Goal: Task Accomplishment & Management: Use online tool/utility

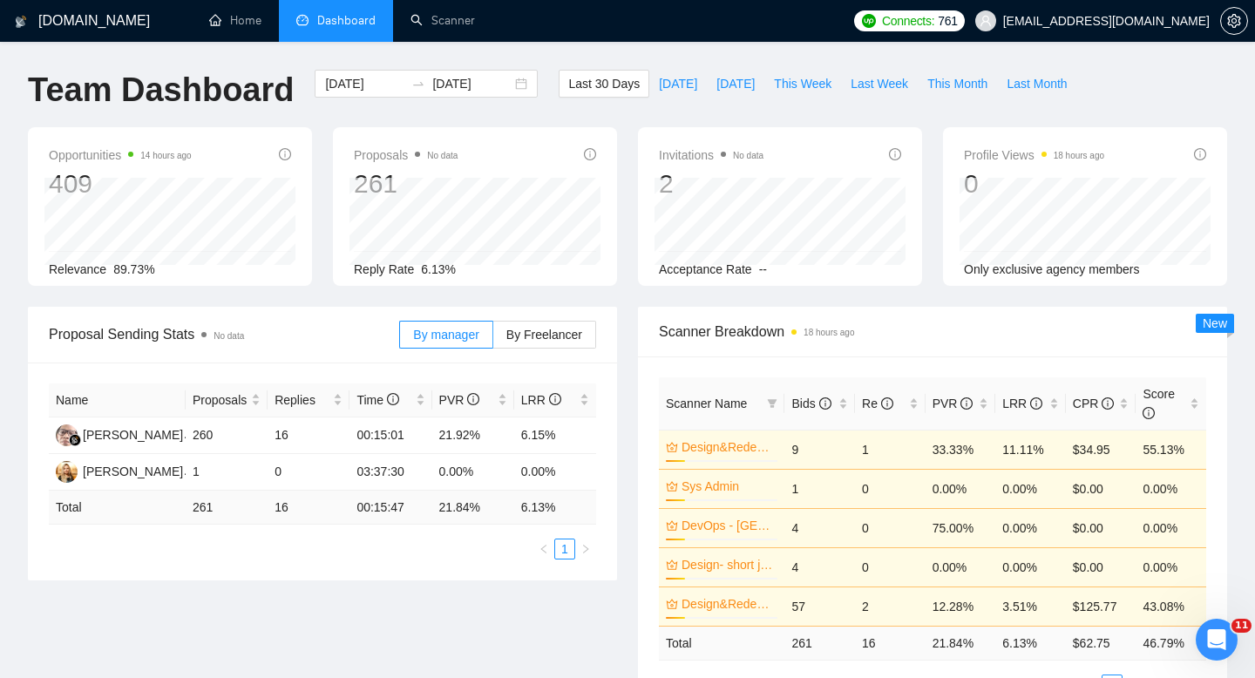
click at [345, 21] on span "Dashboard" at bounding box center [346, 20] width 58 height 15
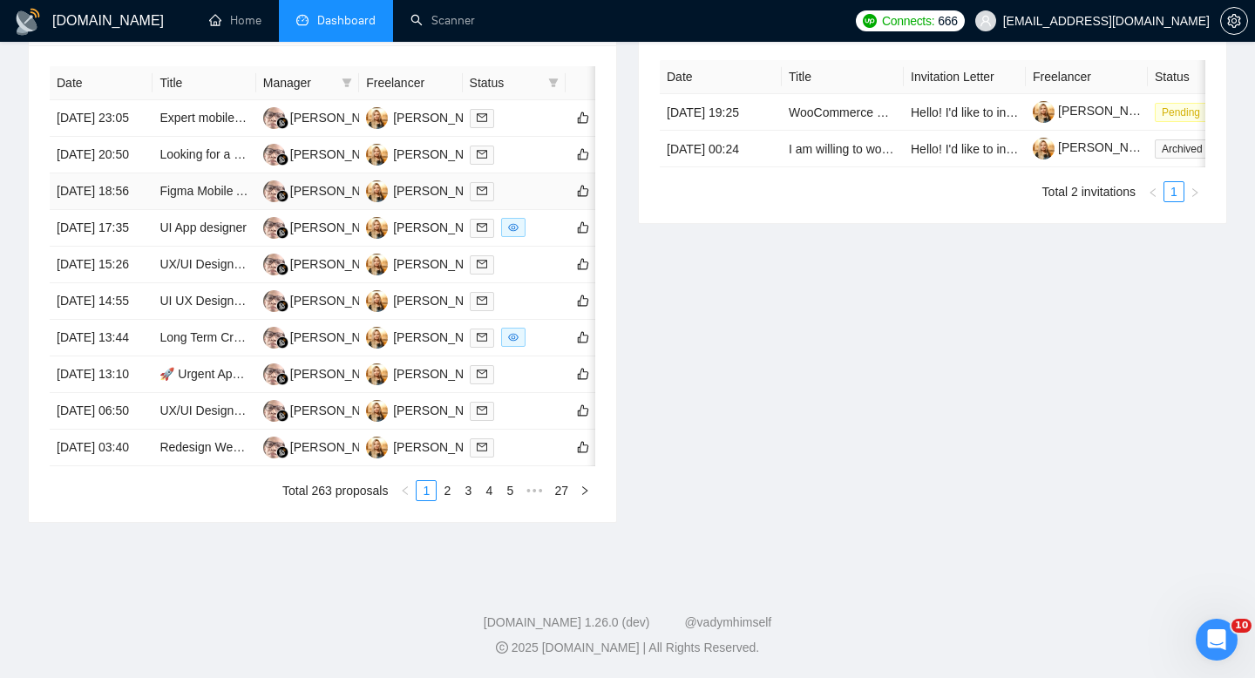
scroll to position [847, 0]
click at [442, 500] on link "2" at bounding box center [446, 490] width 19 height 19
click at [468, 492] on link "3" at bounding box center [467, 490] width 19 height 19
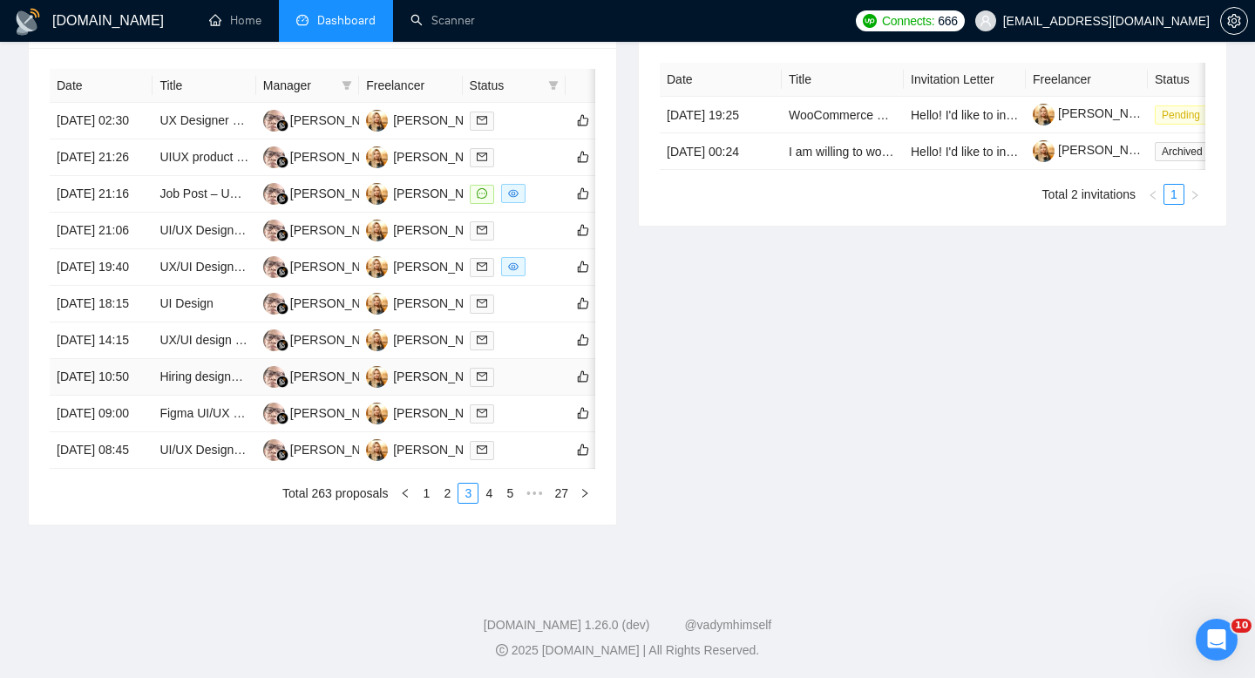
scroll to position [914, 0]
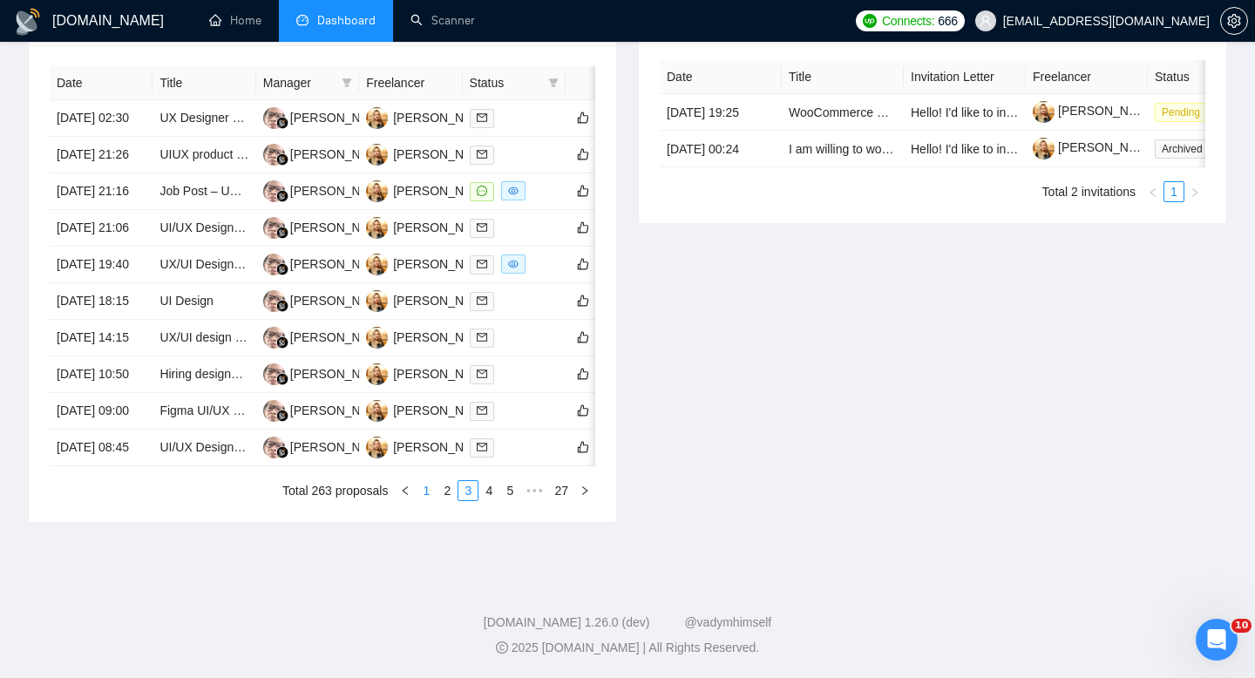
click at [428, 487] on link "1" at bounding box center [426, 490] width 19 height 19
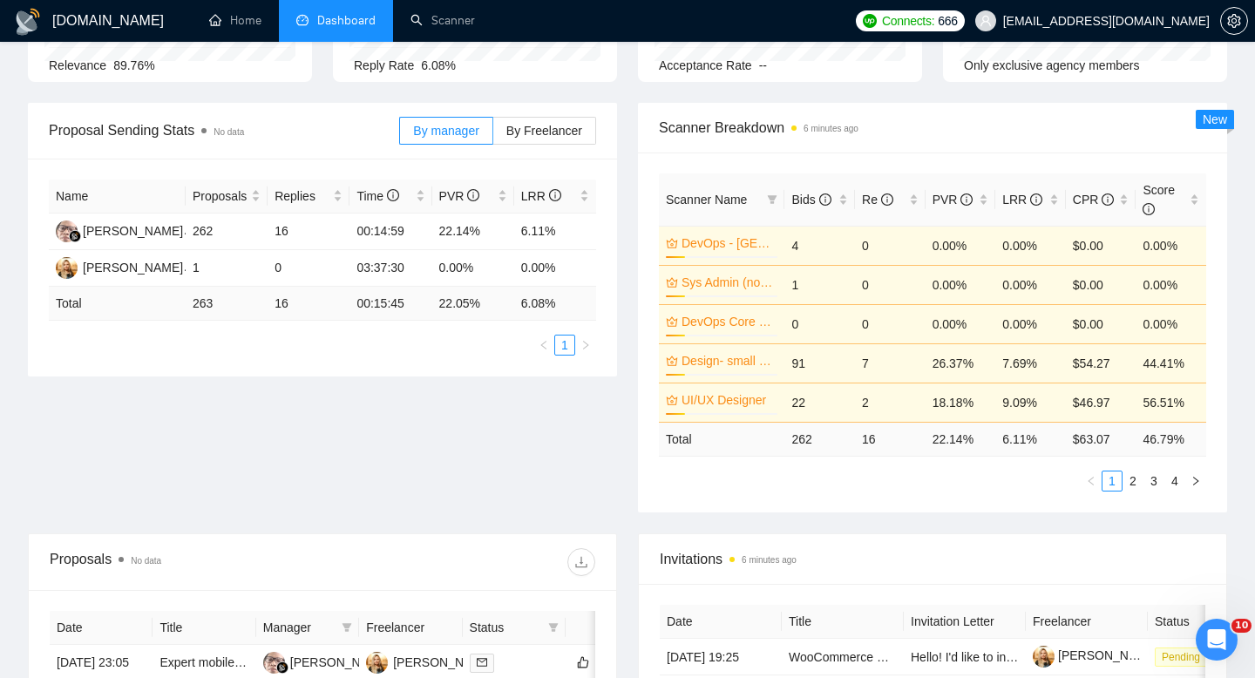
scroll to position [0, 0]
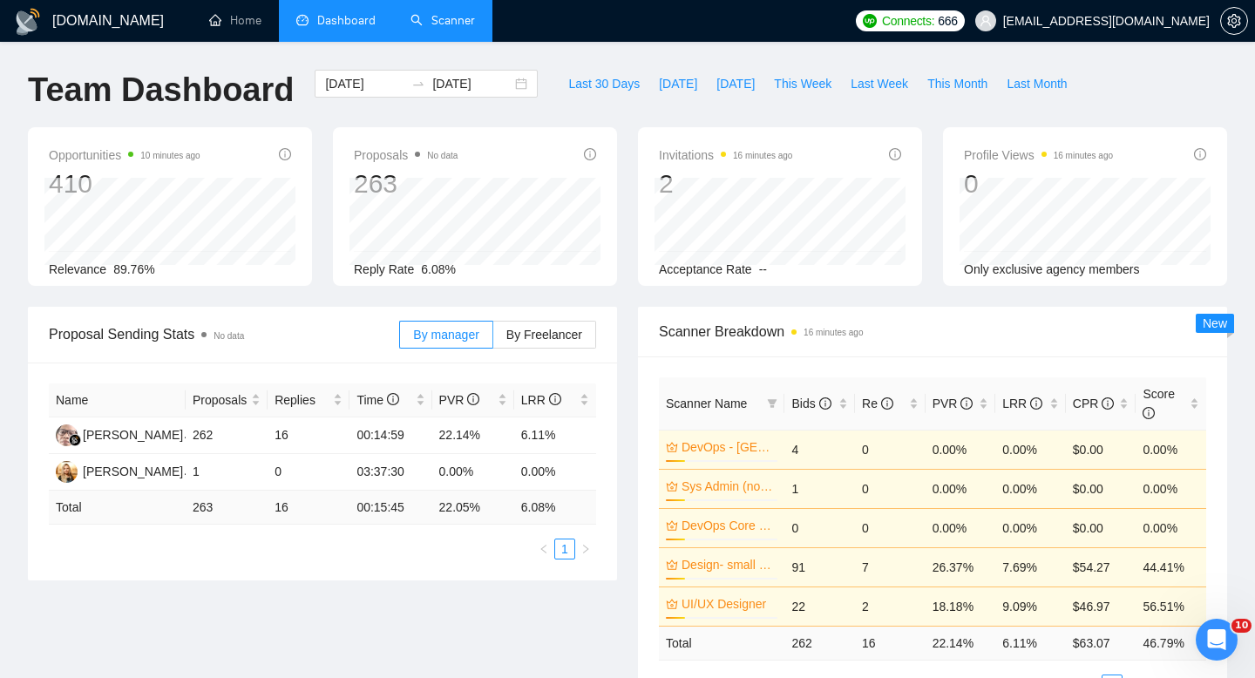
click at [439, 28] on link "Scanner" at bounding box center [442, 20] width 64 height 15
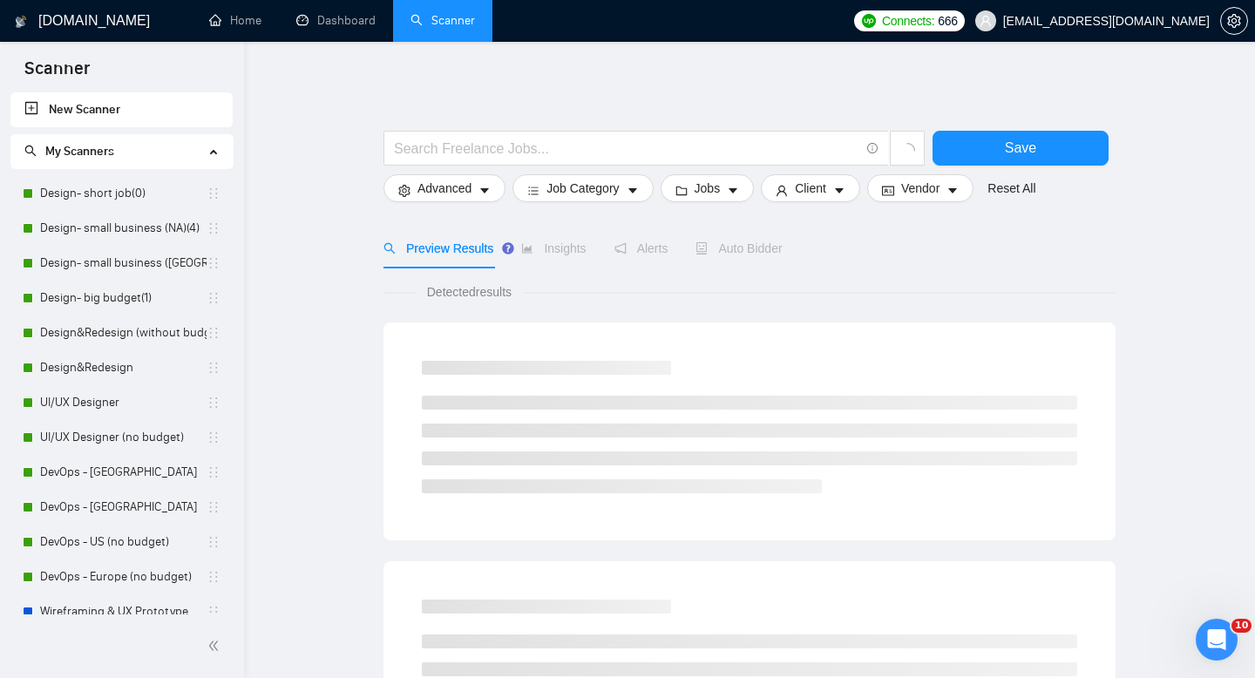
click at [74, 106] on link "New Scanner" at bounding box center [121, 109] width 194 height 35
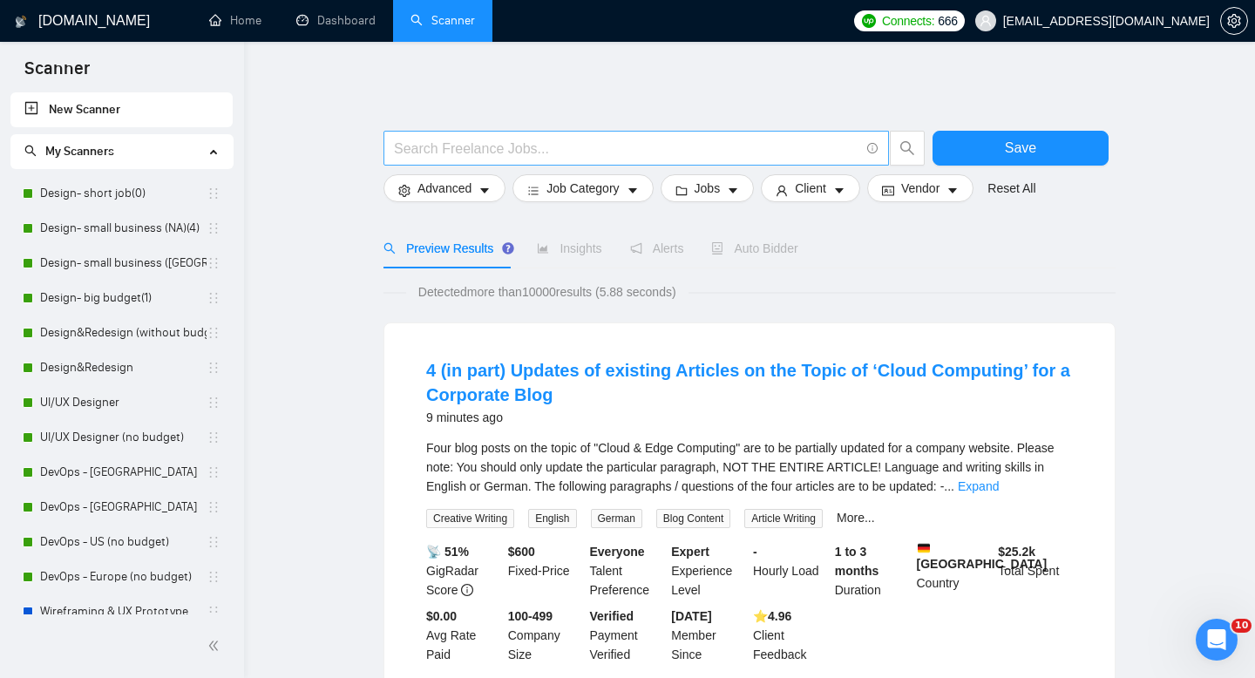
click at [504, 150] on input "text" at bounding box center [626, 149] width 465 height 22
click at [843, 200] on button "Client" at bounding box center [810, 188] width 99 height 28
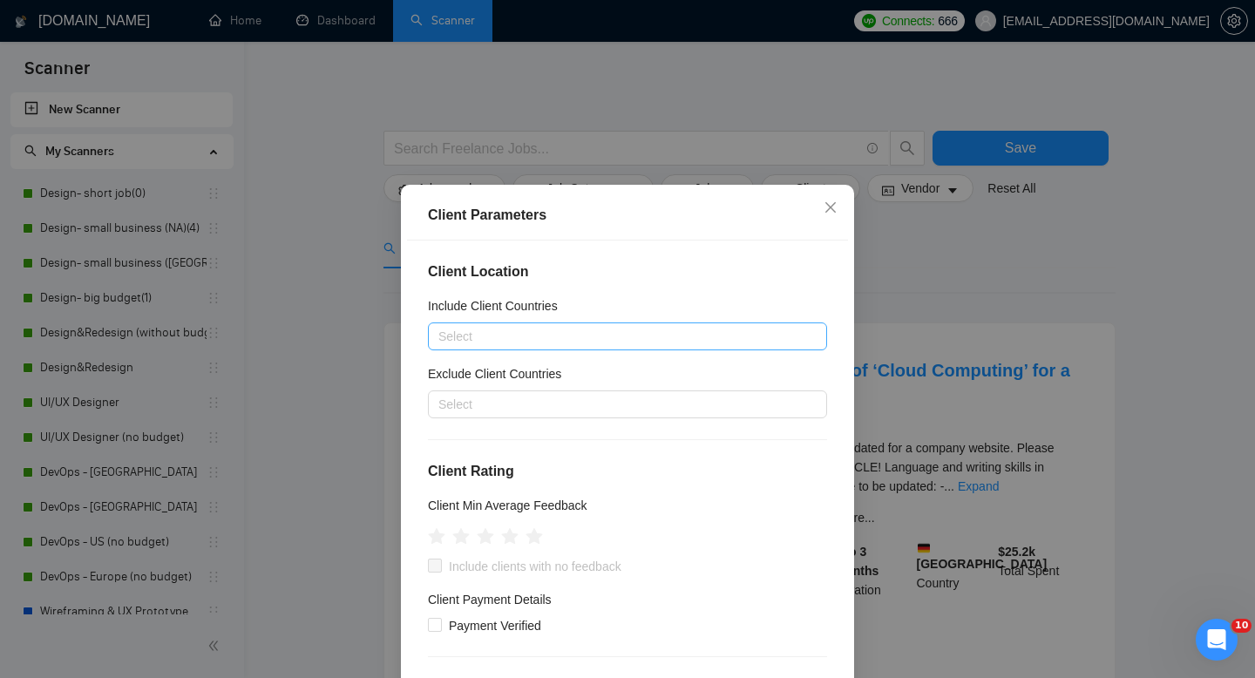
click at [648, 332] on div at bounding box center [618, 336] width 373 height 21
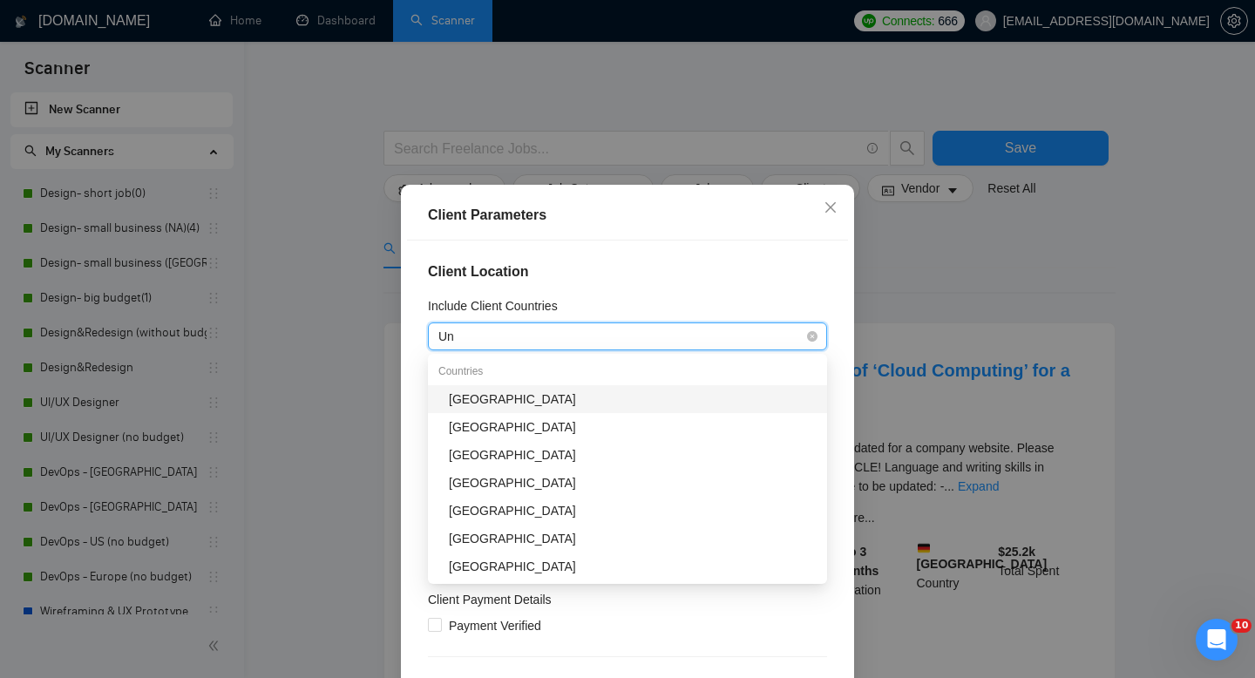
type input "Uni"
click at [589, 395] on div "[GEOGRAPHIC_DATA]" at bounding box center [633, 399] width 368 height 19
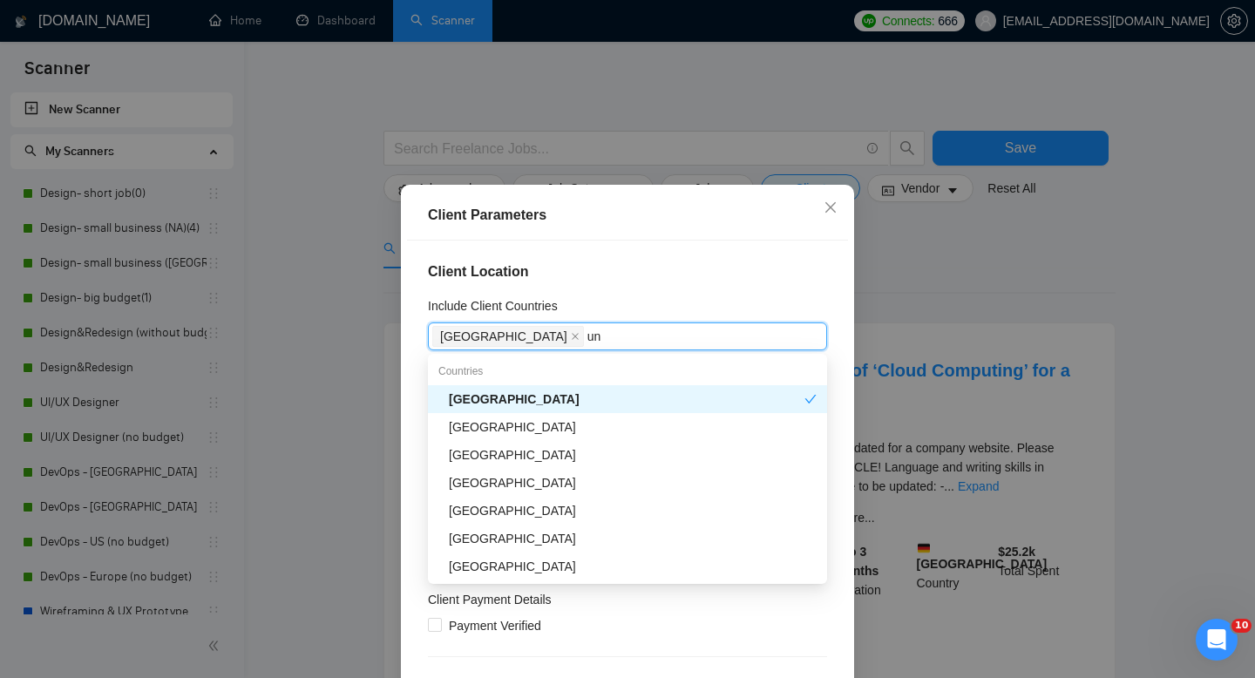
type input "uni"
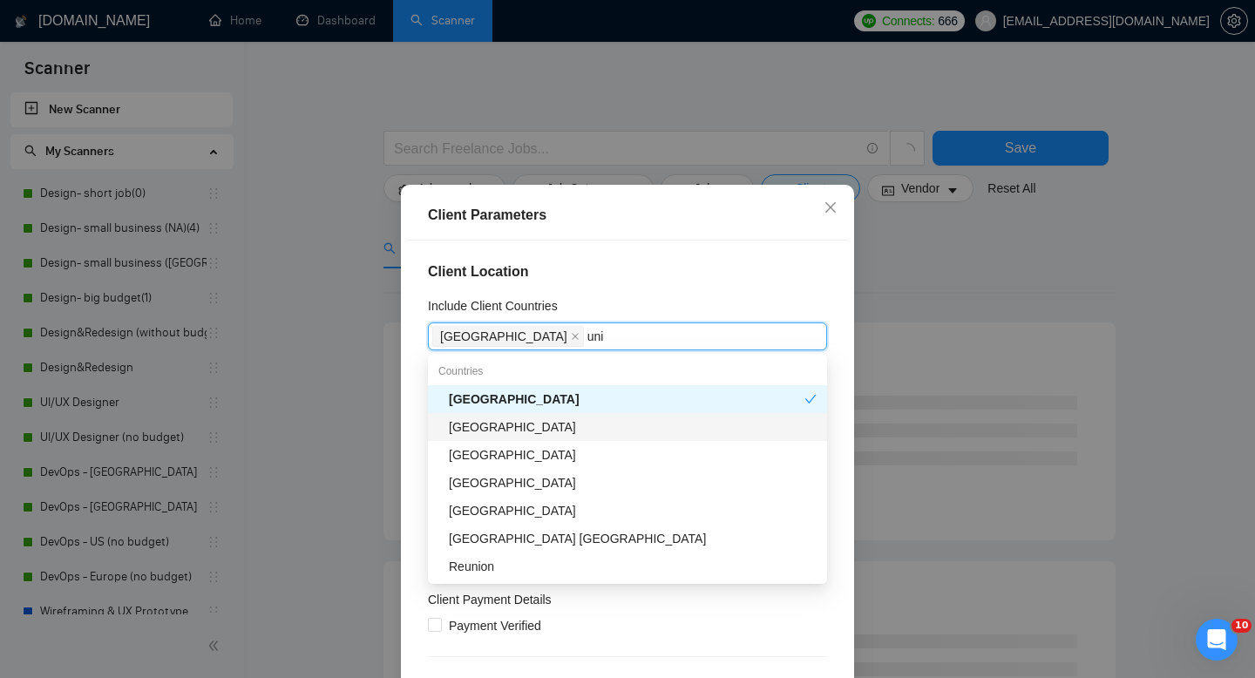
click at [620, 431] on div "[GEOGRAPHIC_DATA]" at bounding box center [633, 426] width 368 height 19
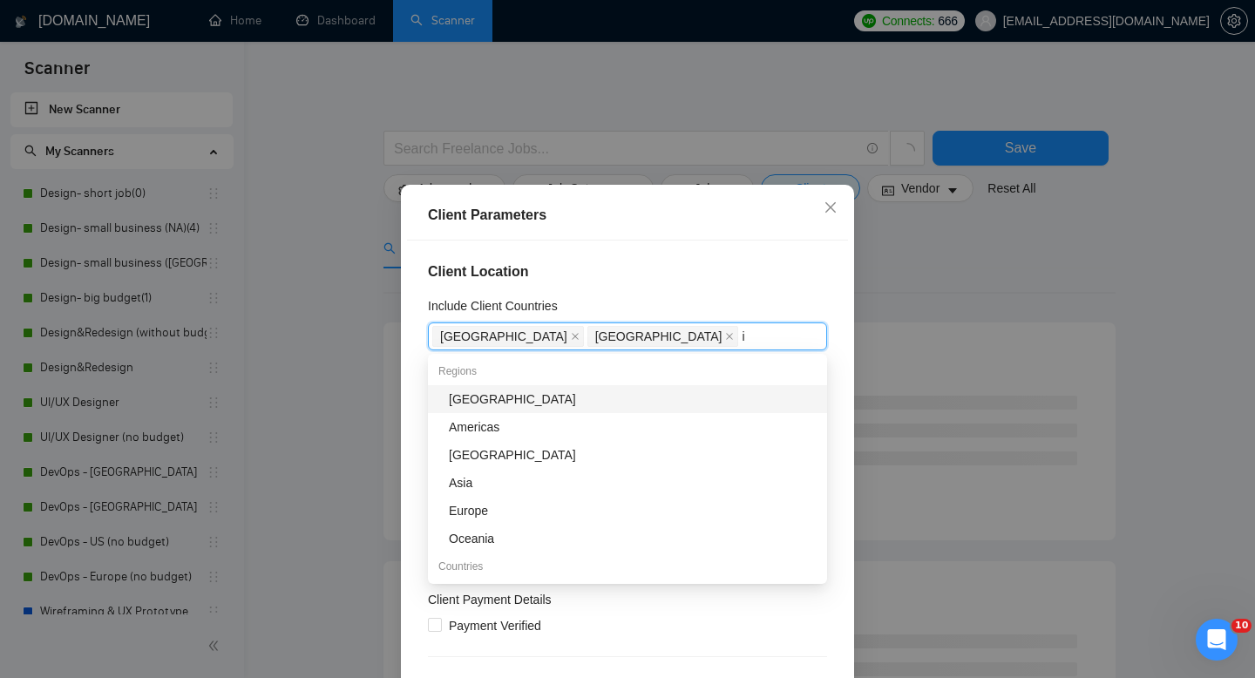
type input "is"
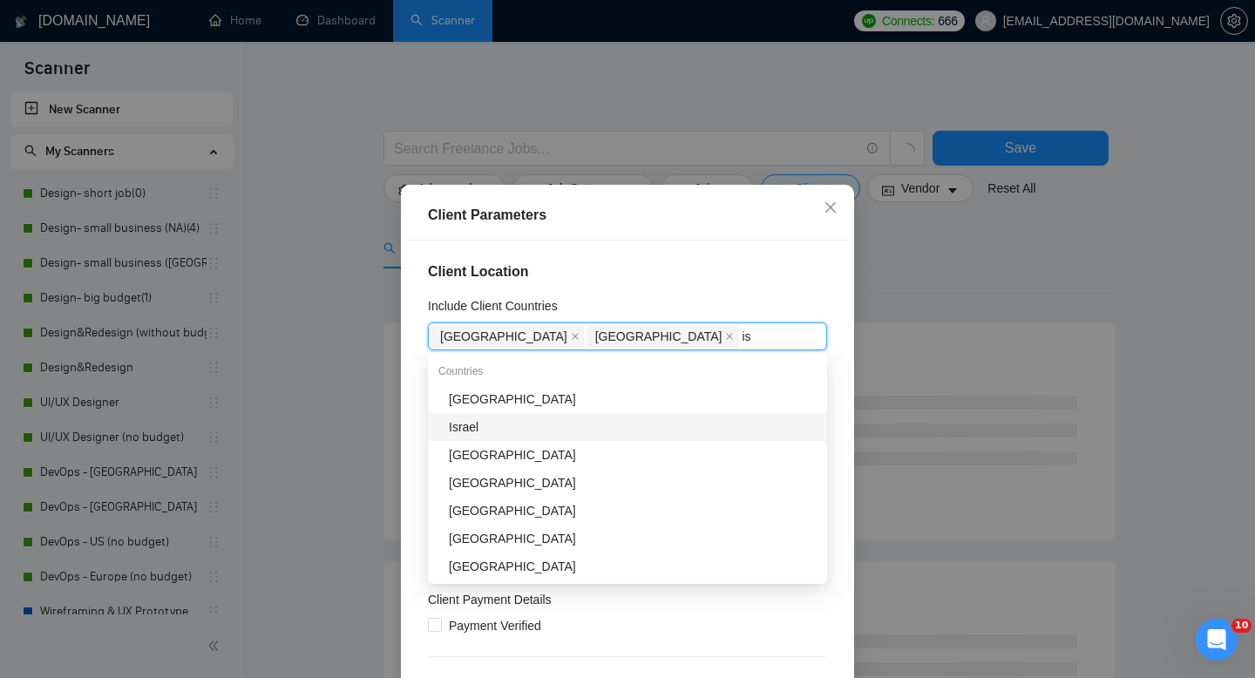
click at [548, 424] on div "Israel" at bounding box center [633, 426] width 368 height 19
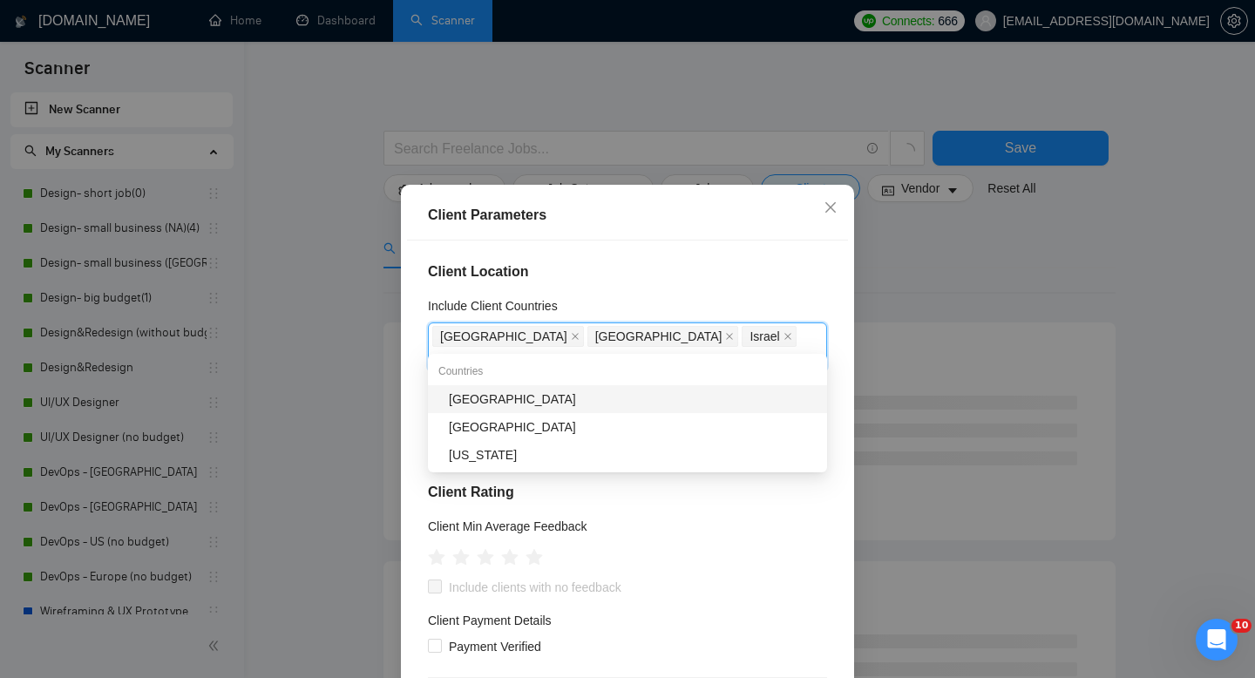
type input "cana"
click at [476, 394] on div "[GEOGRAPHIC_DATA]" at bounding box center [633, 399] width 368 height 19
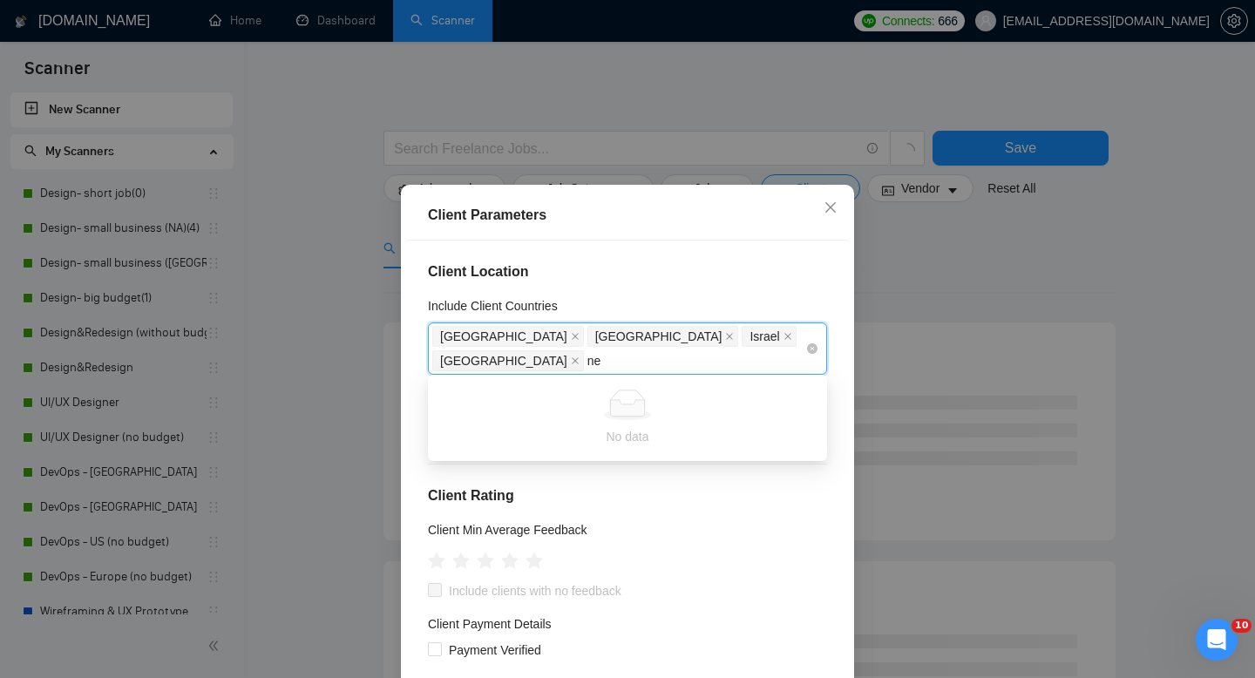
type input "net"
click at [707, 414] on div "[GEOGRAPHIC_DATA]" at bounding box center [633, 419] width 368 height 19
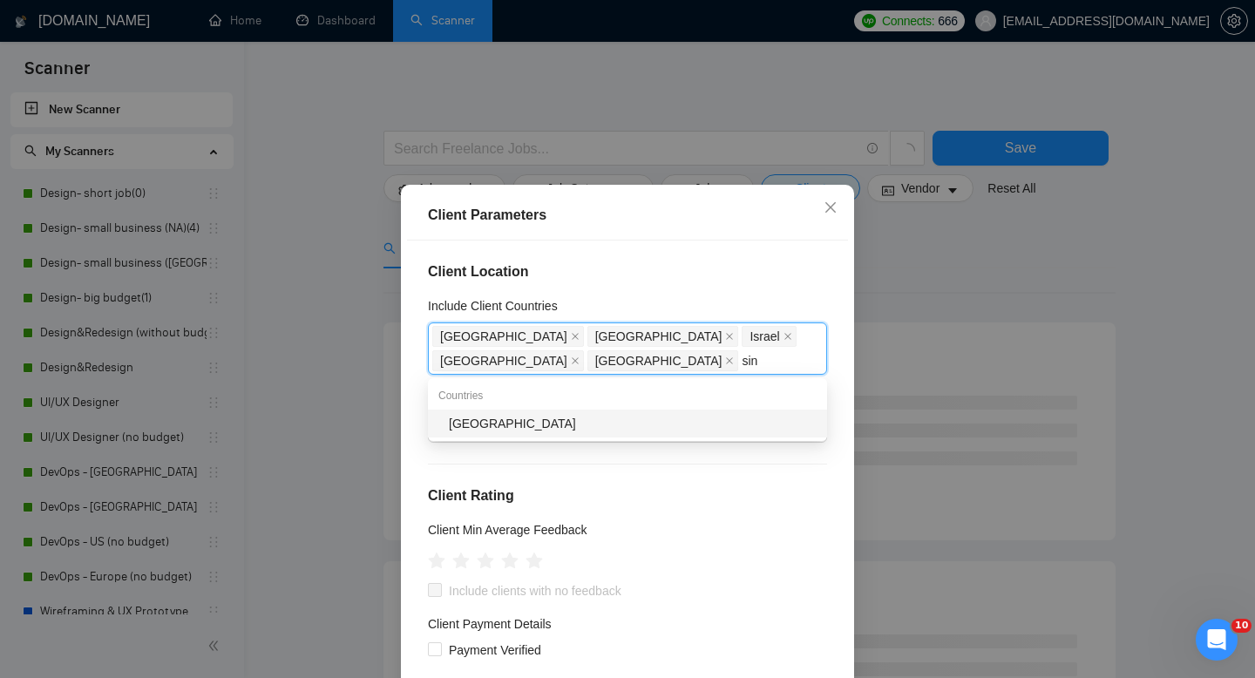
type input "sing"
click at [651, 437] on div "[GEOGRAPHIC_DATA]" at bounding box center [627, 424] width 399 height 28
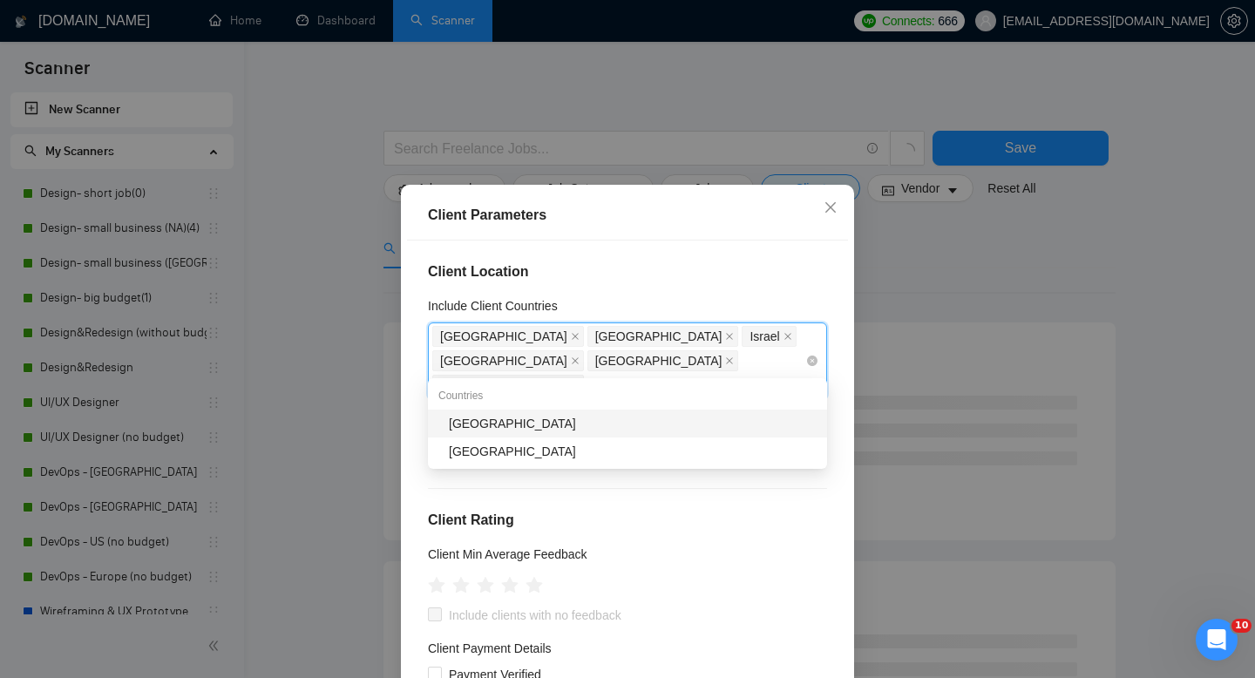
type input "austr"
click at [627, 414] on div "[GEOGRAPHIC_DATA]" at bounding box center [633, 423] width 368 height 19
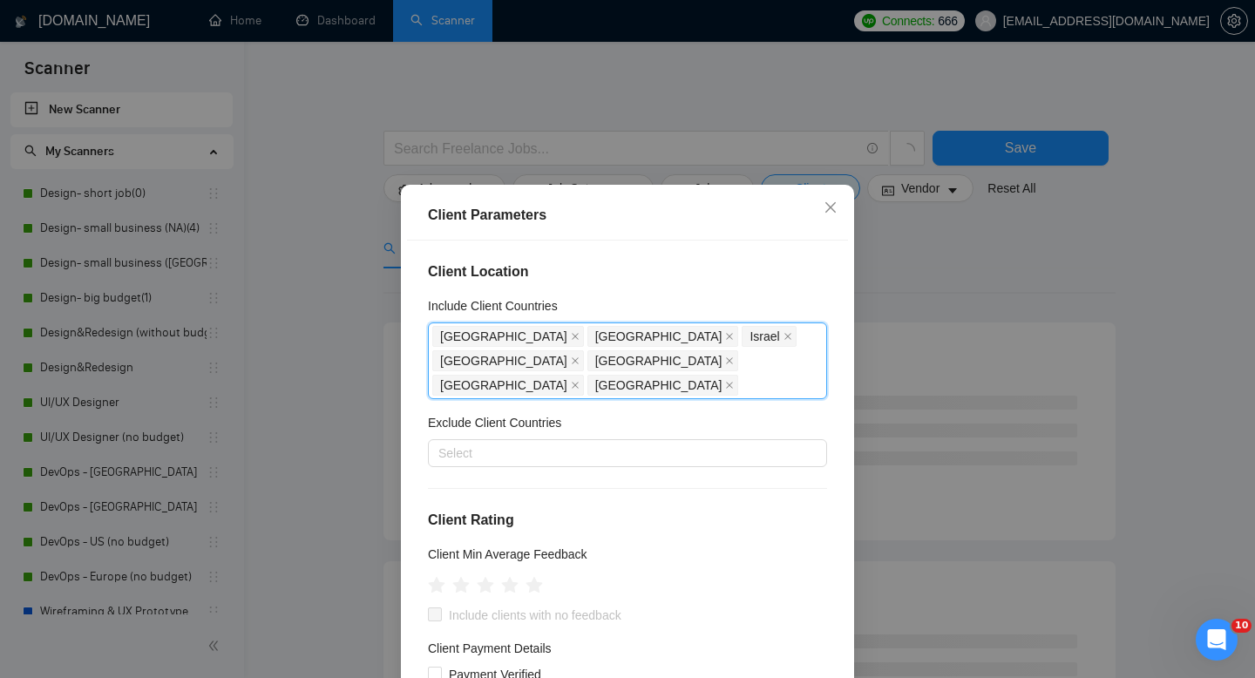
click at [652, 275] on h4 "Client Location" at bounding box center [627, 271] width 399 height 21
click at [587, 443] on div at bounding box center [618, 453] width 373 height 21
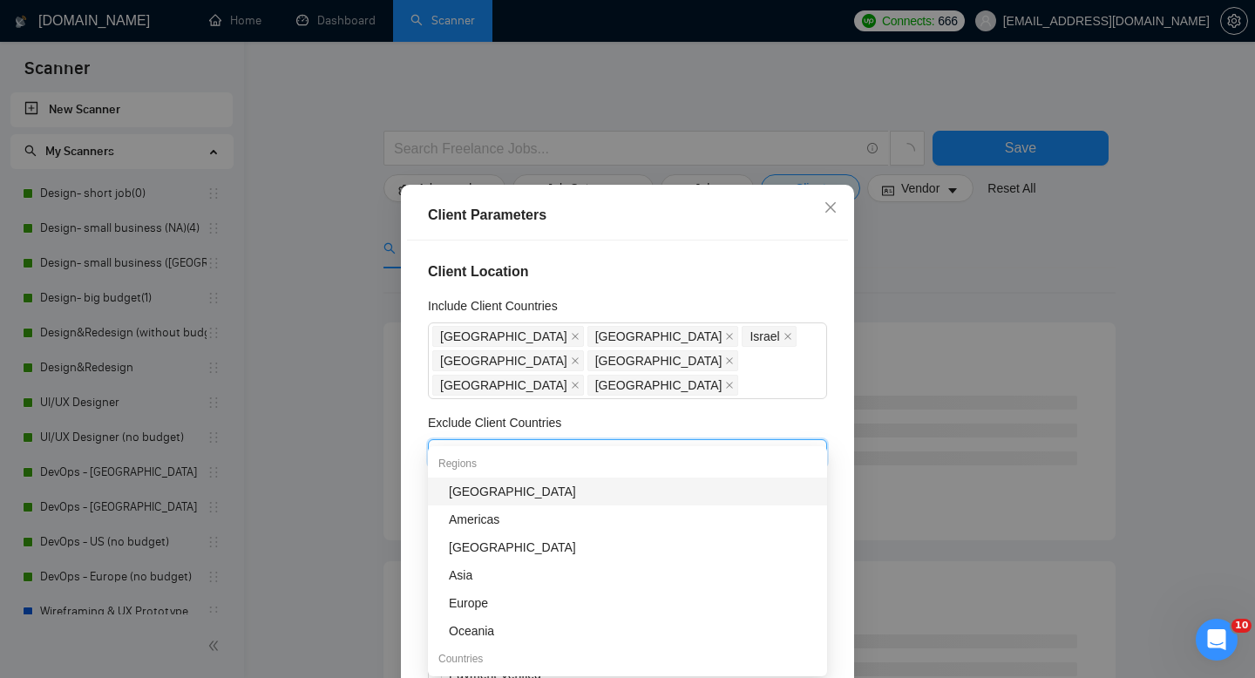
type input "ru"
click at [570, 490] on div "[GEOGRAPHIC_DATA]" at bounding box center [633, 491] width 368 height 19
type input "ind"
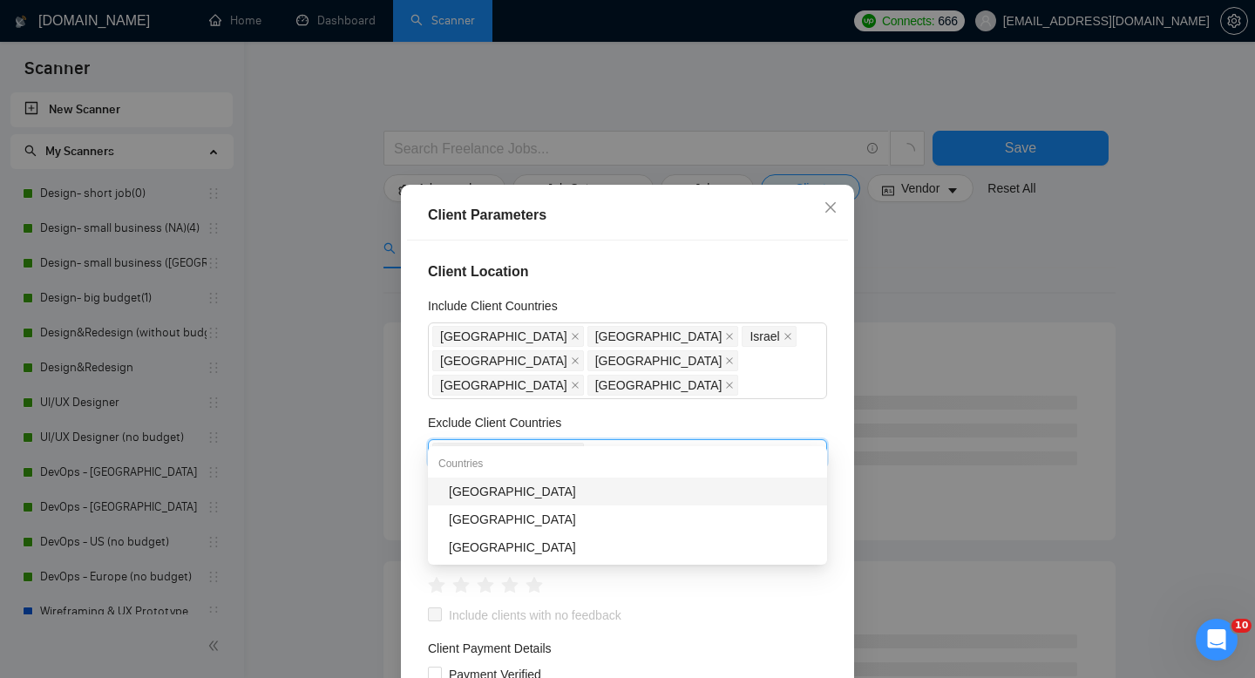
click at [639, 488] on div "[GEOGRAPHIC_DATA]" at bounding box center [633, 491] width 368 height 19
type input "paki"
click at [604, 498] on div "[GEOGRAPHIC_DATA]" at bounding box center [633, 491] width 368 height 19
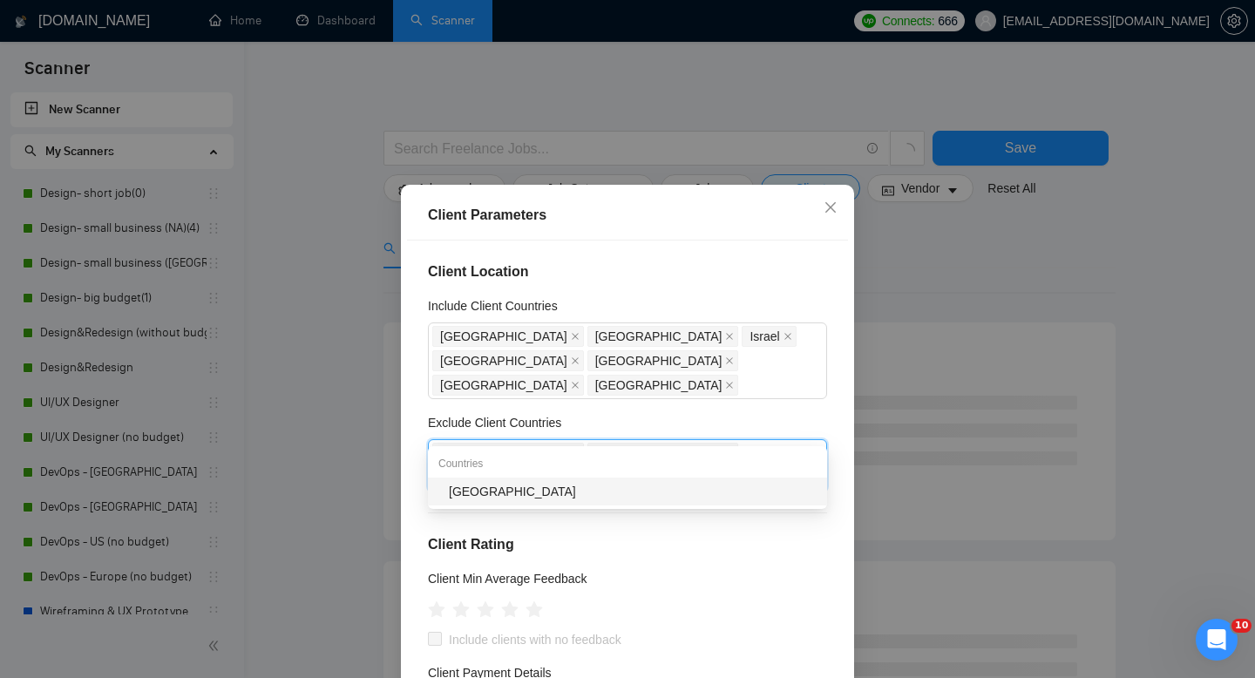
type input "phi"
click at [562, 499] on div "[GEOGRAPHIC_DATA]" at bounding box center [633, 491] width 368 height 19
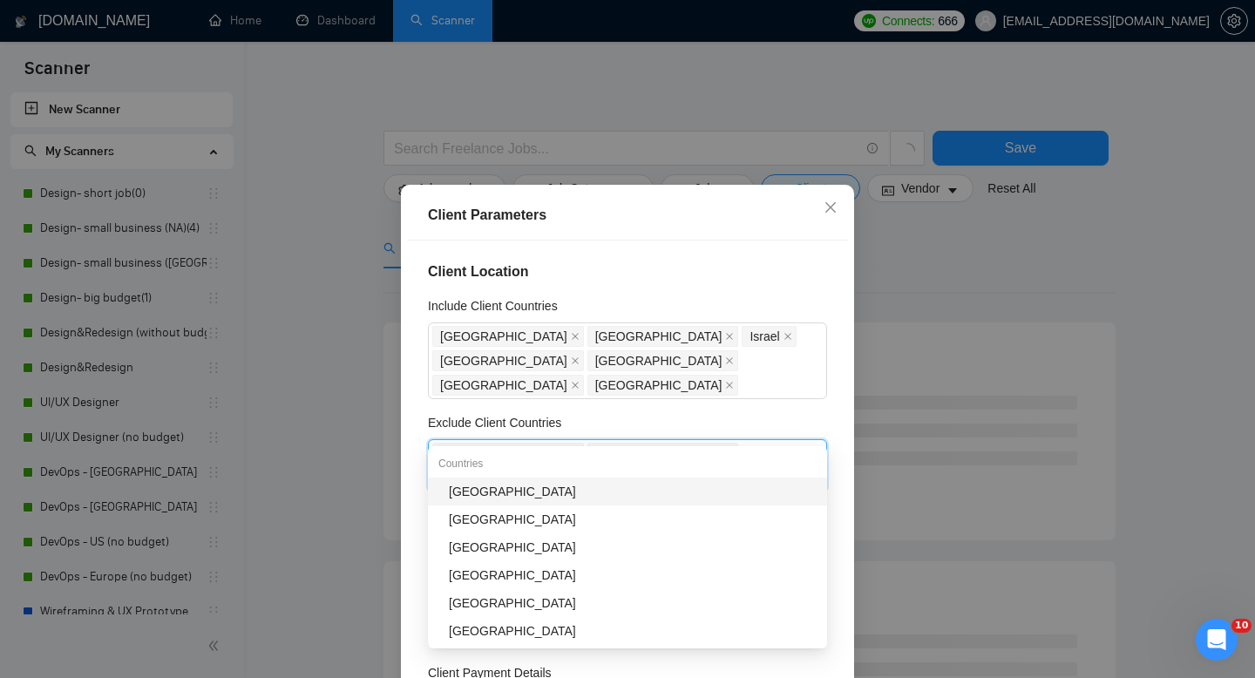
type input "bel"
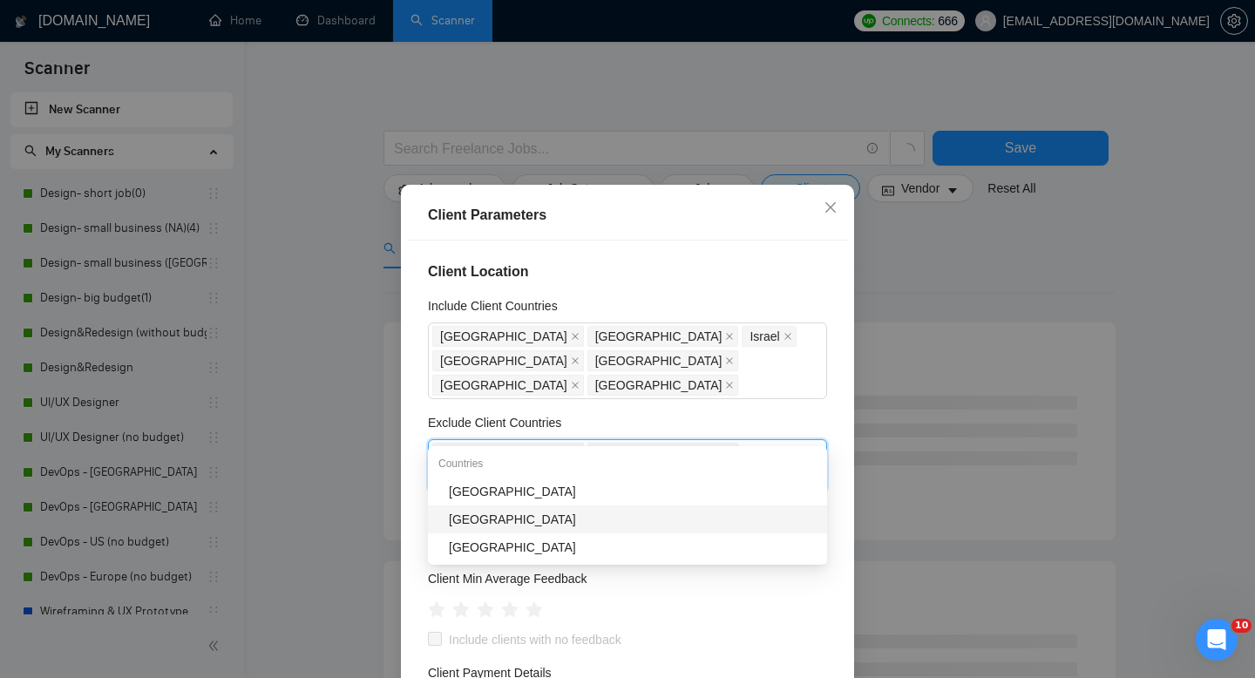
click at [661, 524] on div "[GEOGRAPHIC_DATA]" at bounding box center [633, 519] width 368 height 19
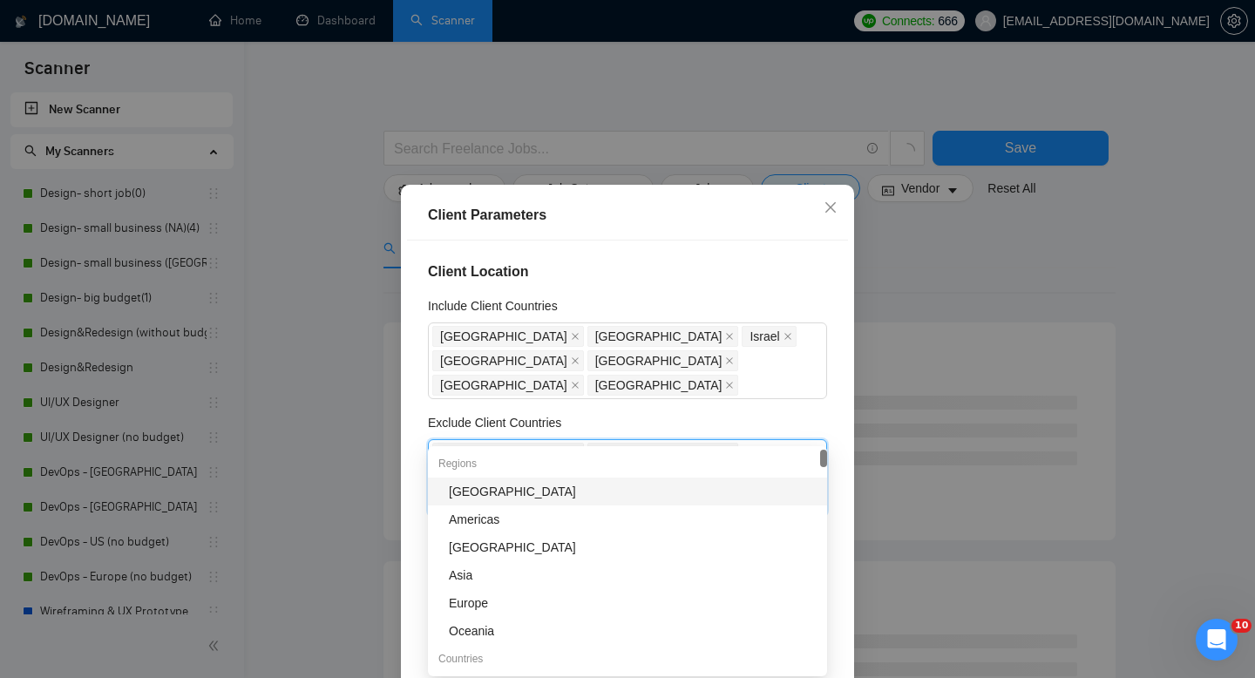
click at [786, 387] on div "Client Location Include Client Countries [GEOGRAPHIC_DATA] [GEOGRAPHIC_DATA] [G…" at bounding box center [627, 478] width 441 height 475
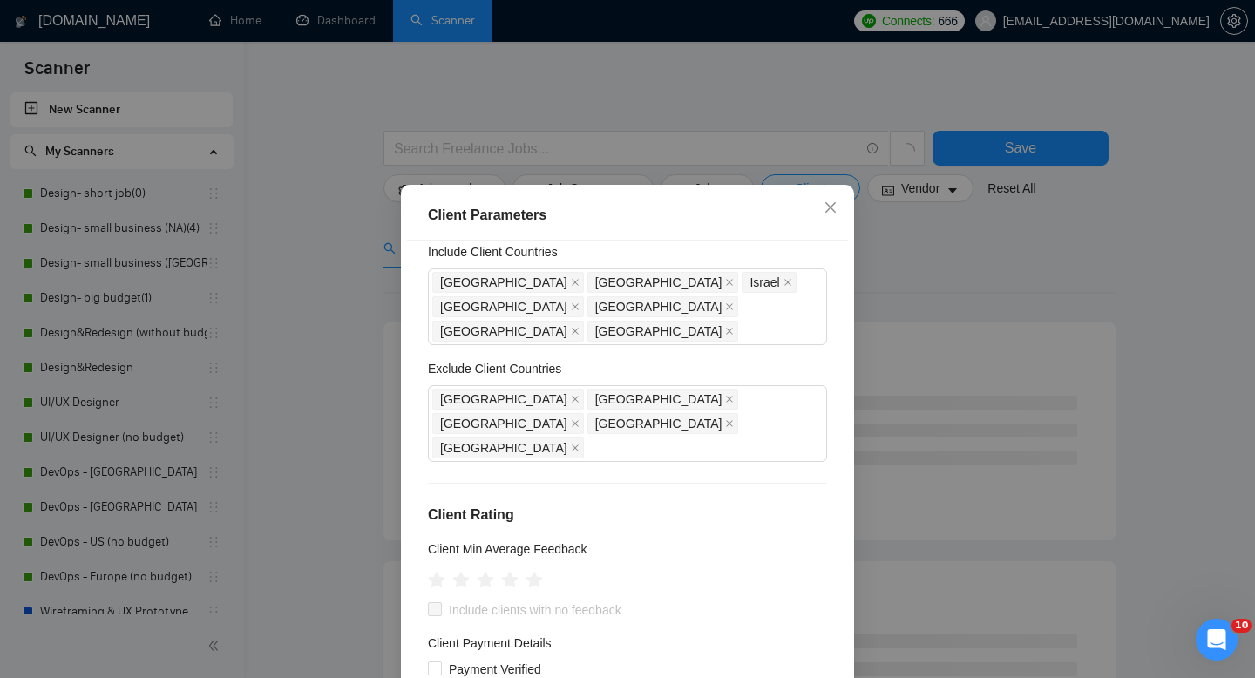
scroll to position [55, 0]
click at [510, 570] on icon "star" at bounding box center [510, 578] width 18 height 17
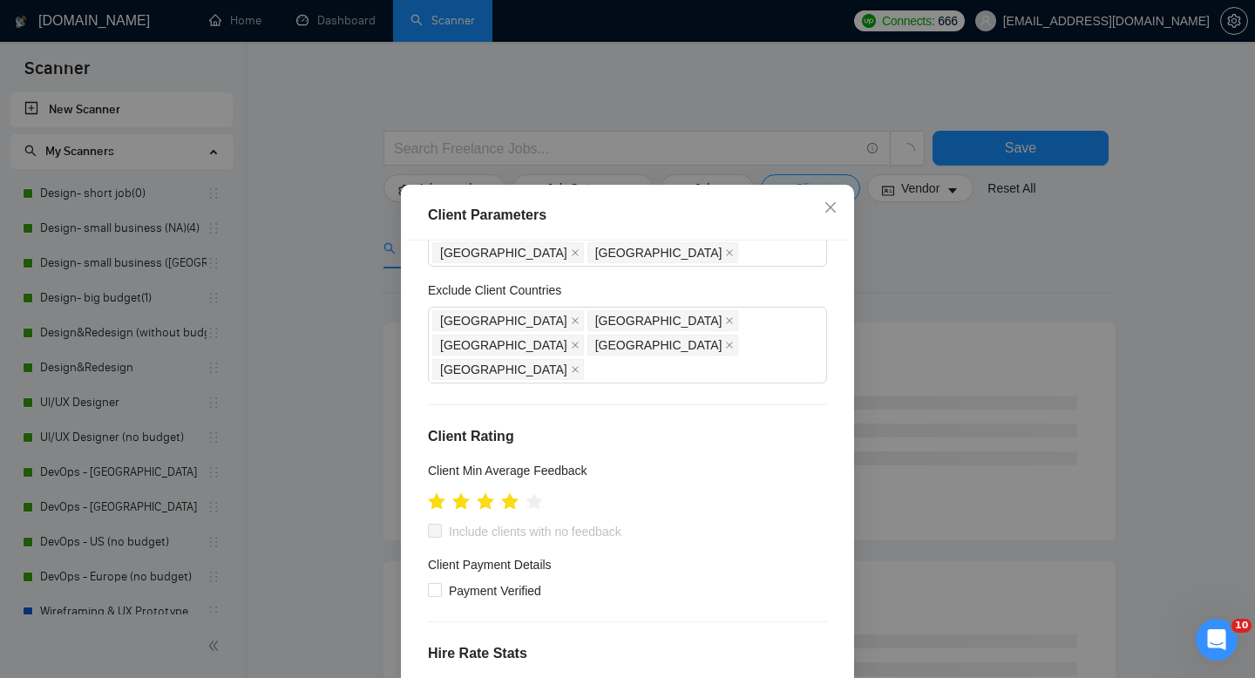
scroll to position [133, 0]
click at [431, 582] on span at bounding box center [435, 589] width 14 height 14
click at [431, 582] on input "Payment Verified" at bounding box center [434, 588] width 12 height 12
checkbox input "true"
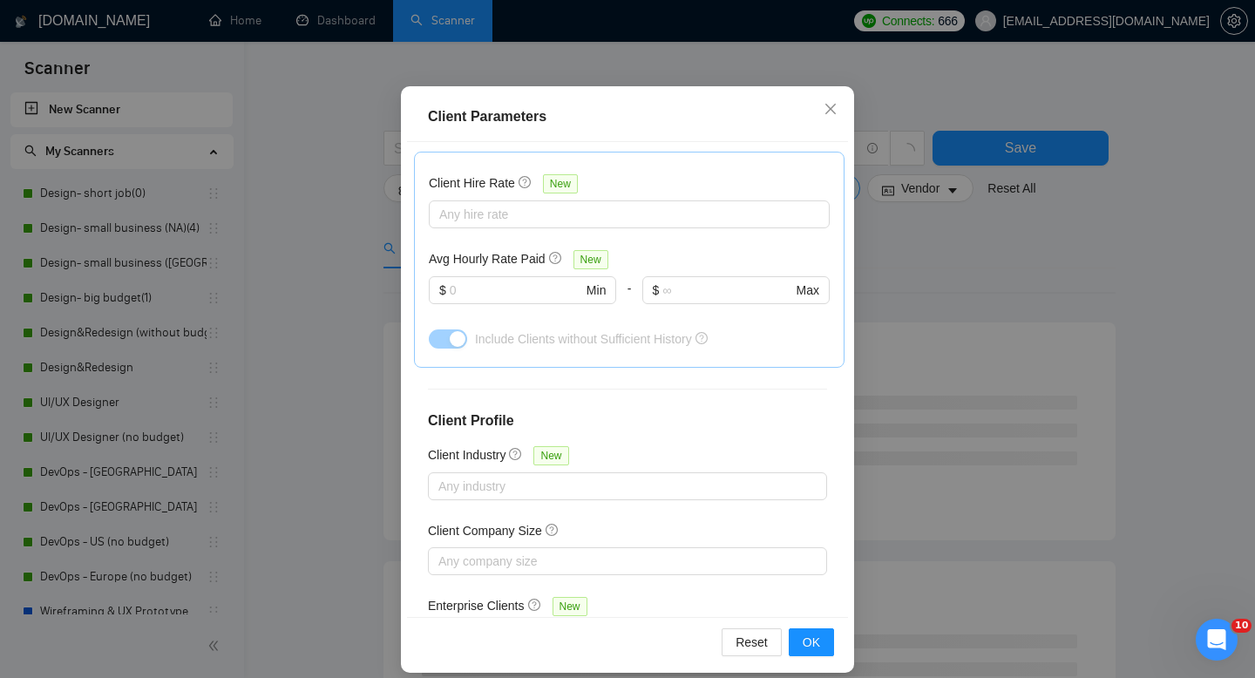
scroll to position [114, 0]
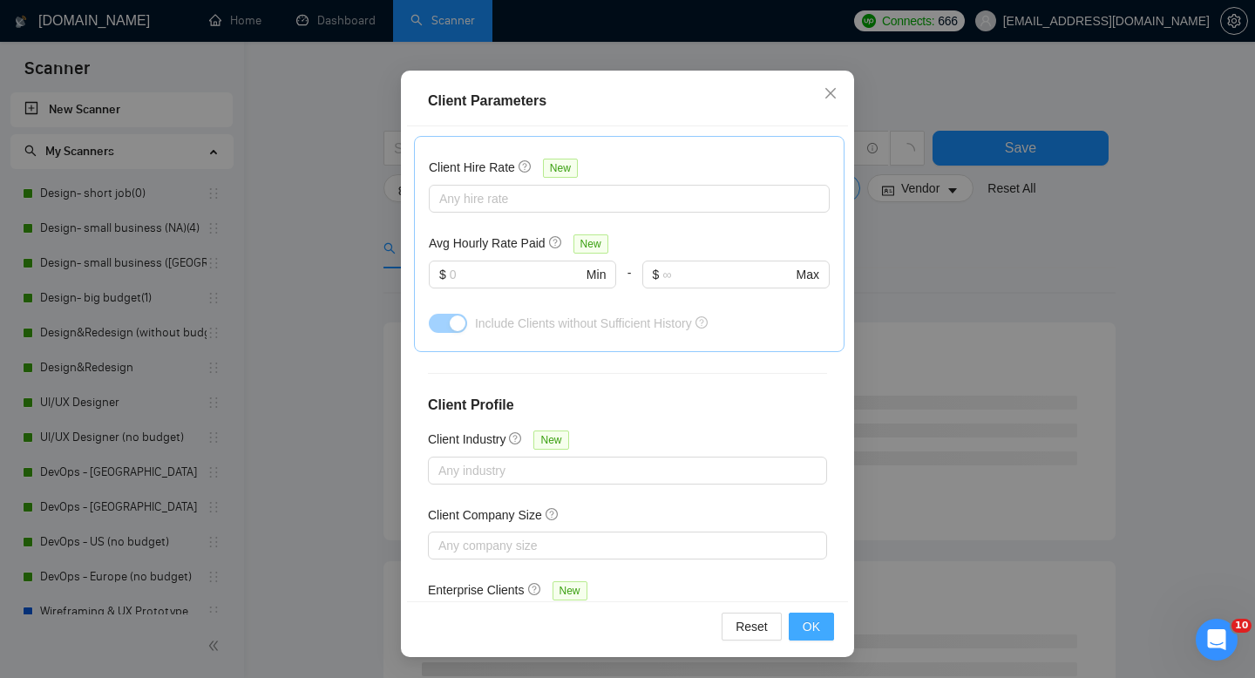
click at [798, 634] on button "OK" at bounding box center [811, 627] width 45 height 28
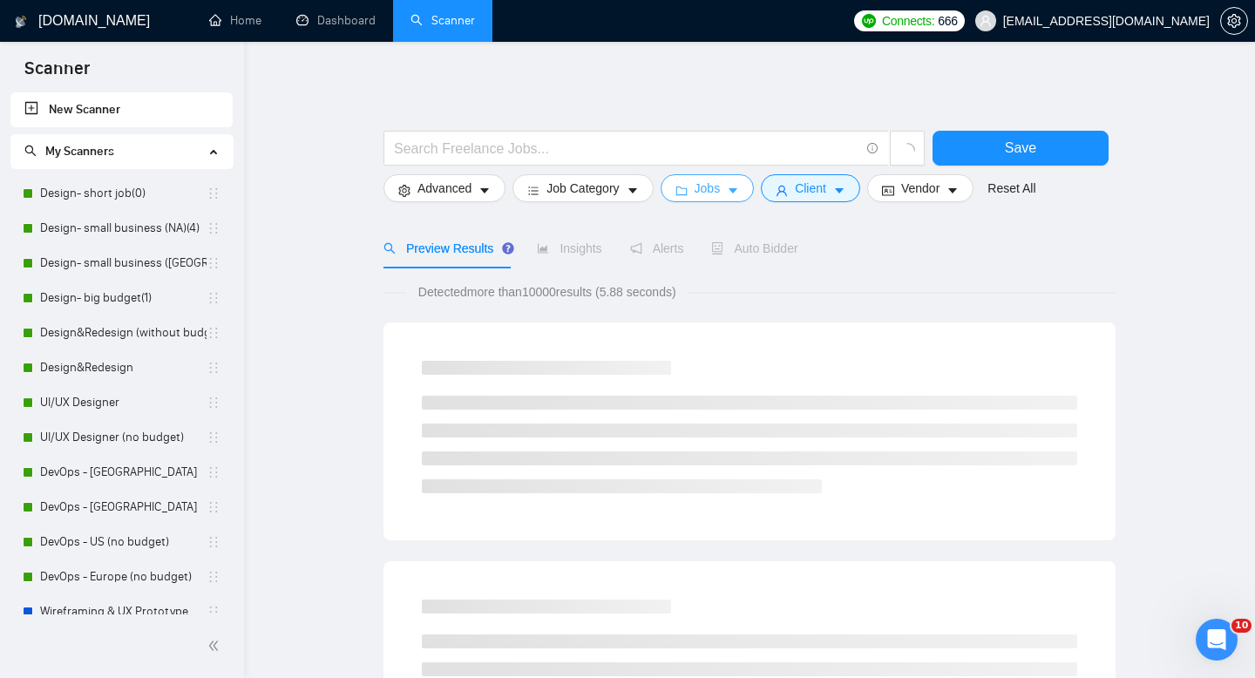
click at [729, 189] on button "Jobs" at bounding box center [708, 188] width 94 height 28
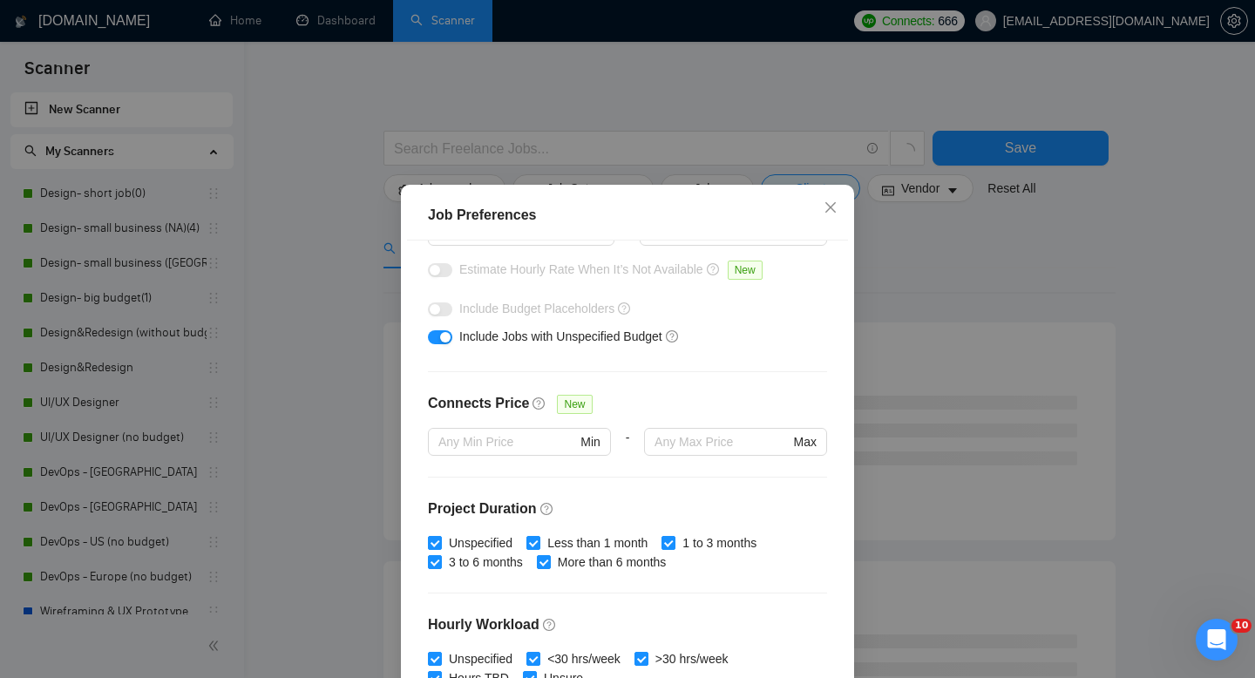
scroll to position [276, 0]
click at [534, 540] on input "Less than 1 month" at bounding box center [532, 541] width 12 height 12
checkbox input "false"
click at [431, 539] on input "Unspecified" at bounding box center [434, 541] width 12 height 12
checkbox input "false"
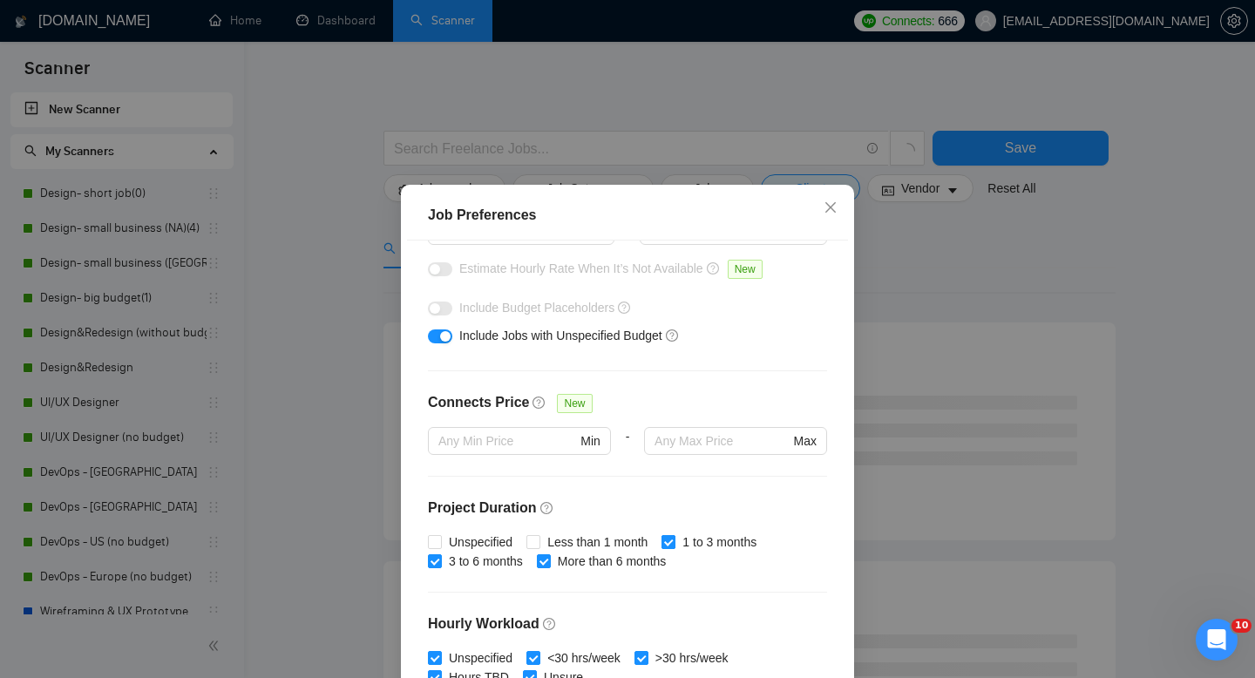
click at [670, 540] on input "1 to 3 months" at bounding box center [667, 541] width 12 height 12
checkbox input "false"
click at [732, 589] on div "Budget Project Type All Fixed Price Hourly Rate Fixed Price Budget $ Min - $ Ma…" at bounding box center [627, 478] width 441 height 475
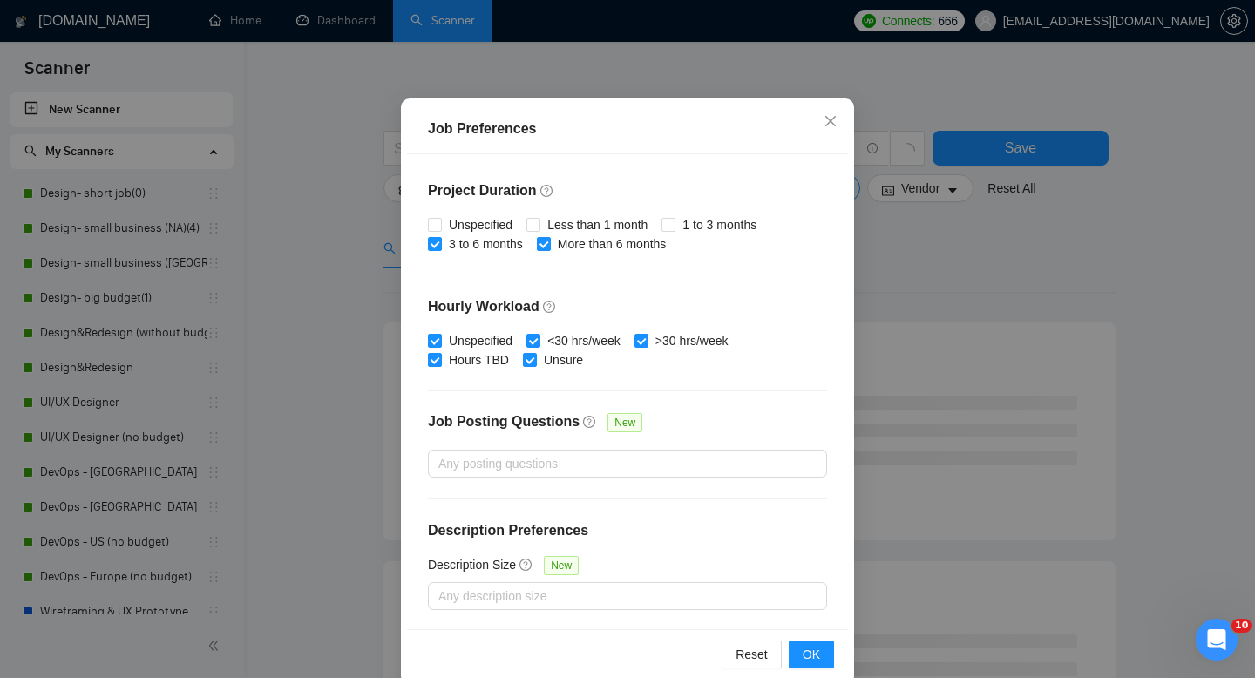
scroll to position [114, 0]
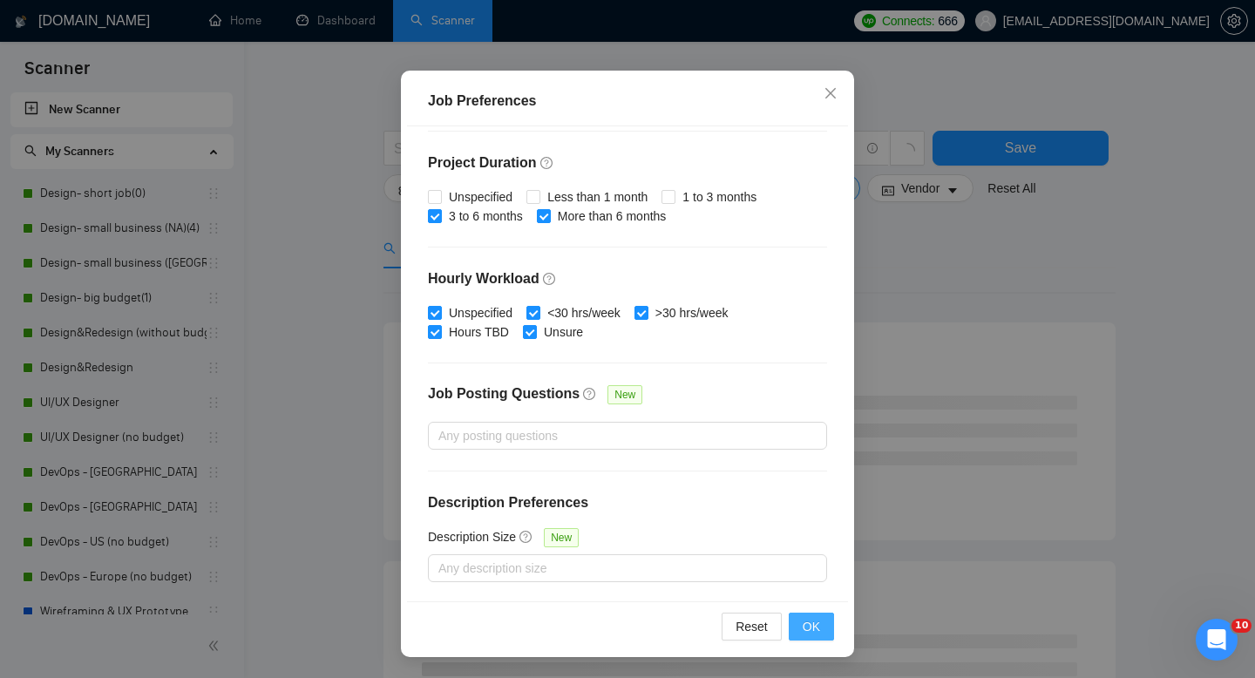
click at [809, 621] on span "OK" at bounding box center [811, 626] width 17 height 19
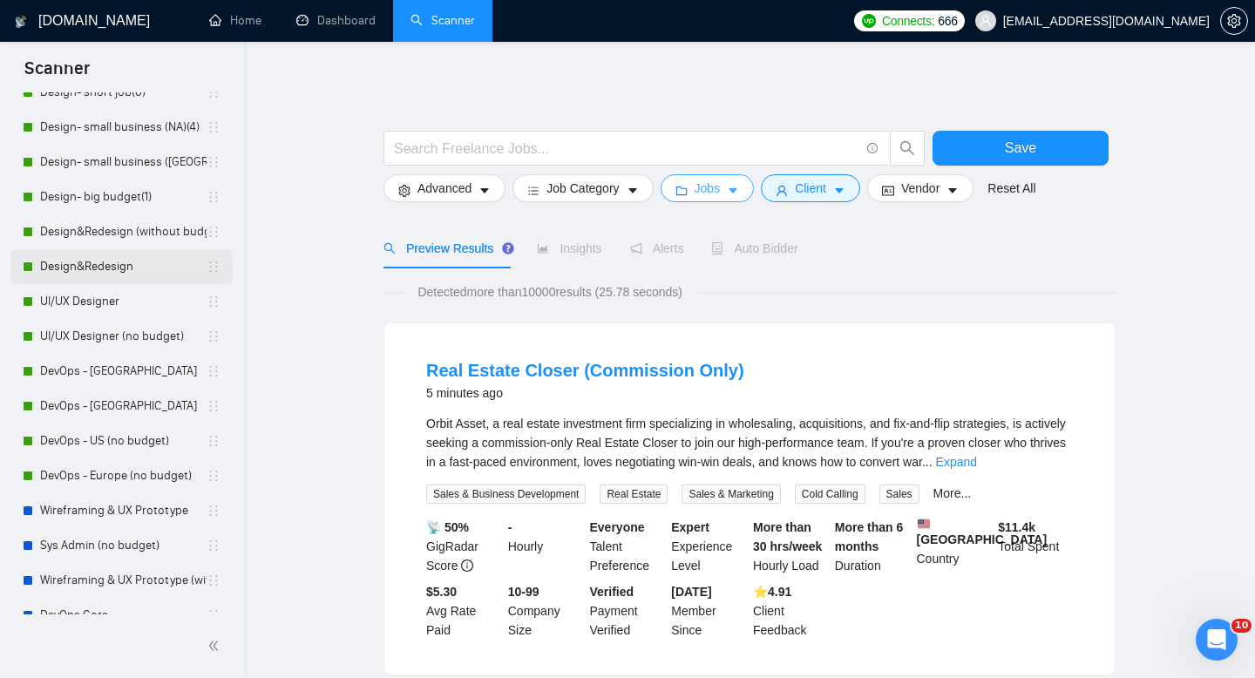
scroll to position [329, 0]
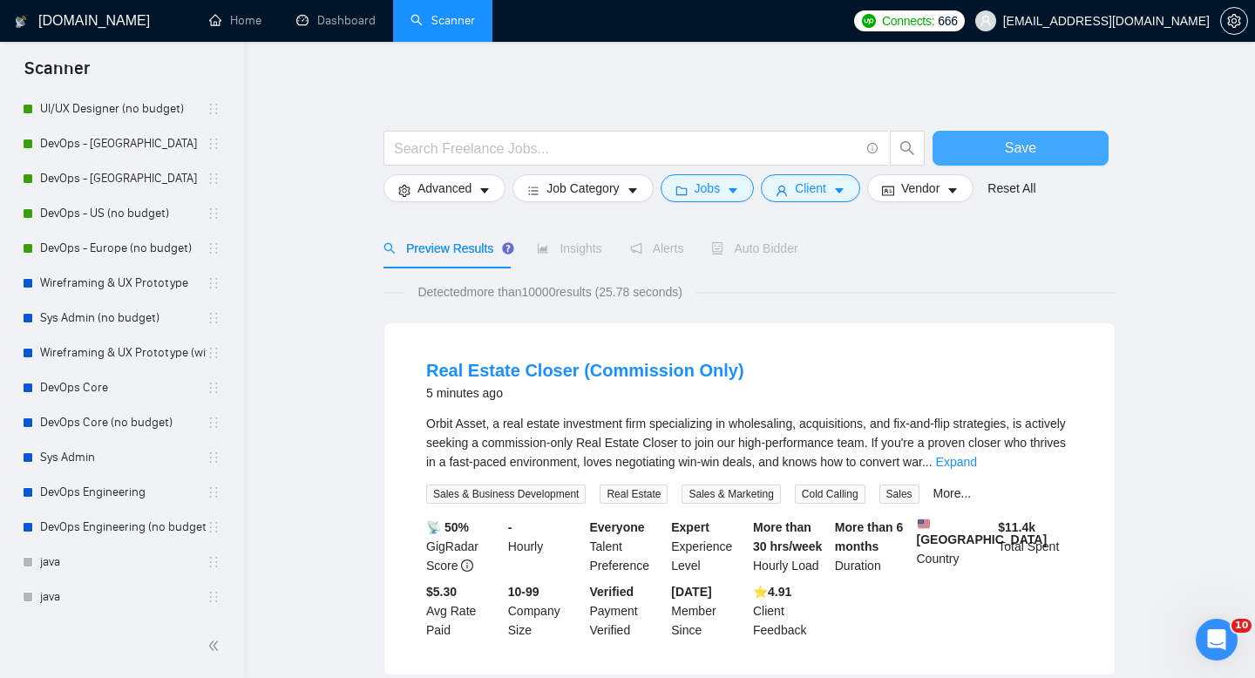
click at [1028, 141] on span "Save" at bounding box center [1020, 148] width 31 height 22
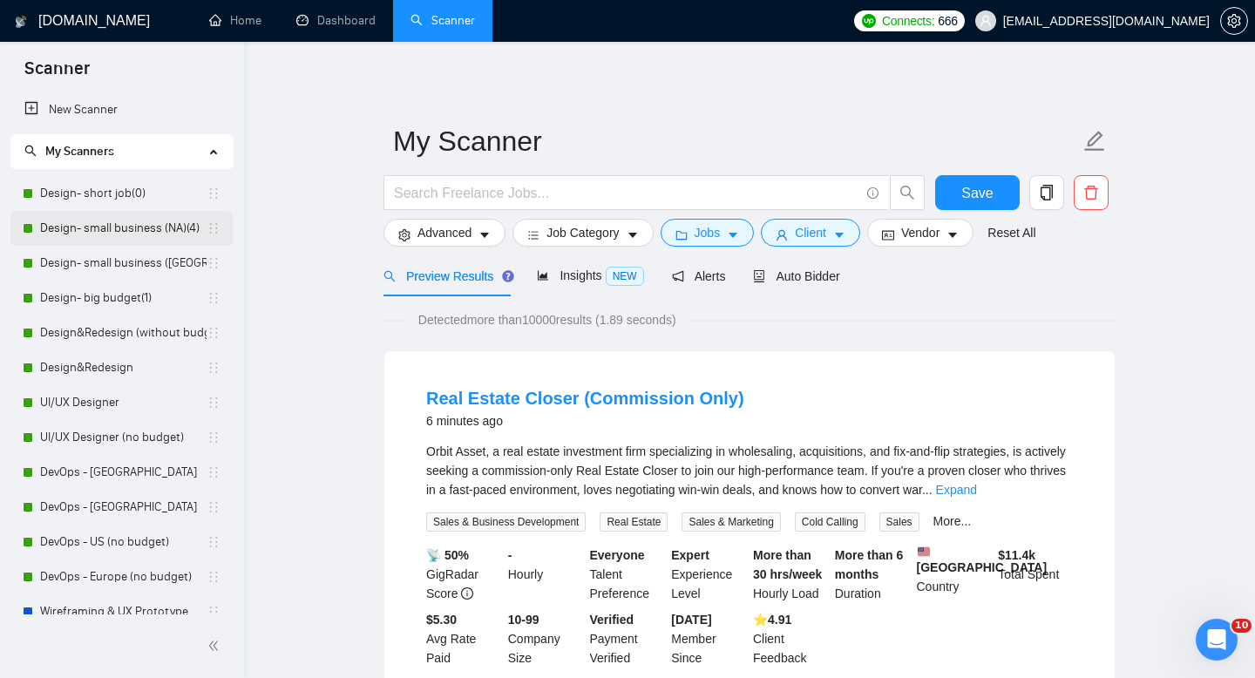
click at [78, 233] on link "Design- small business (NA)(4)" at bounding box center [123, 228] width 166 height 35
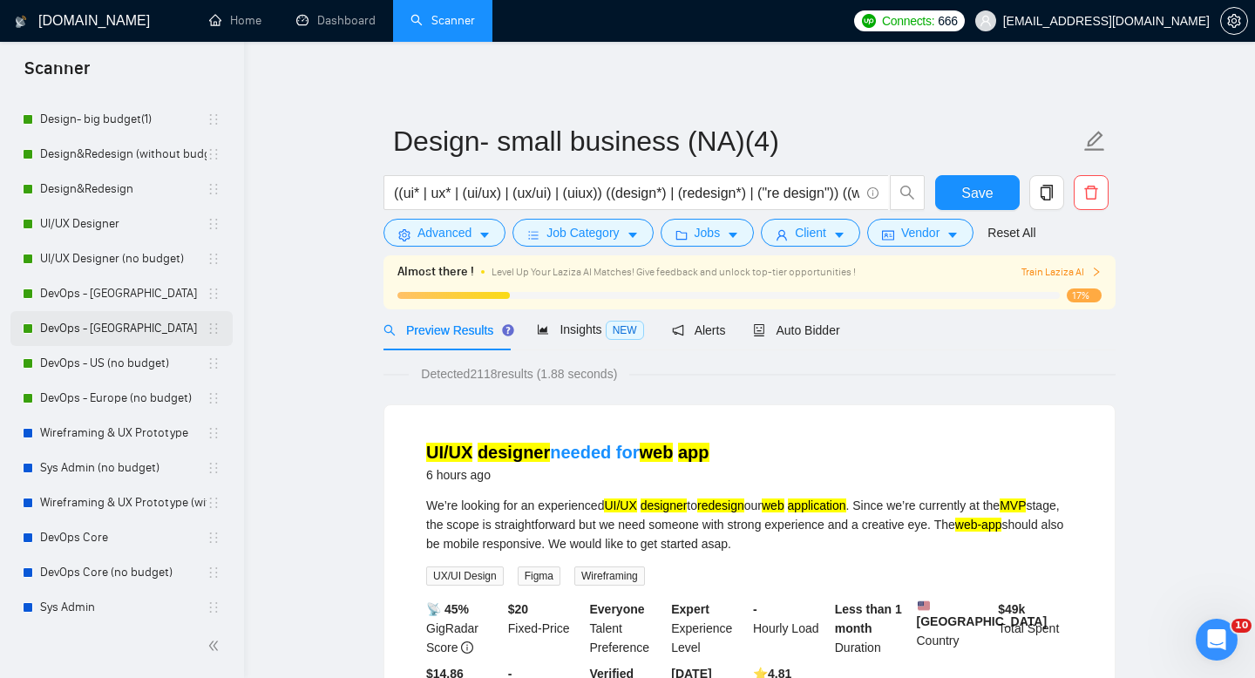
scroll to position [363, 0]
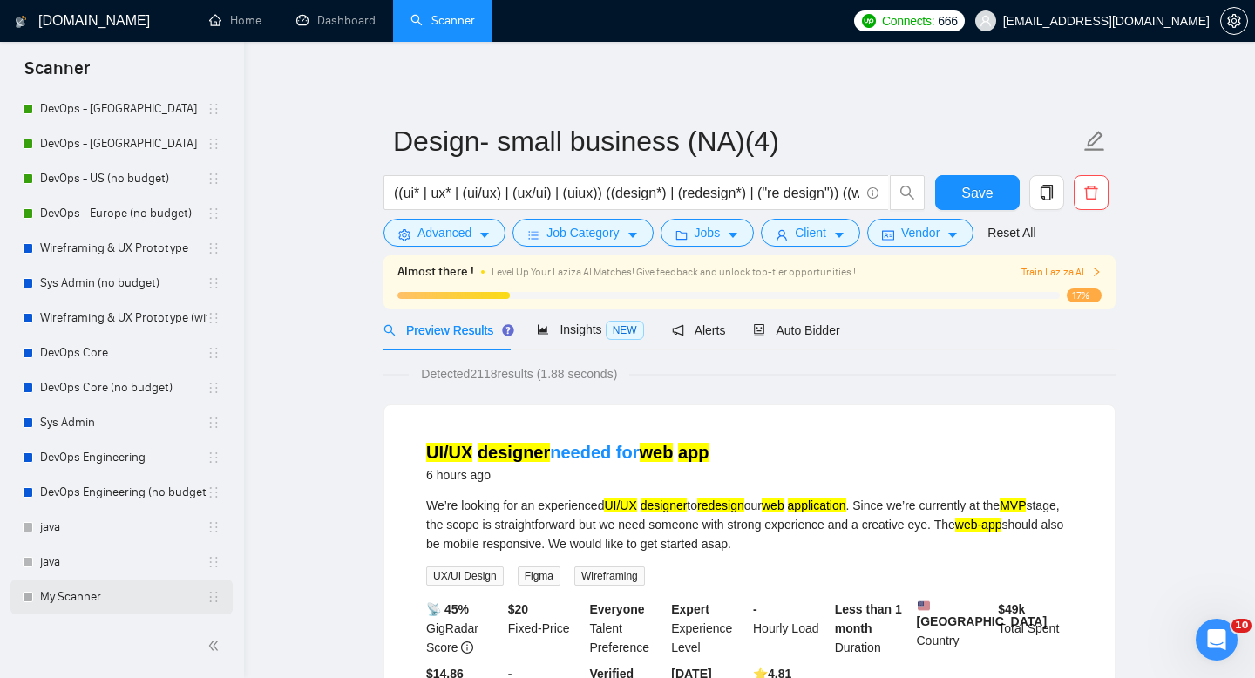
click at [91, 590] on link "My Scanner" at bounding box center [123, 597] width 166 height 35
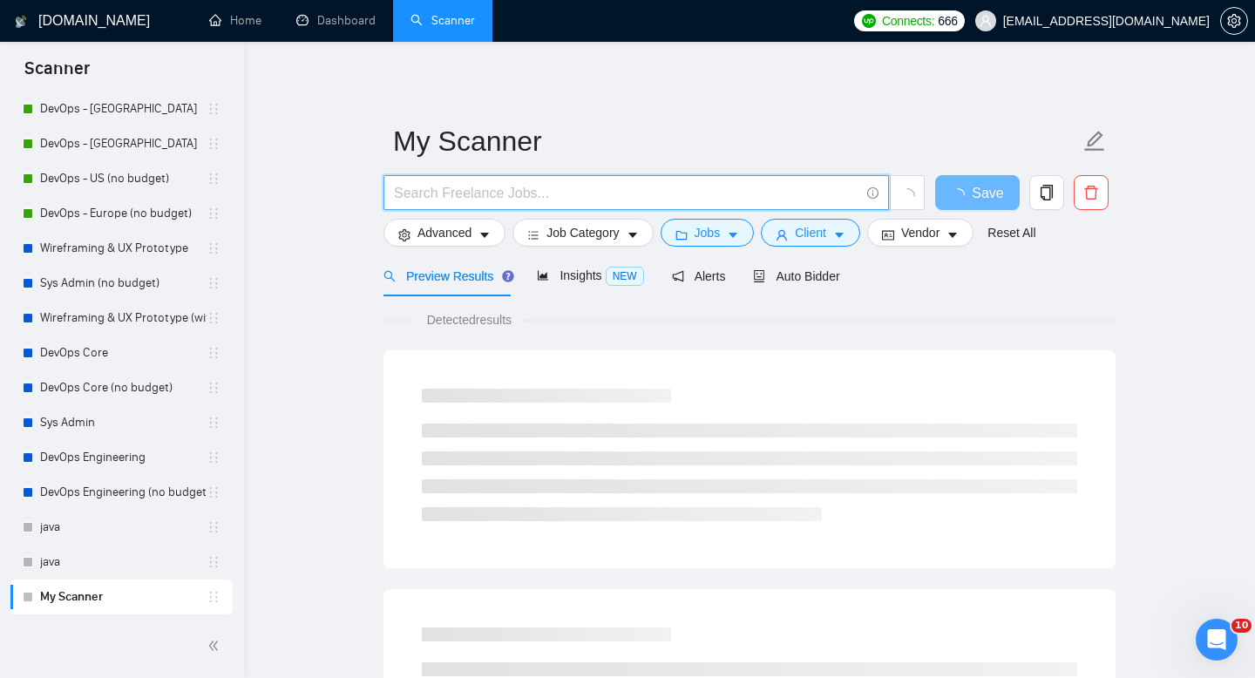
click at [544, 190] on input "text" at bounding box center [626, 193] width 465 height 22
paste input "React, Next.js, TypeScript, Node.js, Supabase, PostgreSQL, AWS, Vercel, Figma"
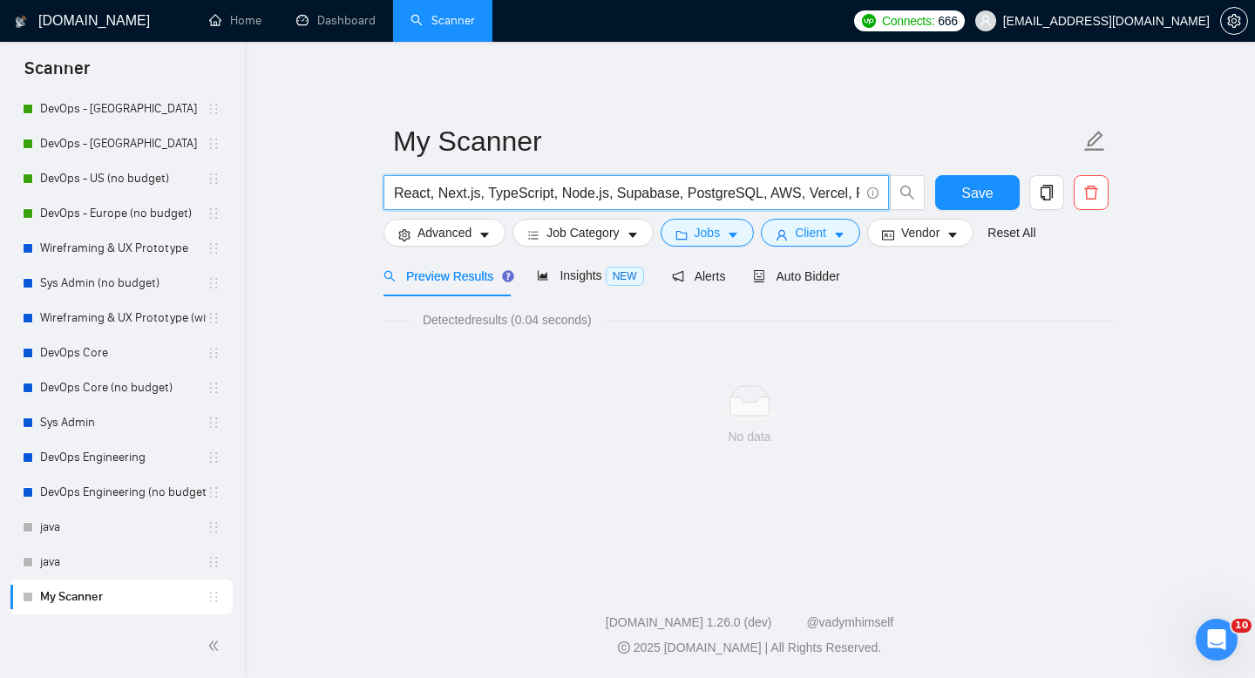
click at [396, 191] on input "React, Next.js, TypeScript, Node.js, Supabase, PostgreSQL, AWS, Vercel, Figma" at bounding box center [626, 193] width 465 height 22
click at [435, 196] on input "(React, Next.js, TypeScript, Node.js, Supabase, PostgreSQL, AWS, Vercel, Figma" at bounding box center [626, 193] width 465 height 22
click at [492, 195] on input "(React*/Next.js, TypeScript, Node.js, Supabase, PostgreSQL, AWS, Vercel, Figma" at bounding box center [626, 193] width 465 height 22
click at [561, 195] on input "(React*/Next.js/TypeScript, Node.js, Supabase, PostgreSQL, AWS, Vercel, Figma" at bounding box center [626, 193] width 465 height 22
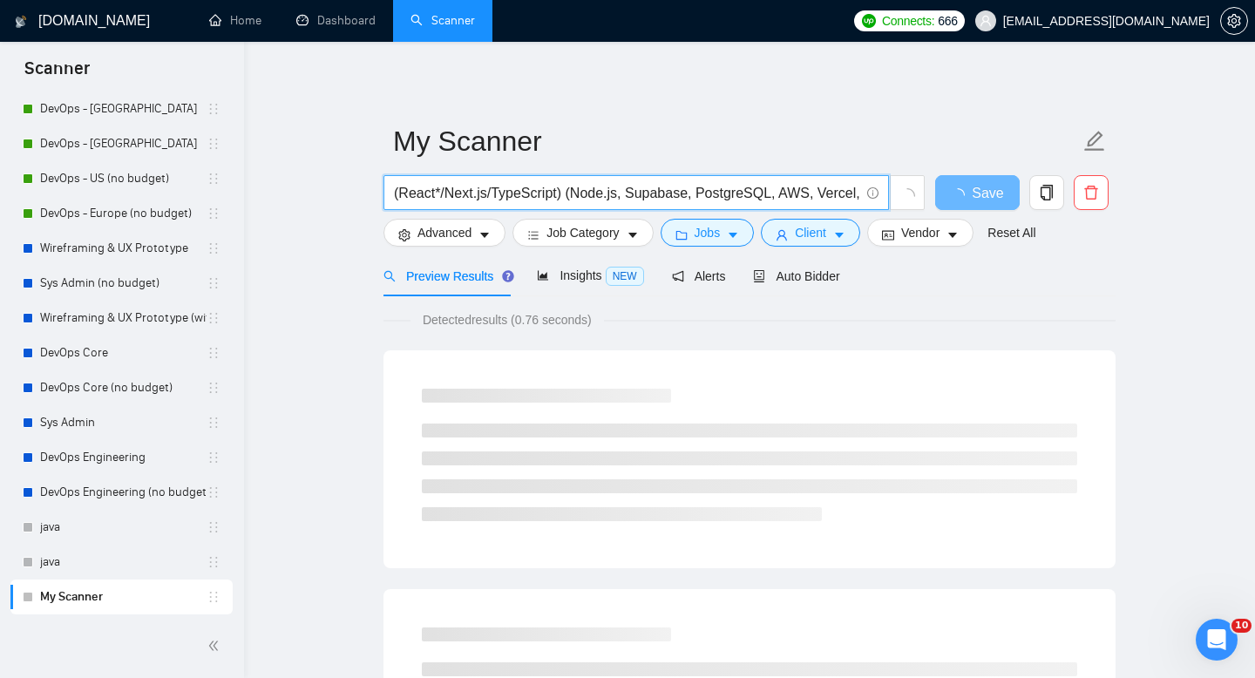
click at [621, 191] on input "(React*/Next.js/TypeScript) (Node.js, Supabase, PostgreSQL, AWS, Vercel, Figma" at bounding box center [626, 193] width 465 height 22
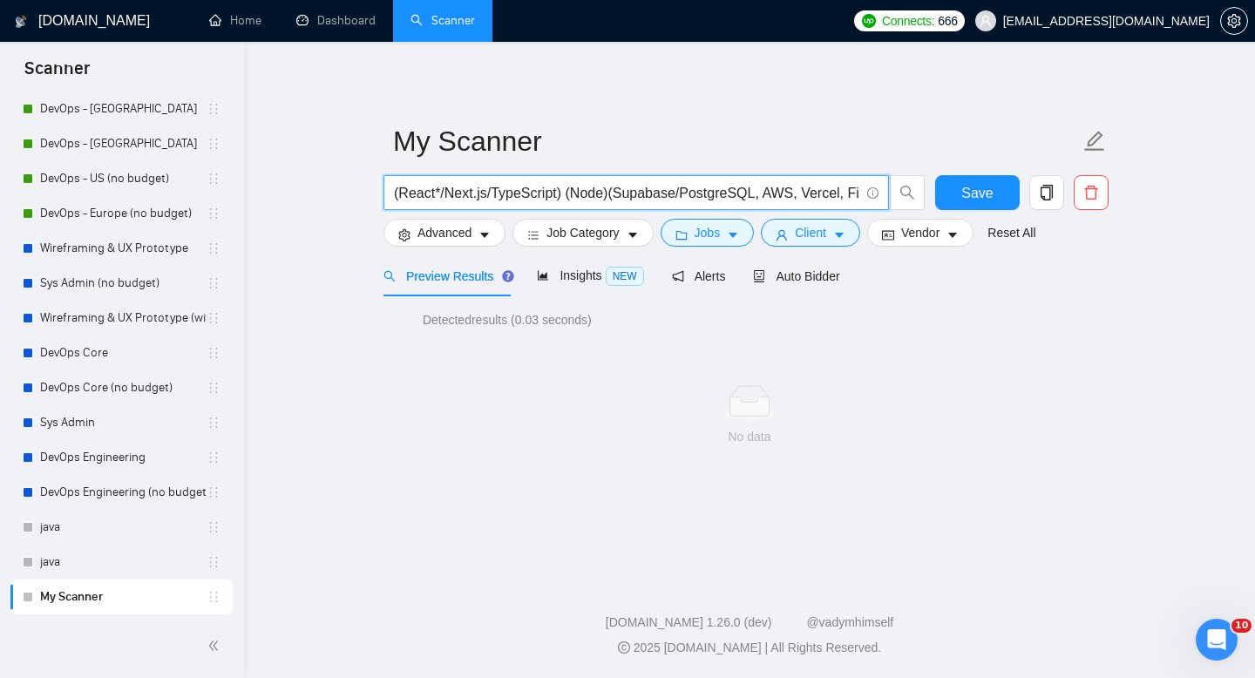
click at [765, 194] on input "(React*/Next.js/TypeScript) (Node)(Supabase/PostgreSQL, AWS, Vercel, Figma" at bounding box center [626, 193] width 465 height 22
type input "(React*/Next.js/TypeScript) (Node)(Supabase/PostgreSQL/AWS/Vercel) (Figma)"
click at [970, 191] on span "Save" at bounding box center [976, 193] width 31 height 22
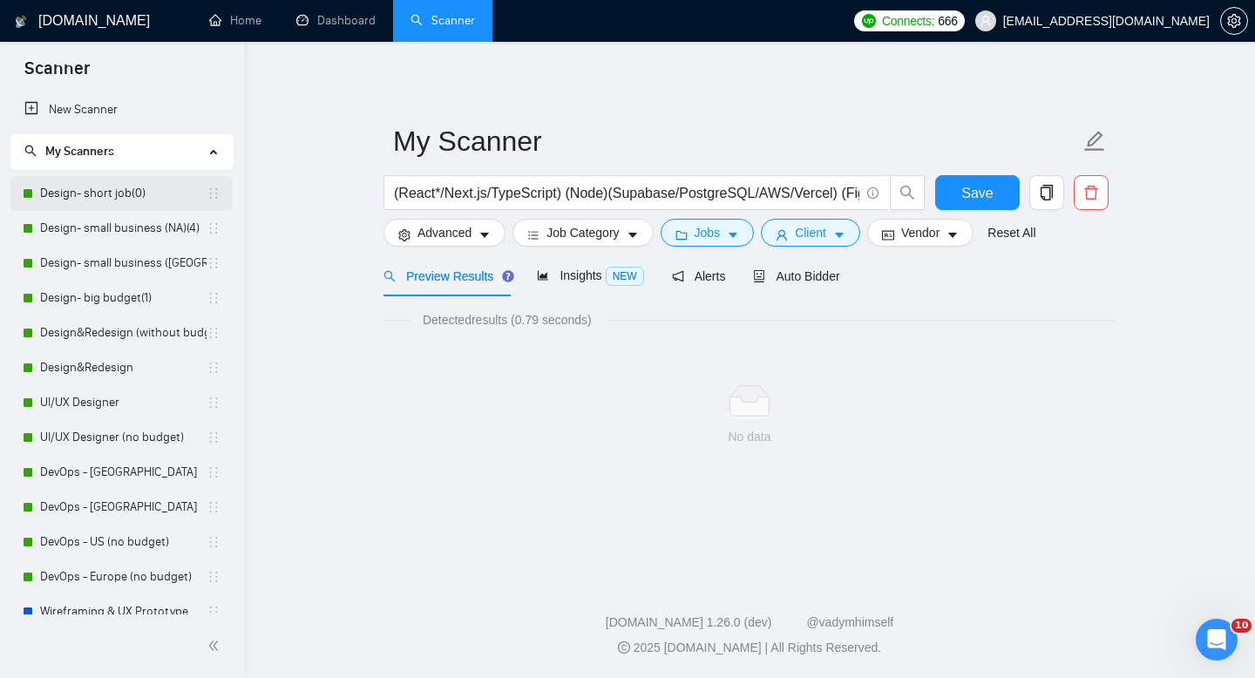
click at [82, 192] on link "Design- short job(0)" at bounding box center [123, 193] width 166 height 35
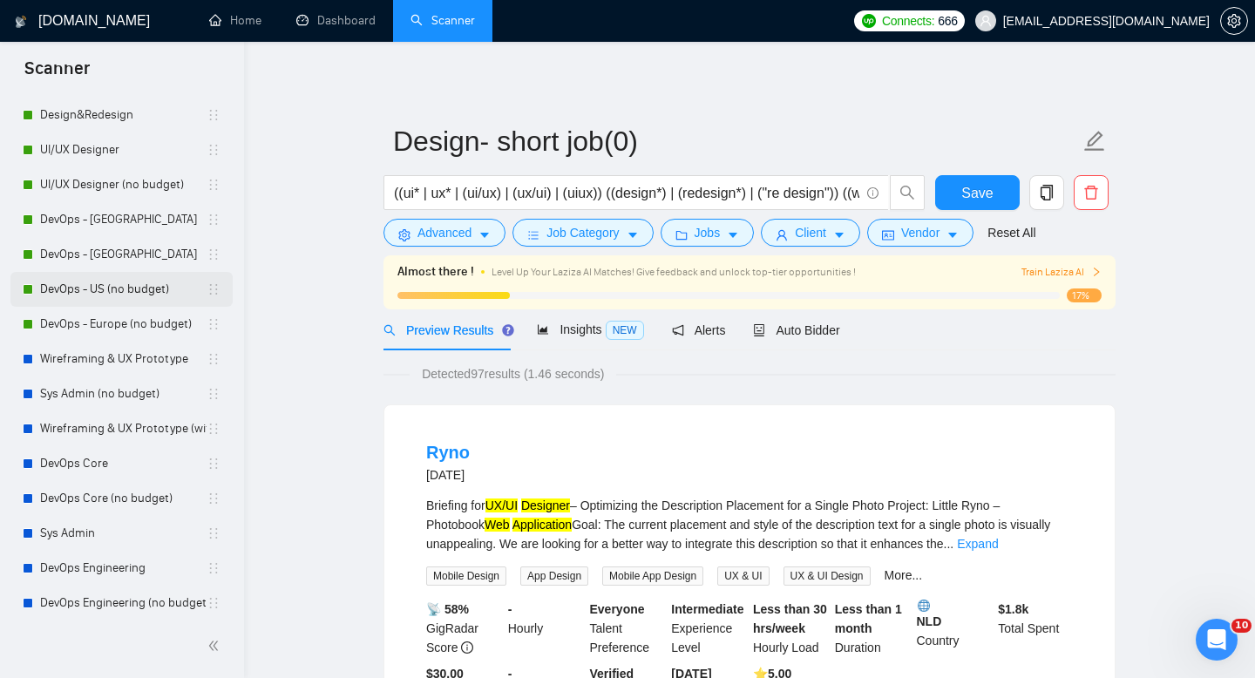
scroll to position [363, 0]
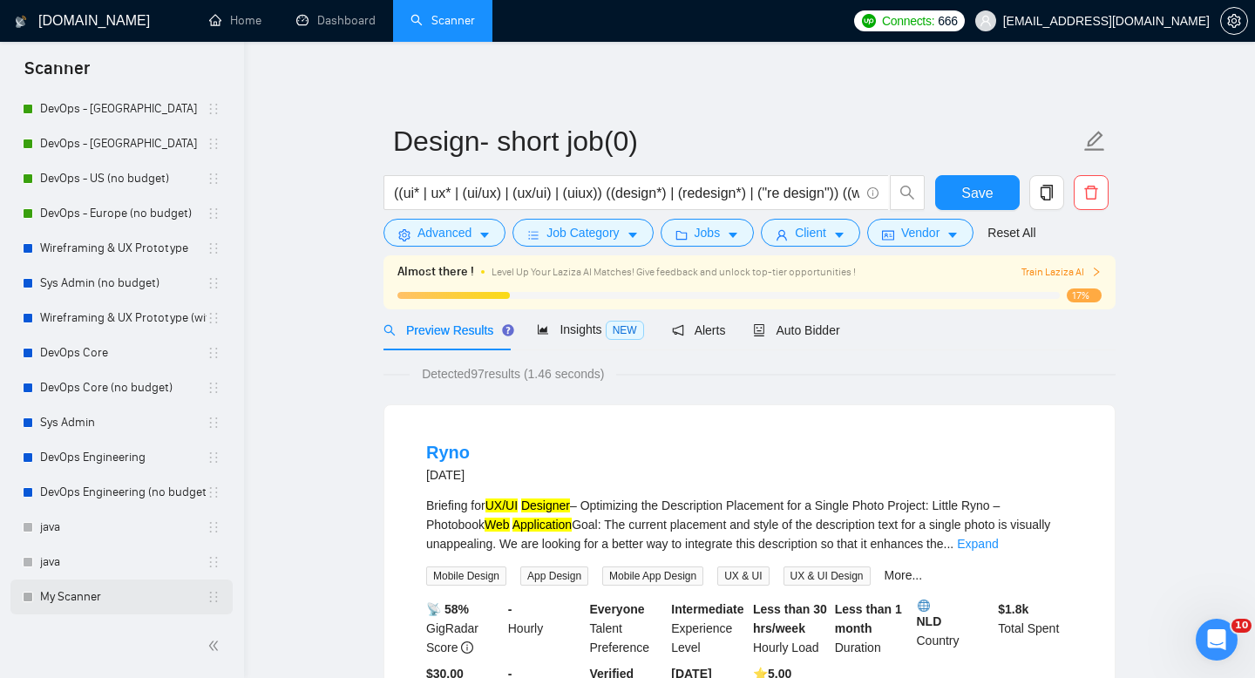
click at [86, 591] on link "My Scanner" at bounding box center [123, 597] width 166 height 35
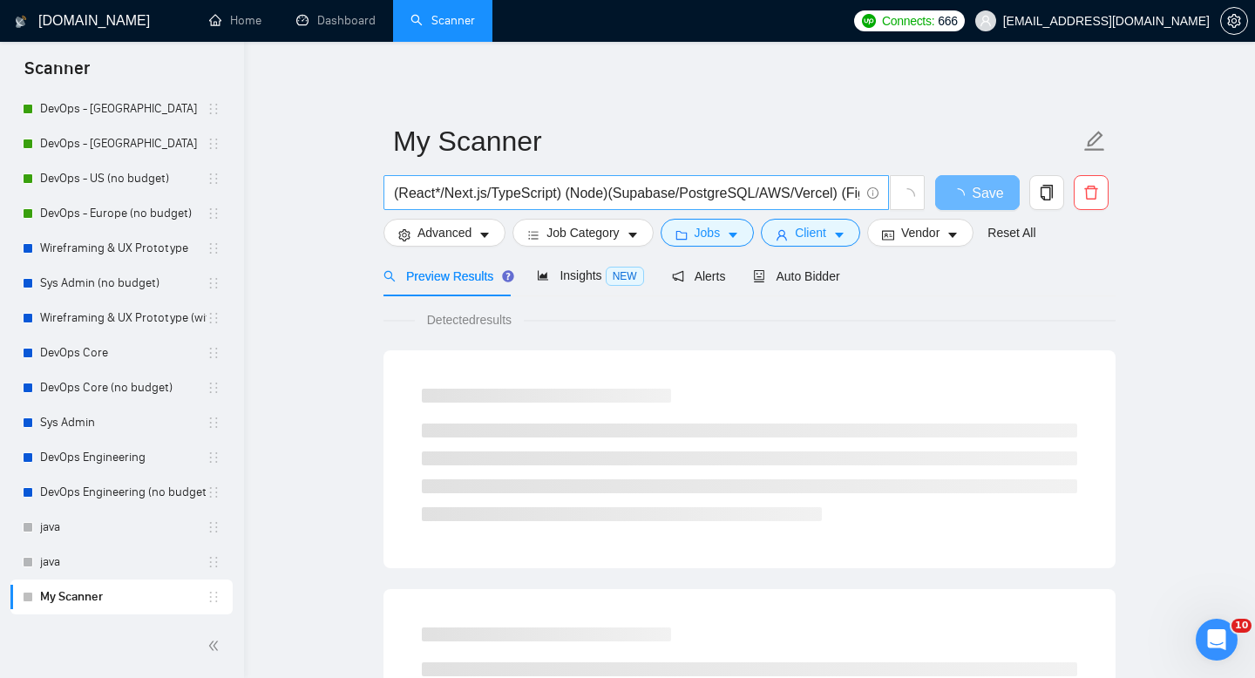
click at [446, 195] on input "(React*/Next.js/TypeScript) (Node)(Supabase/PostgreSQL/AWS/Vercel) (Figma)" at bounding box center [626, 193] width 465 height 22
click at [494, 187] on input "(React*|Next.js/TypeScript) (Node)(Supabase/PostgreSQL/AWS/Vercel) (Figma)" at bounding box center [626, 193] width 465 height 22
click at [686, 195] on input "(React*|Next.js|TypeScript) (Node)(Supabase/PostgreSQL/AWS/Vercel) (Figma)" at bounding box center [626, 193] width 465 height 22
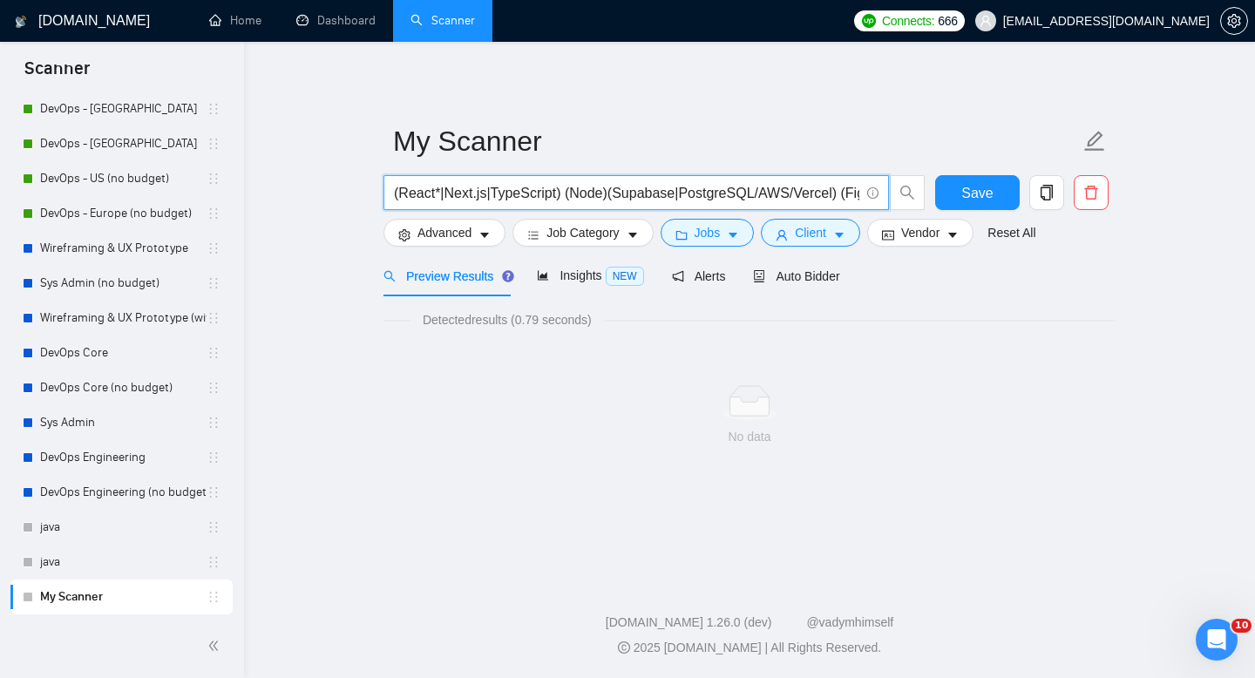
click at [763, 191] on input "(React*|Next.js|TypeScript) (Node)(Supabase|PostgreSQL/AWS/Vercel) (Figma)" at bounding box center [626, 193] width 465 height 22
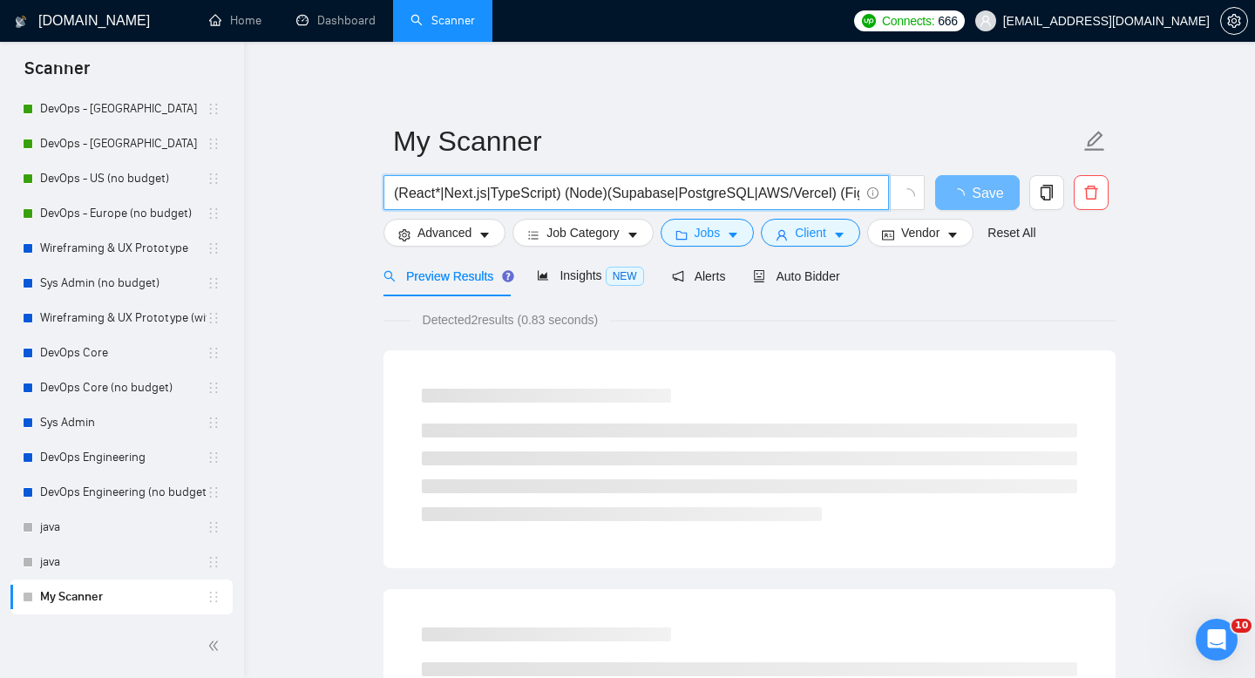
click at [797, 193] on input "(React*|Next.js|TypeScript) (Node)(Supabase|PostgreSQL|AWS/Vercel) (Figma)" at bounding box center [626, 193] width 465 height 22
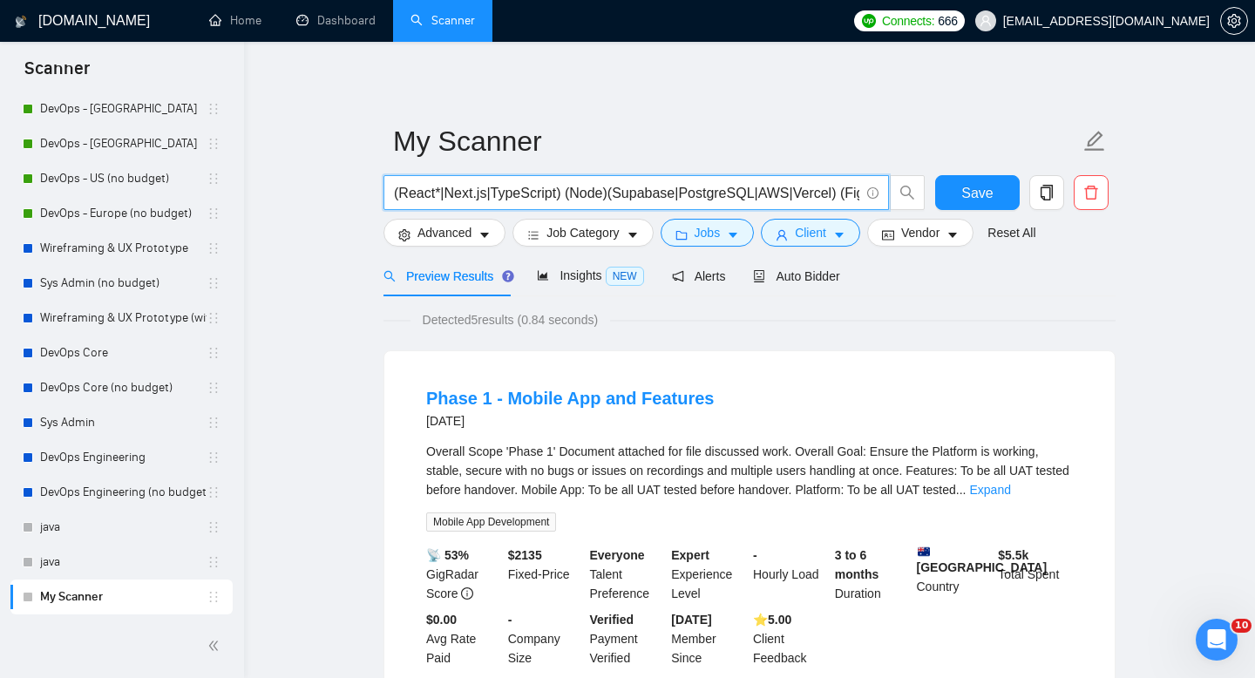
click at [397, 192] on input "(React*|Next.js|TypeScript) (Node)(Supabase|PostgreSQL|AWS|Vercel) (Figma)" at bounding box center [626, 193] width 465 height 22
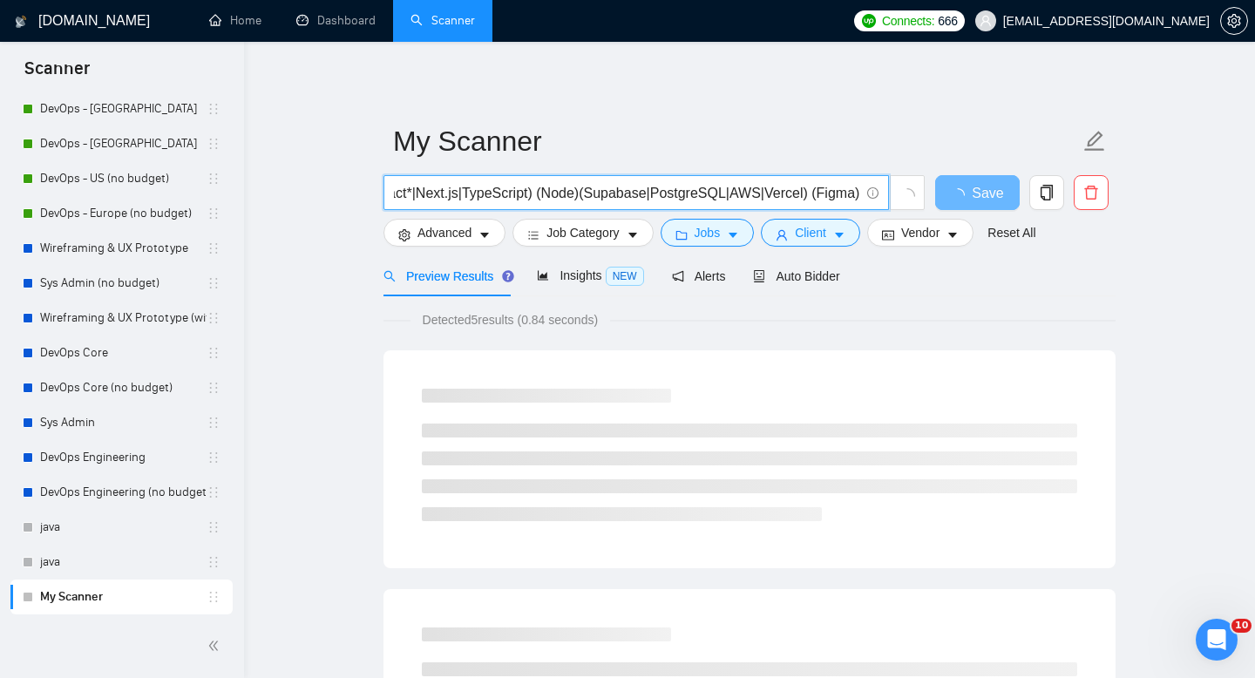
click at [858, 194] on input "((React*|Next.js|TypeScript) (Node)(Supabase|PostgreSQL|AWS|Vercel) (Figma)" at bounding box center [626, 193] width 465 height 22
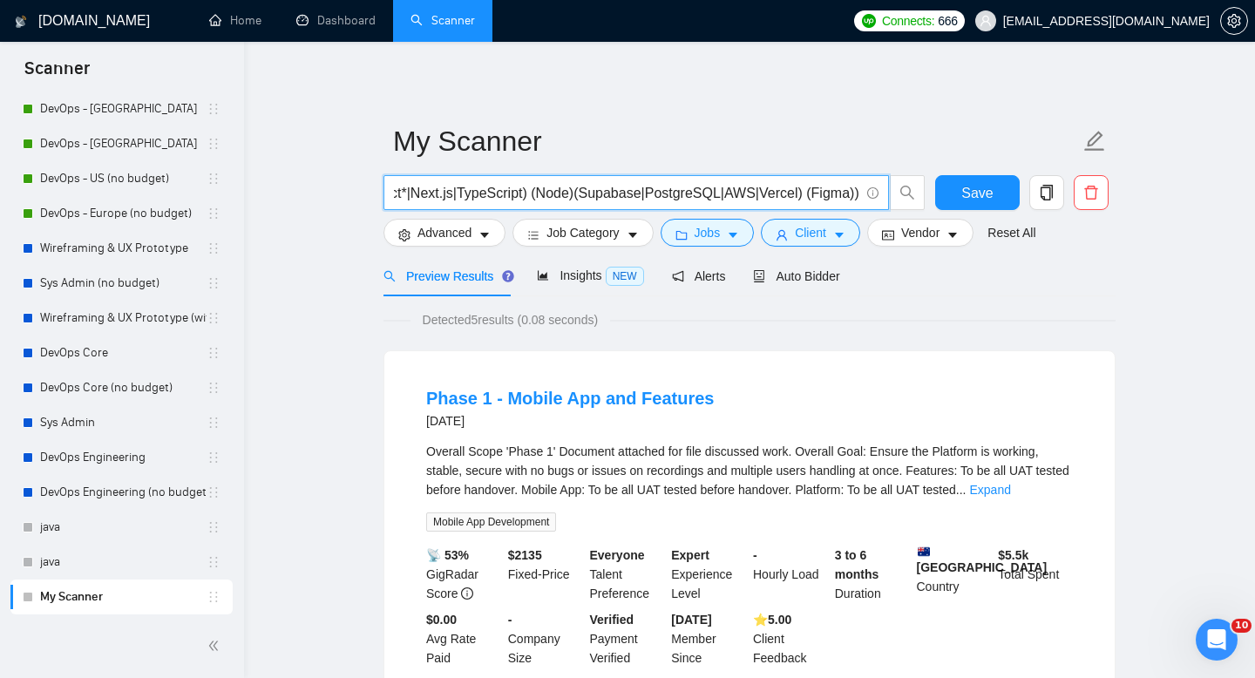
scroll to position [0, 43]
click at [607, 195] on input "((React*|Next.js|TypeScript) (Node)(Supabase|PostgreSQL|AWS|Vercel) (Figma))" at bounding box center [626, 193] width 465 height 22
click at [599, 194] on input "((React*|Next.js|TypeScript) (Node)(PostgreSQL|AWS|Vercel) (Figma))" at bounding box center [626, 193] width 465 height 22
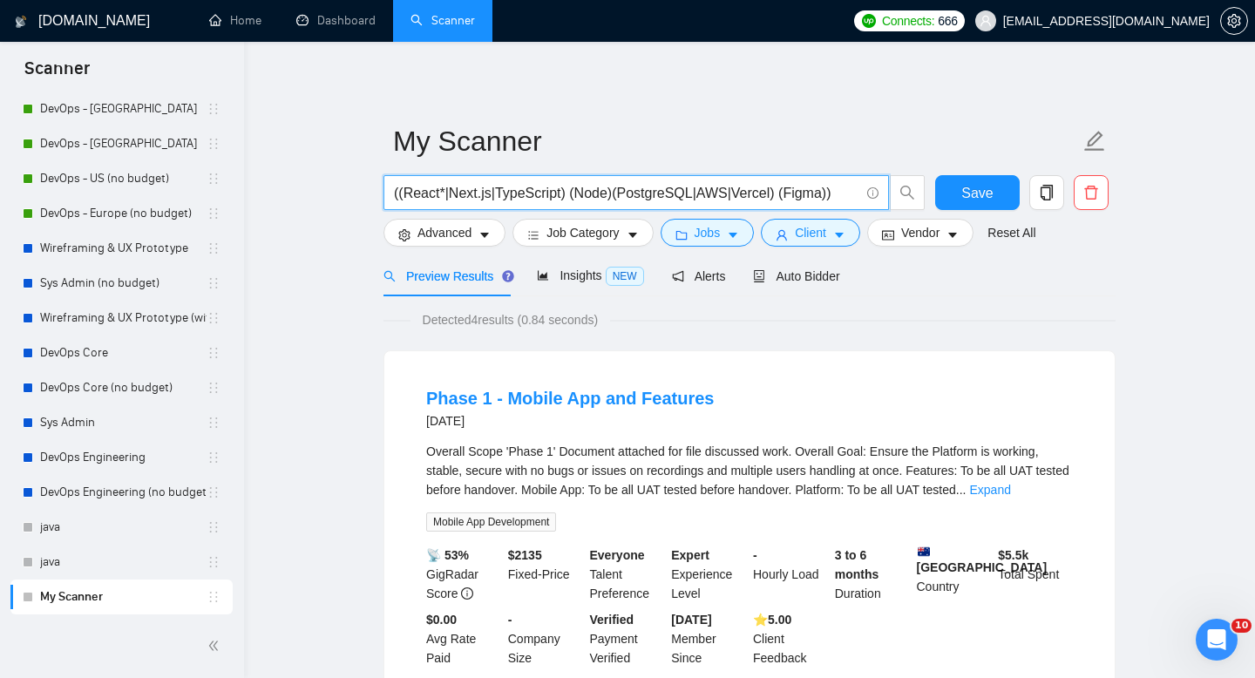
click at [599, 194] on input "((React*|Next.js|TypeScript) (Node)(PostgreSQL|AWS|Vercel) (Figma))" at bounding box center [626, 193] width 465 height 22
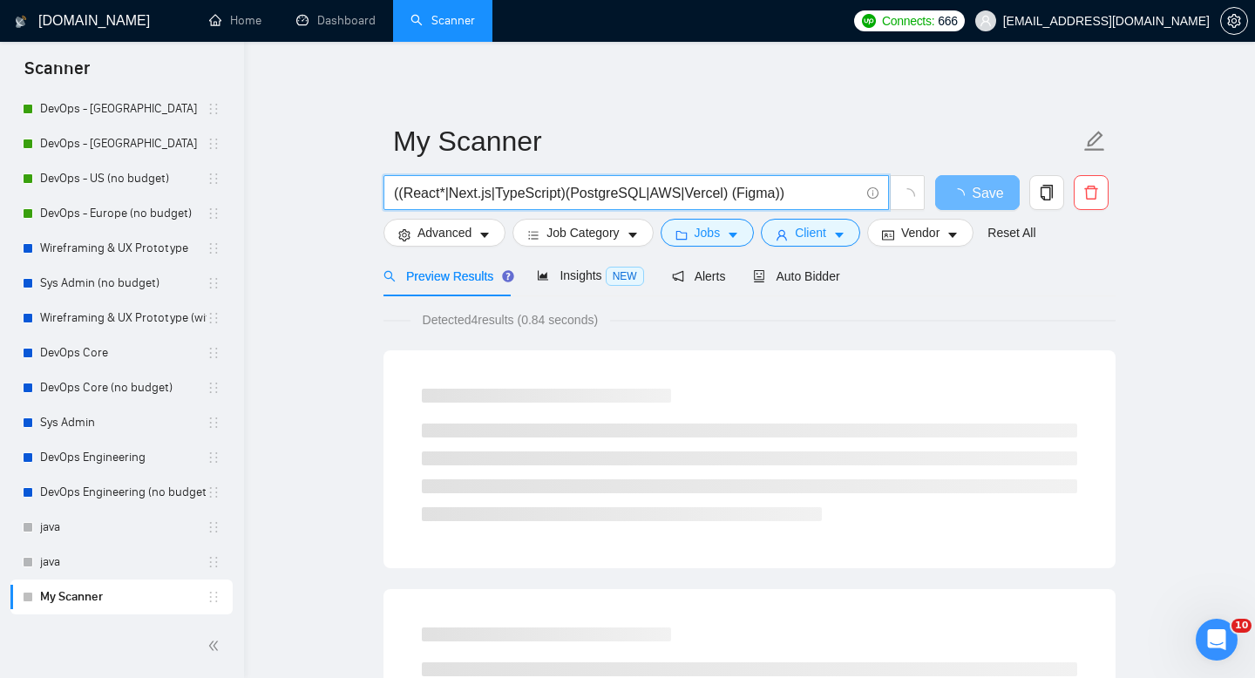
click at [567, 192] on input "((React*|Next.js|TypeScript)(PostgreSQL|AWS|Vercel) (Figma))" at bounding box center [626, 193] width 465 height 22
click at [564, 195] on input "((React*|Next.js|TypeScript)(PostgreSQL|AWS|Vercel) (Figma))" at bounding box center [626, 193] width 465 height 22
paste input "Node"
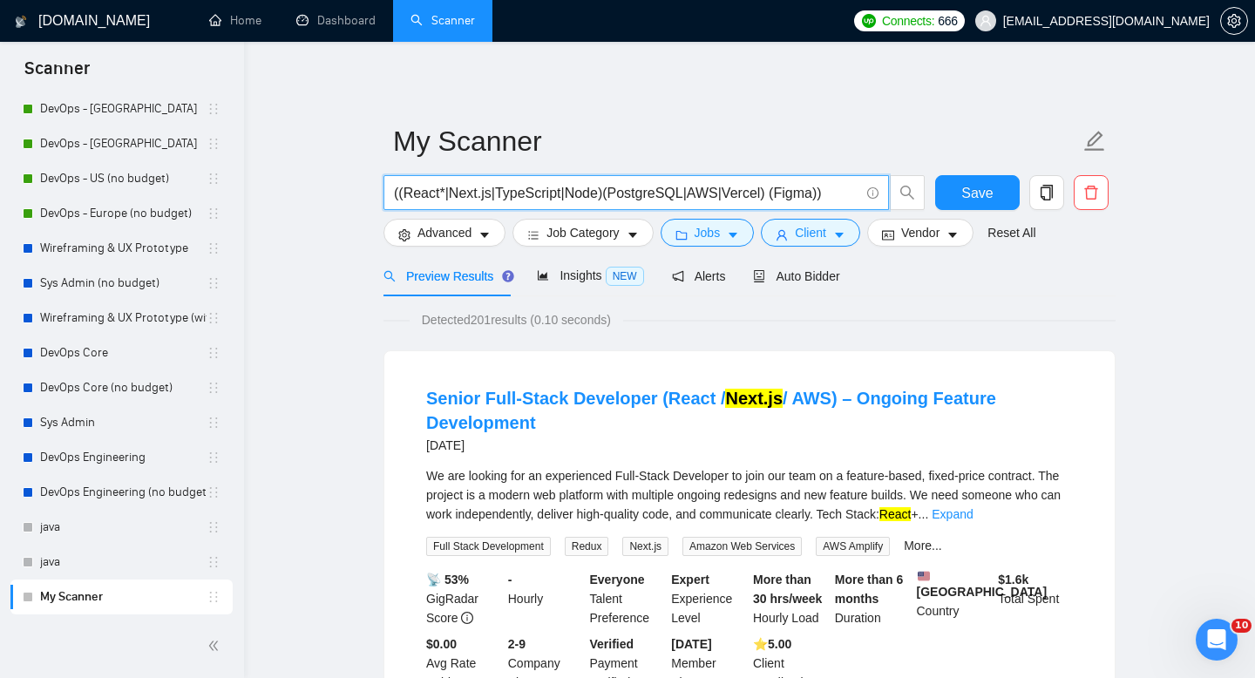
click at [772, 197] on input "((React*|Next.js|TypeScript|Node)(PostgreSQL|AWS|Vercel) (Figma))" at bounding box center [626, 193] width 465 height 22
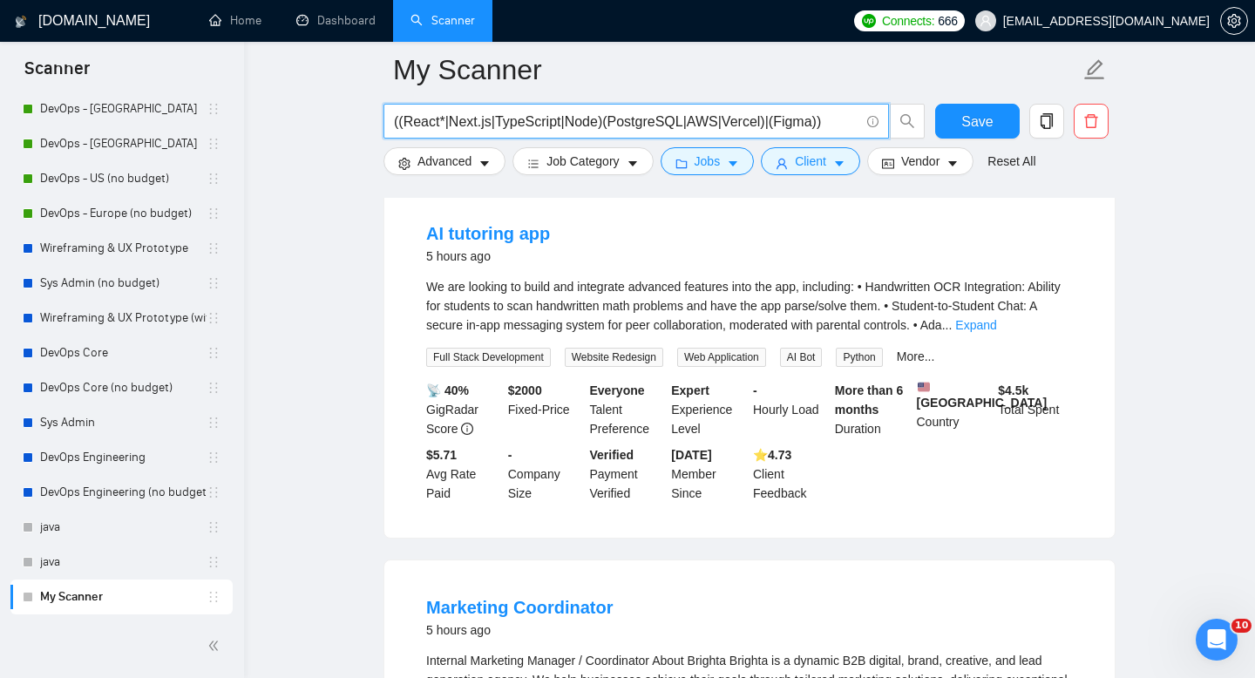
scroll to position [1718, 0]
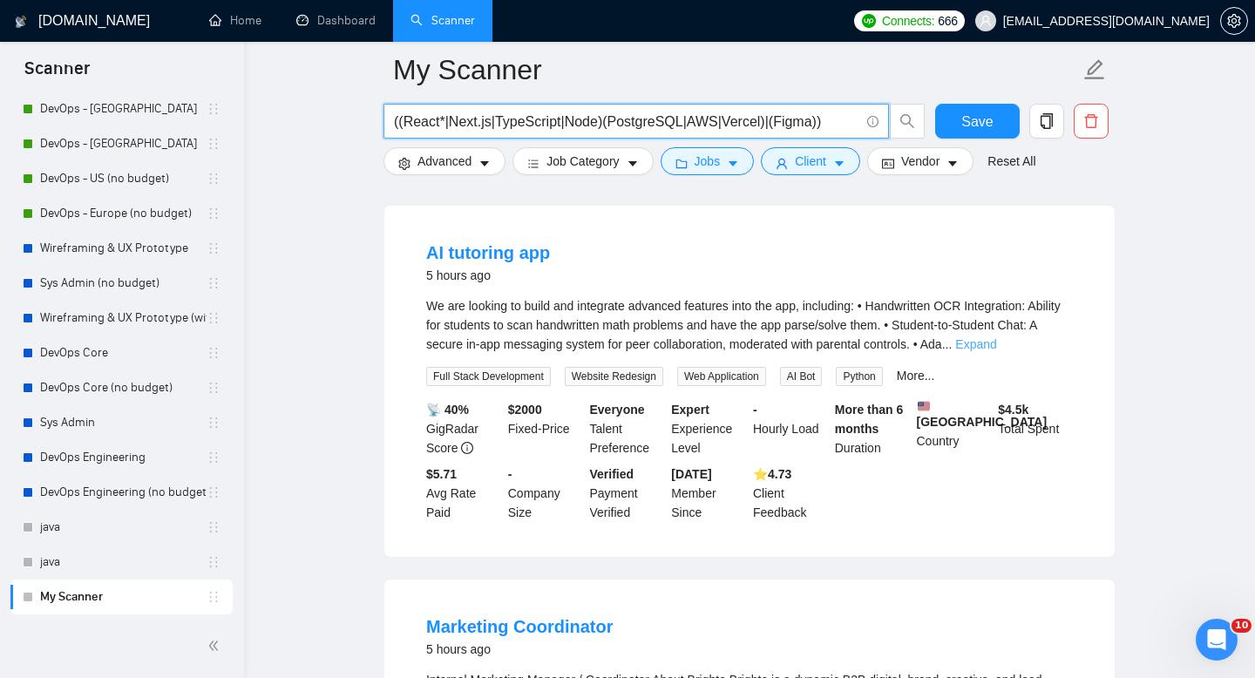
type input "((React*|Next.js|TypeScript|Node)(PostgreSQL|AWS|Vercel)|(Figma))"
click at [996, 337] on link "Expand" at bounding box center [975, 344] width 41 height 14
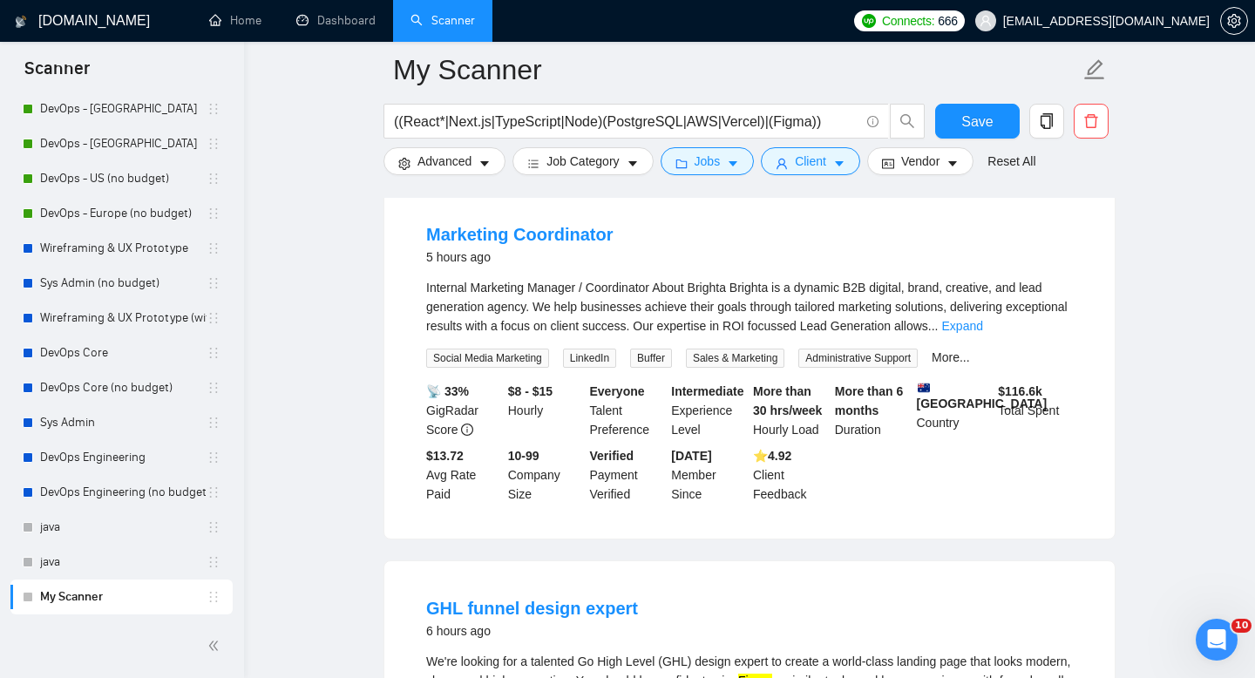
scroll to position [2304, 0]
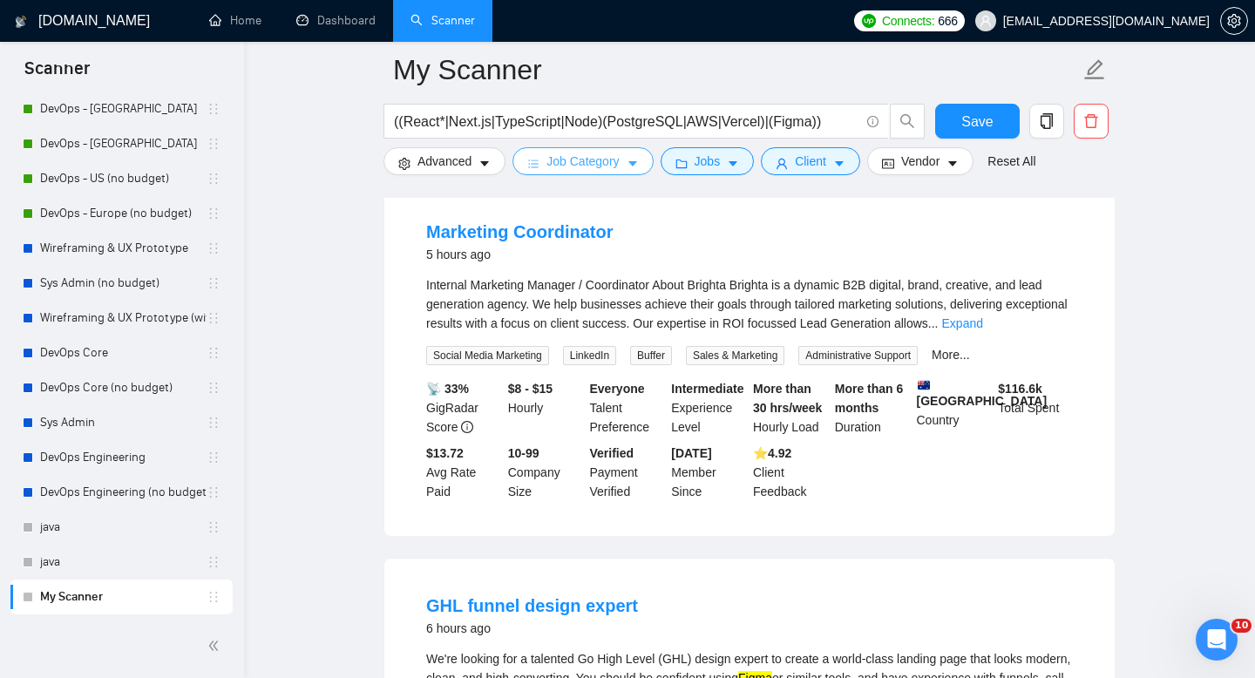
click at [624, 164] on button "Job Category" at bounding box center [582, 161] width 140 height 28
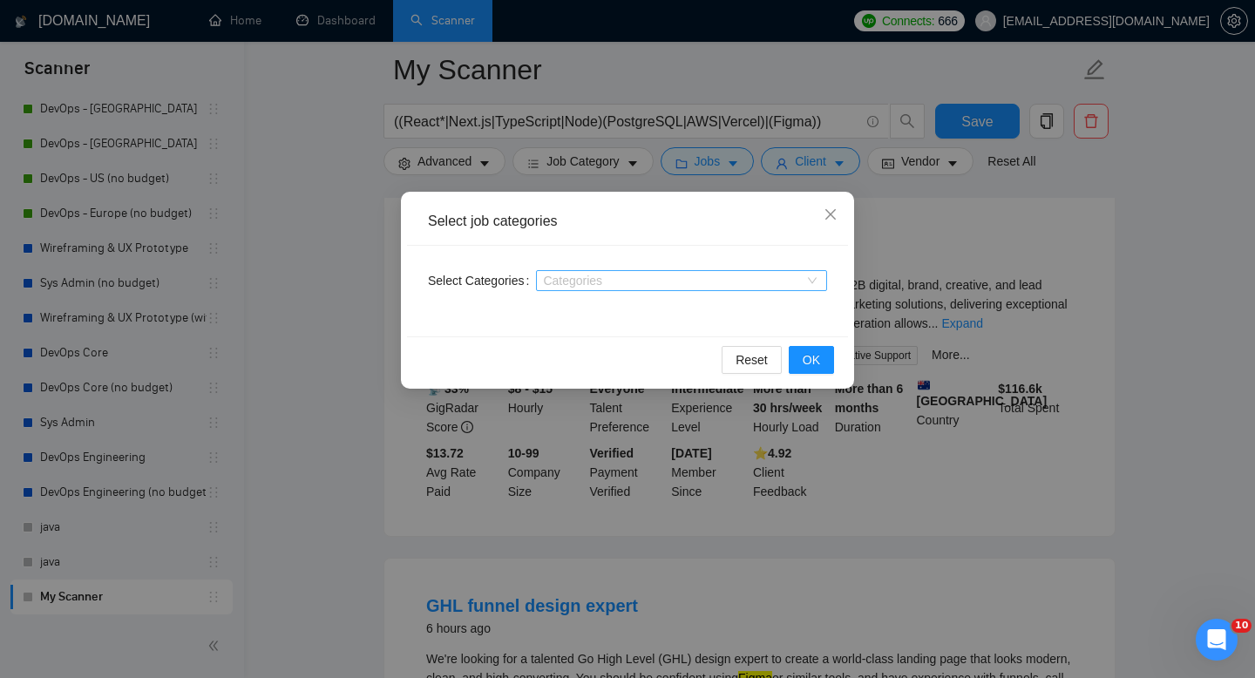
click at [624, 281] on div at bounding box center [672, 281] width 265 height 14
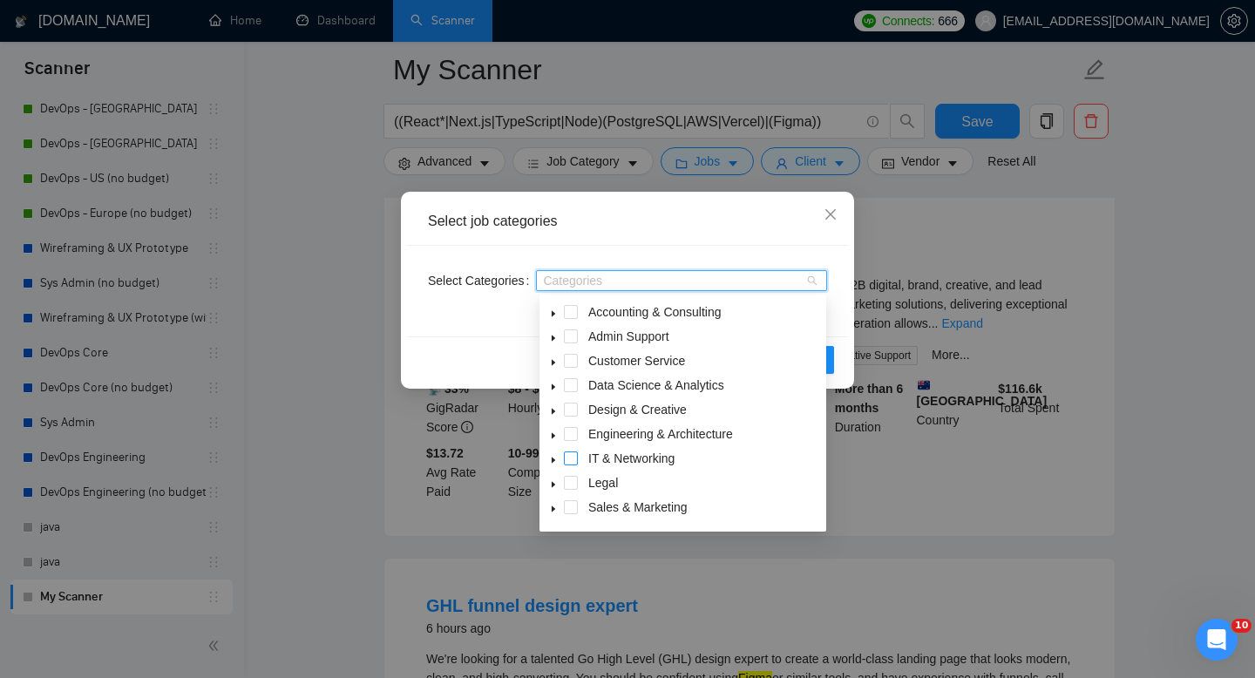
click at [573, 458] on span at bounding box center [571, 458] width 14 height 14
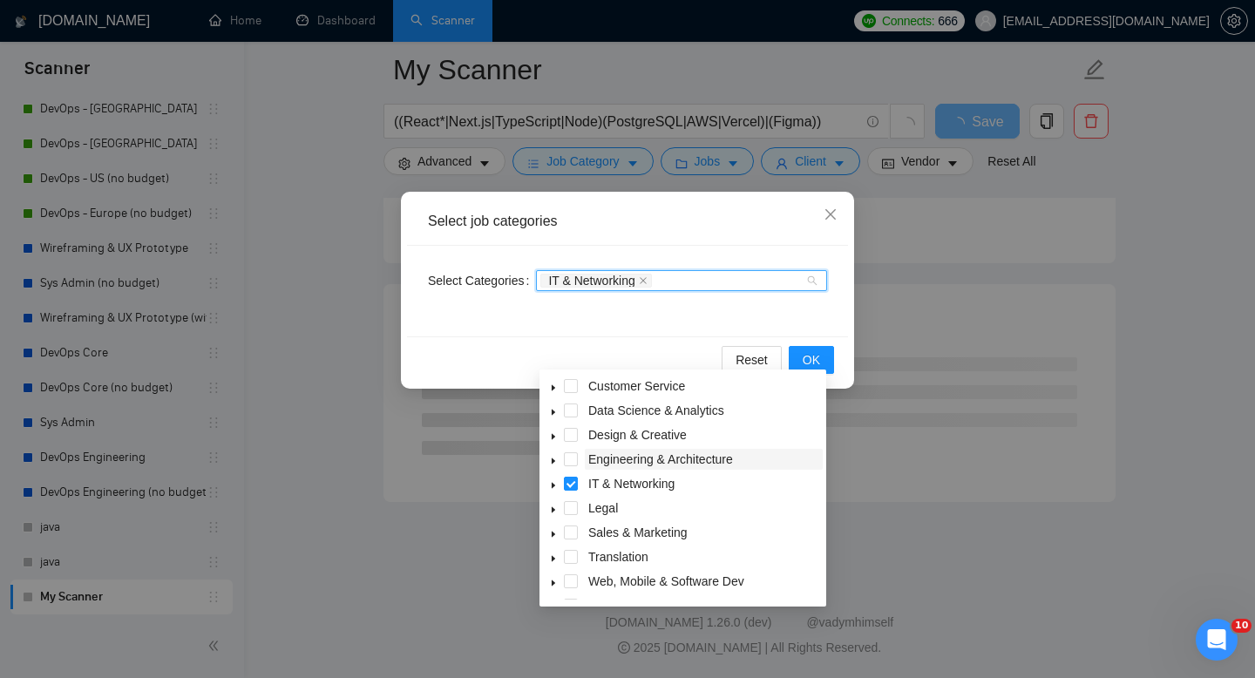
scroll to position [70, 0]
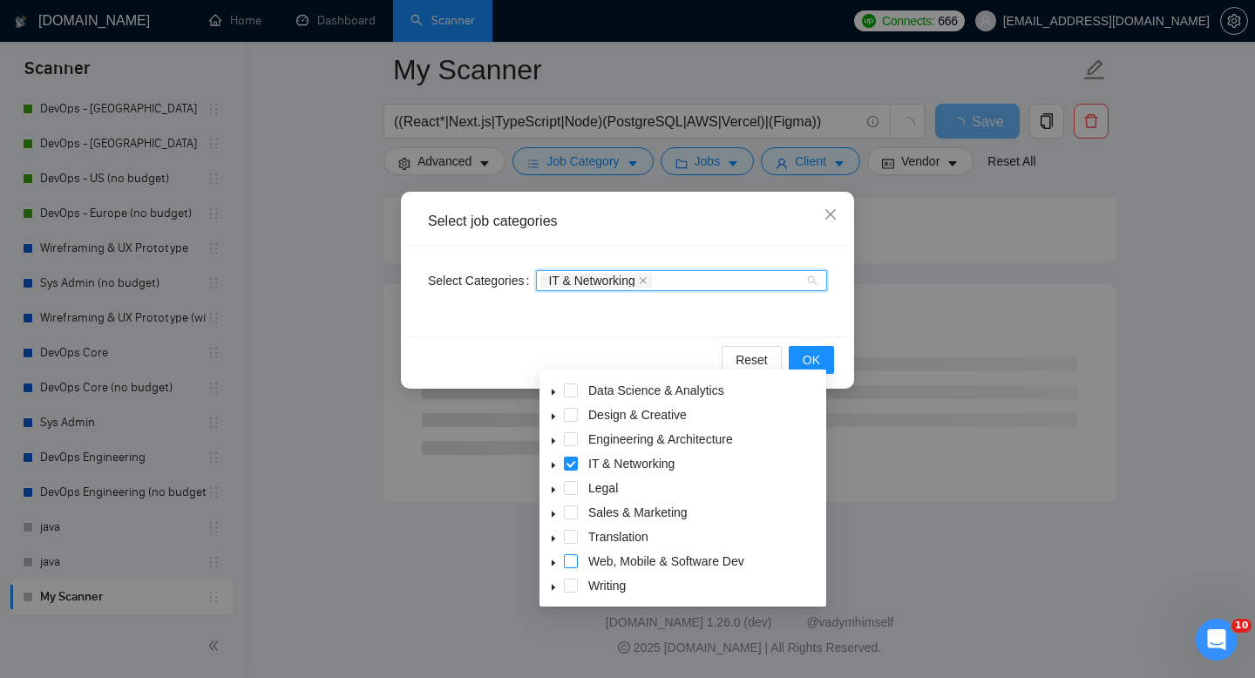
click at [567, 564] on span at bounding box center [571, 561] width 14 height 14
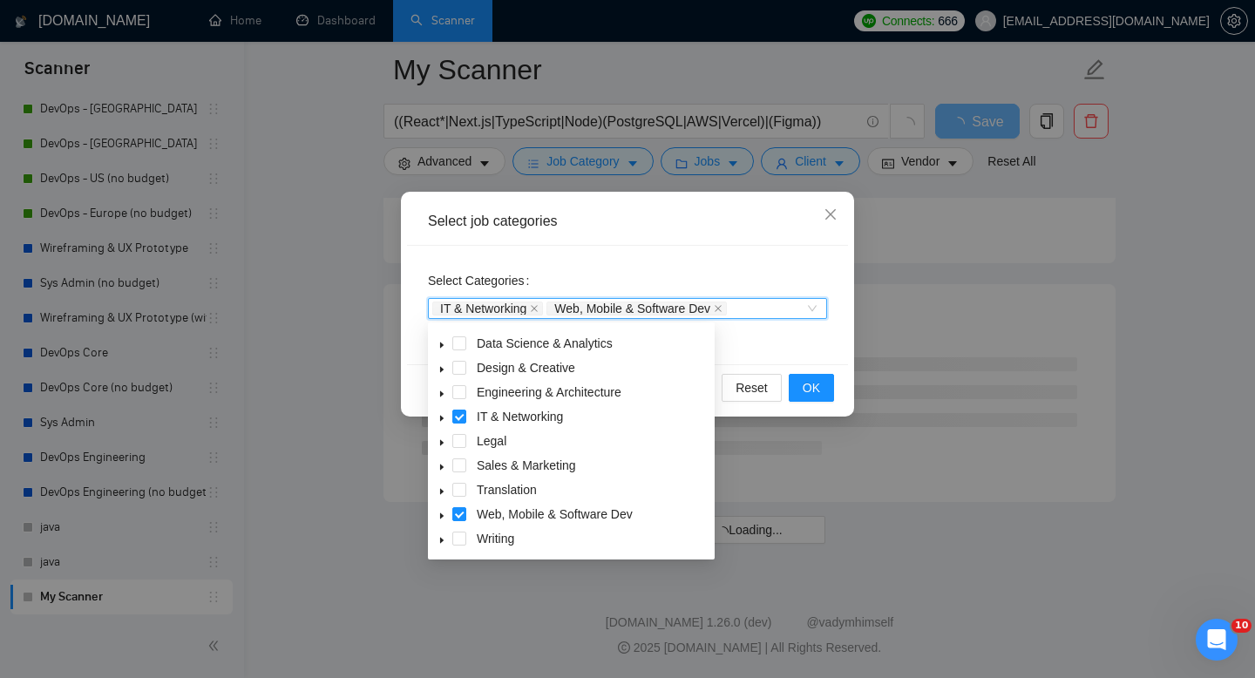
click at [794, 356] on div "Select Categories IT & Networking, Web, Mobile & Software Dev IT & Networking W…" at bounding box center [627, 305] width 441 height 119
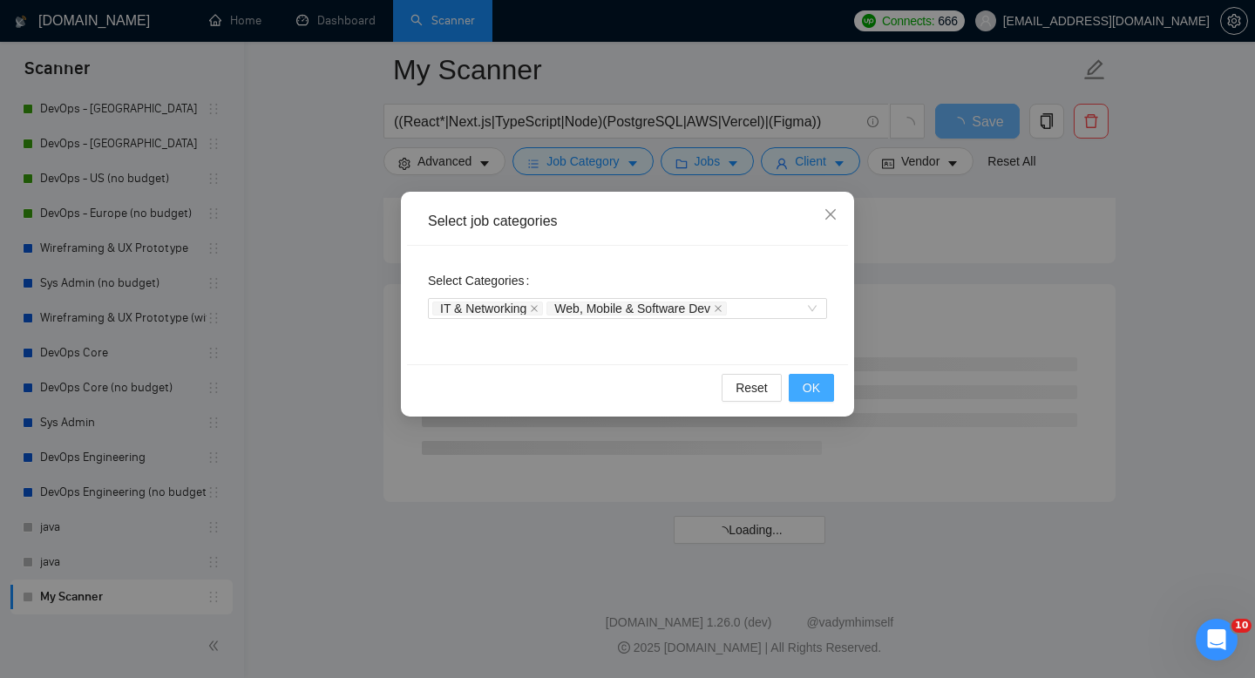
click at [813, 385] on span "OK" at bounding box center [811, 387] width 17 height 19
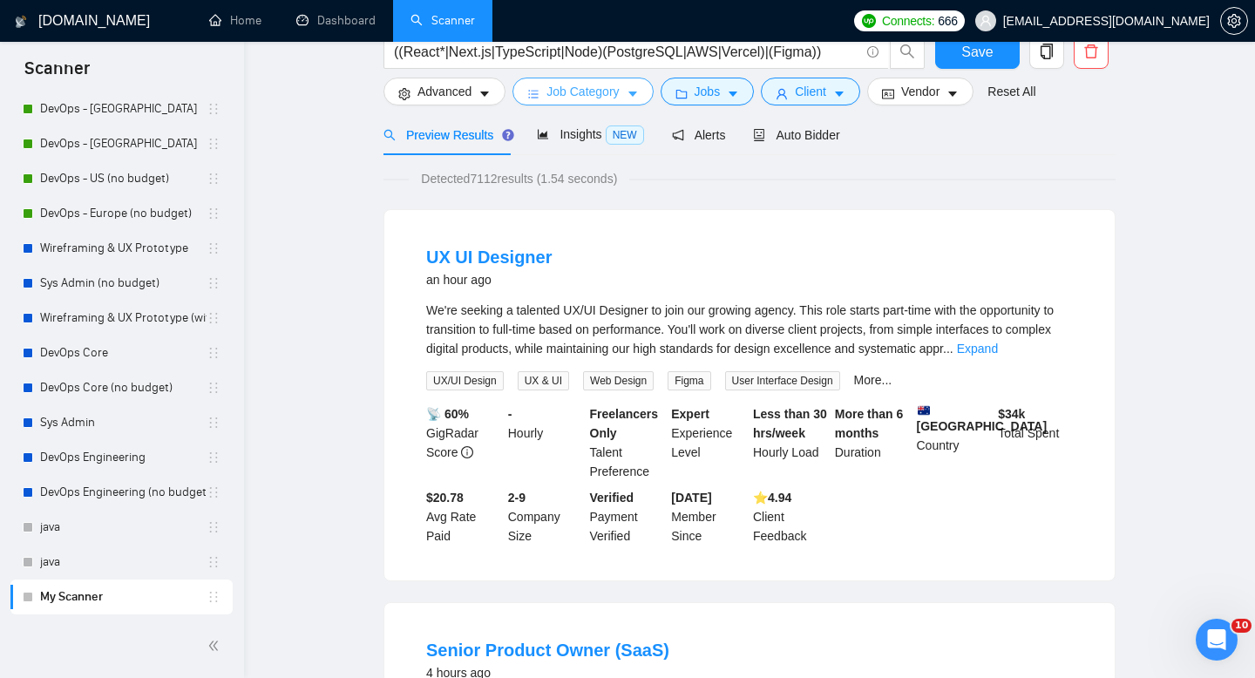
scroll to position [0, 0]
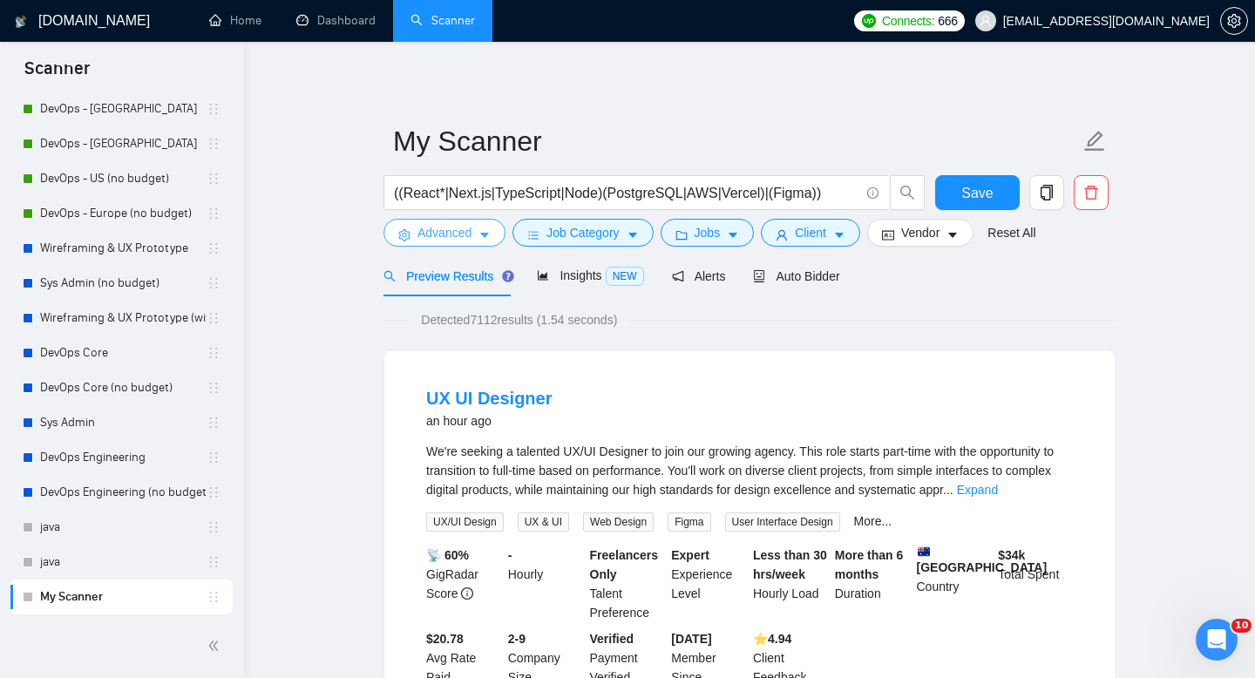
click at [477, 241] on button "Advanced" at bounding box center [444, 233] width 122 height 28
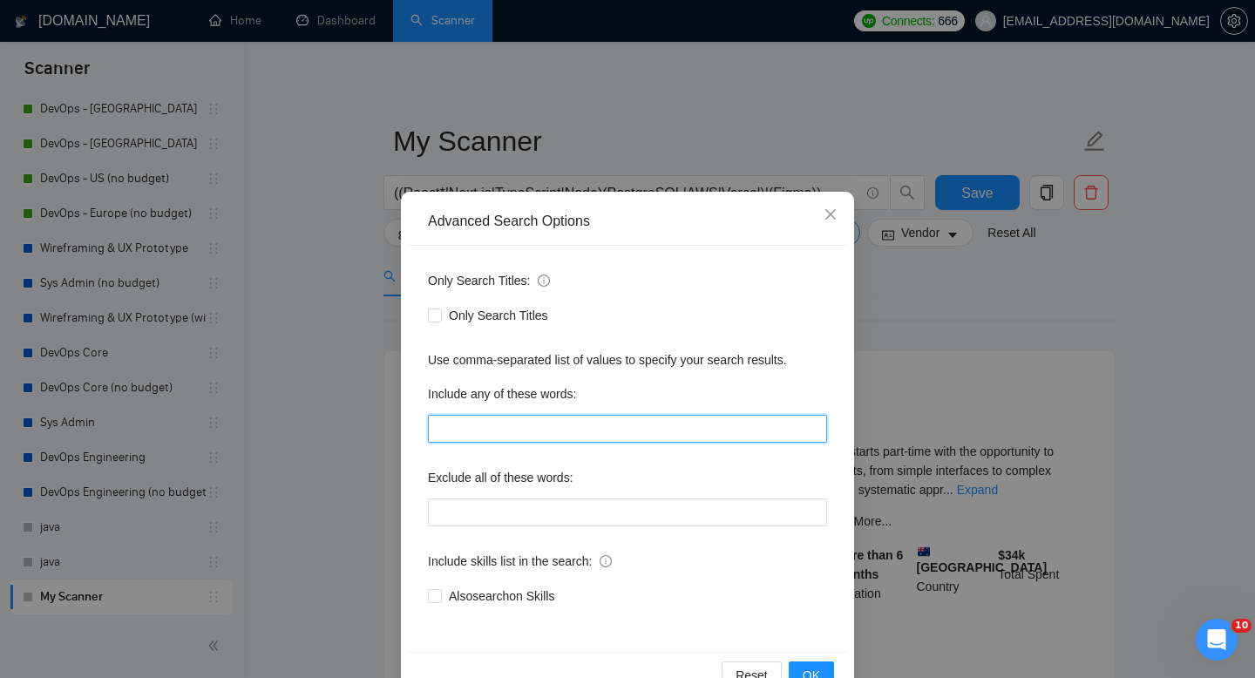
click at [482, 429] on input "text" at bounding box center [627, 429] width 399 height 28
paste input "React, Next.js, TypeScript, Node.js, Supabase, PostgreSQL, AWS, Vercel, Figma"
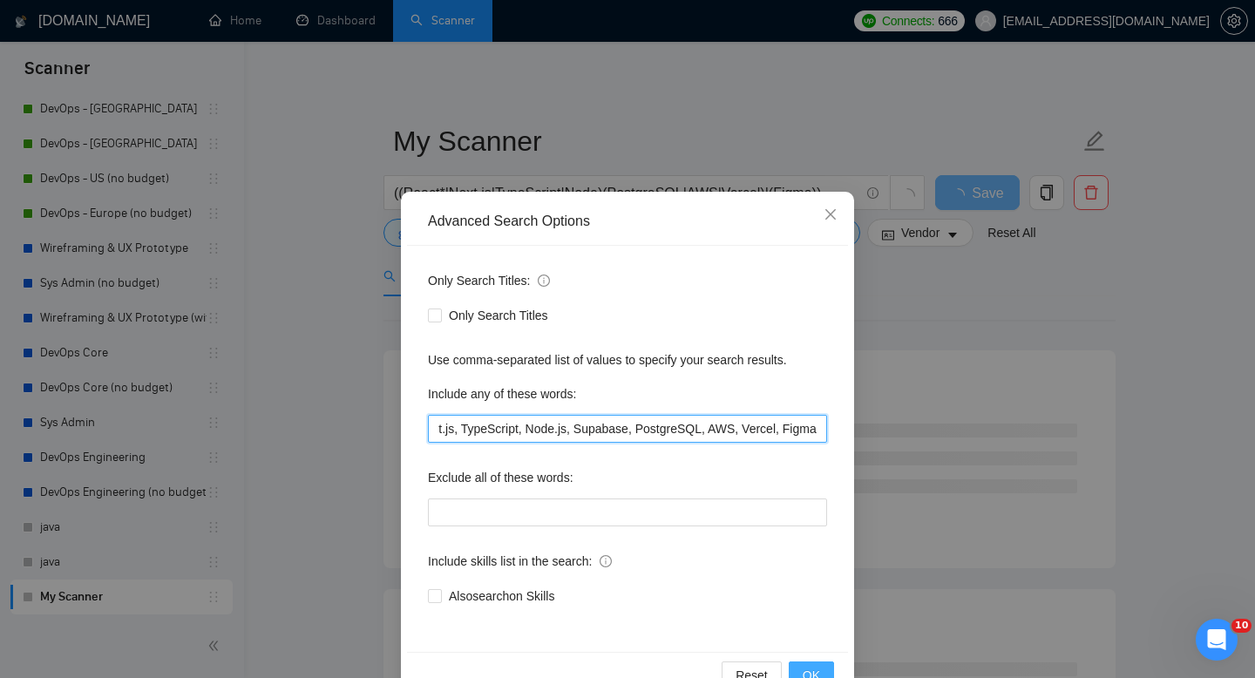
type input "React, Next.js, TypeScript, Node.js, Supabase, PostgreSQL, AWS, Vercel, Figma"
click at [816, 668] on span "OK" at bounding box center [811, 675] width 17 height 19
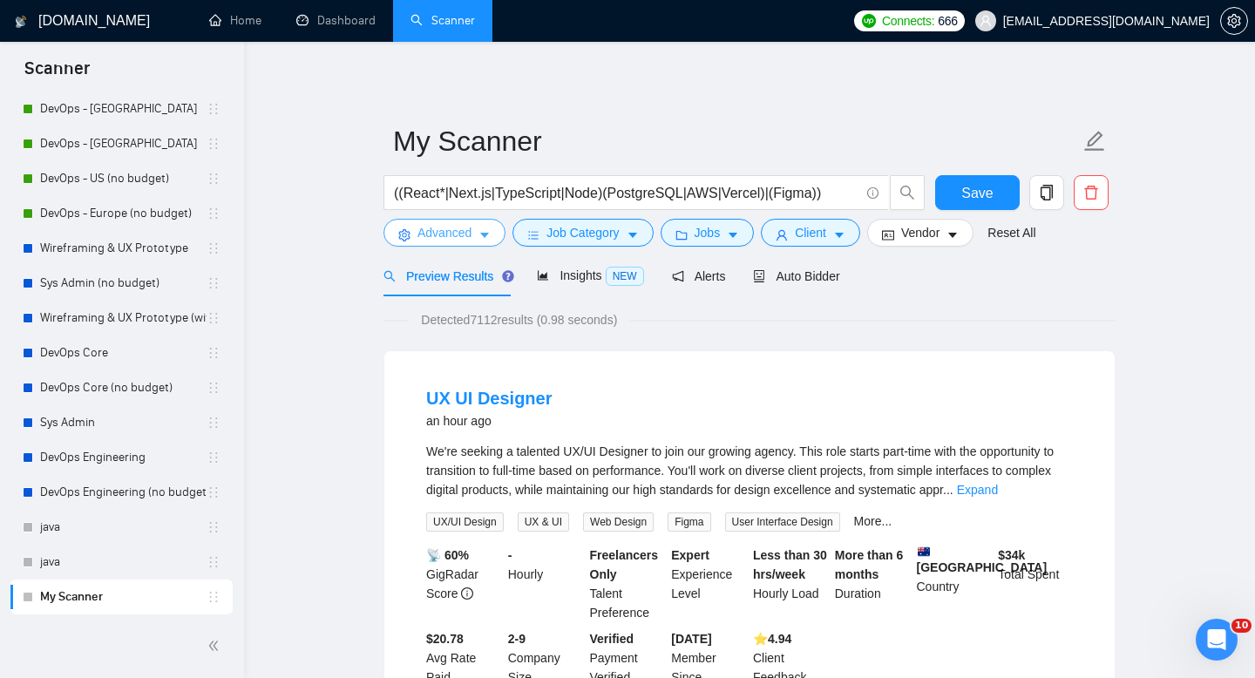
click at [470, 233] on span "Advanced" at bounding box center [444, 232] width 54 height 19
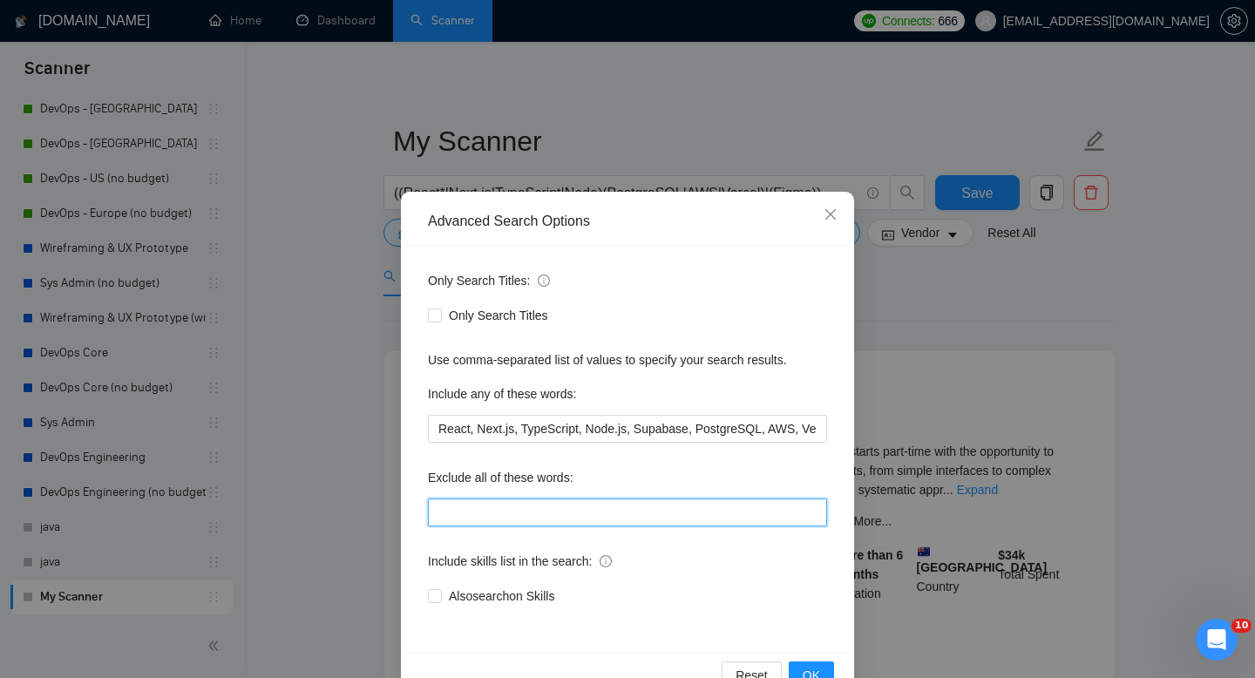
click at [500, 508] on input "text" at bounding box center [627, 513] width 399 height 28
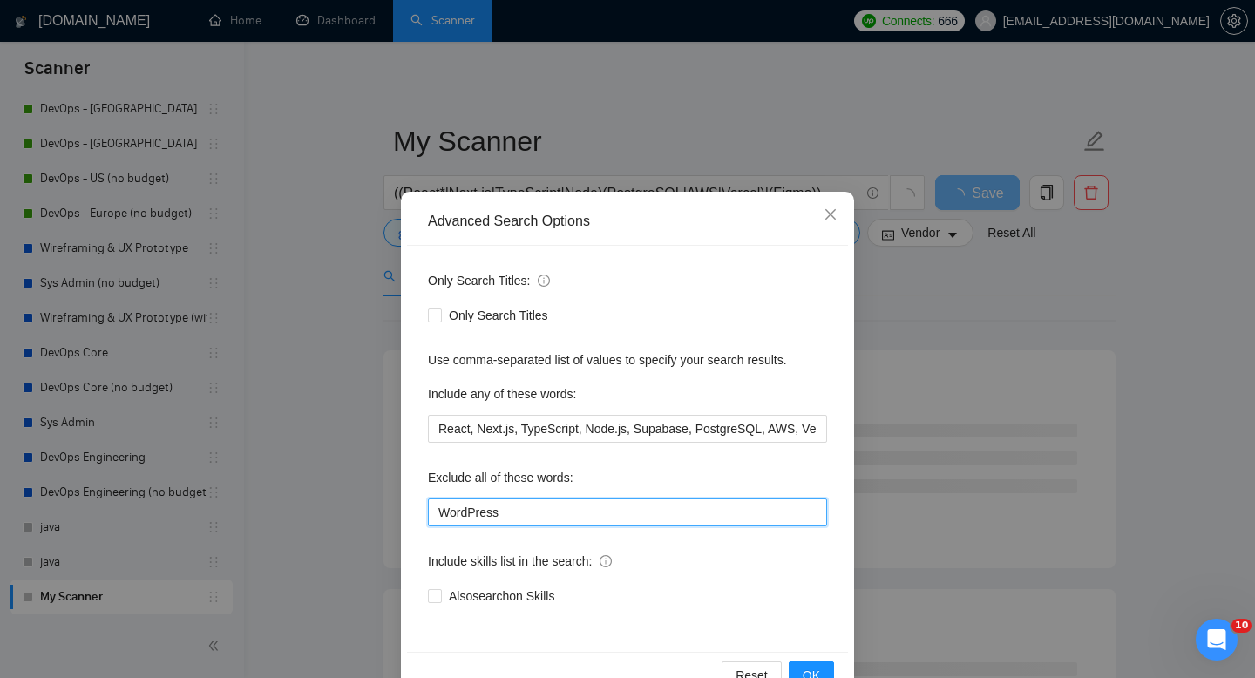
click at [729, 508] on input "WordPress" at bounding box center [627, 513] width 399 height 28
click at [713, 514] on input "WordPress, "no agenc*"" at bounding box center [627, 513] width 399 height 28
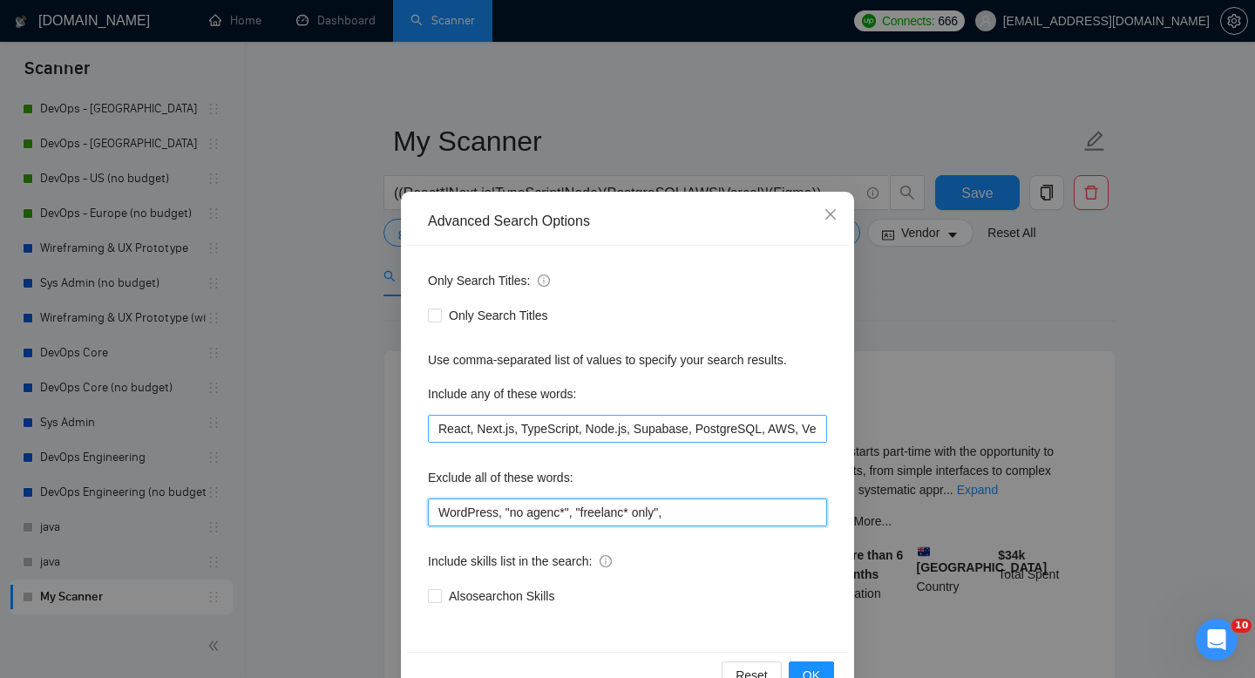
type input "WordPress, "no agenc*", "freelanc* only","
click at [775, 433] on input "React, Next.js, TypeScript, Node.js, Supabase, PostgreSQL, AWS, Vercel, Figma" at bounding box center [627, 429] width 399 height 28
click at [774, 433] on input "React, Next.js, TypeScript, Node.js, Supabase, PostgreSQL, AWS, Vercel, Figma" at bounding box center [627, 429] width 399 height 28
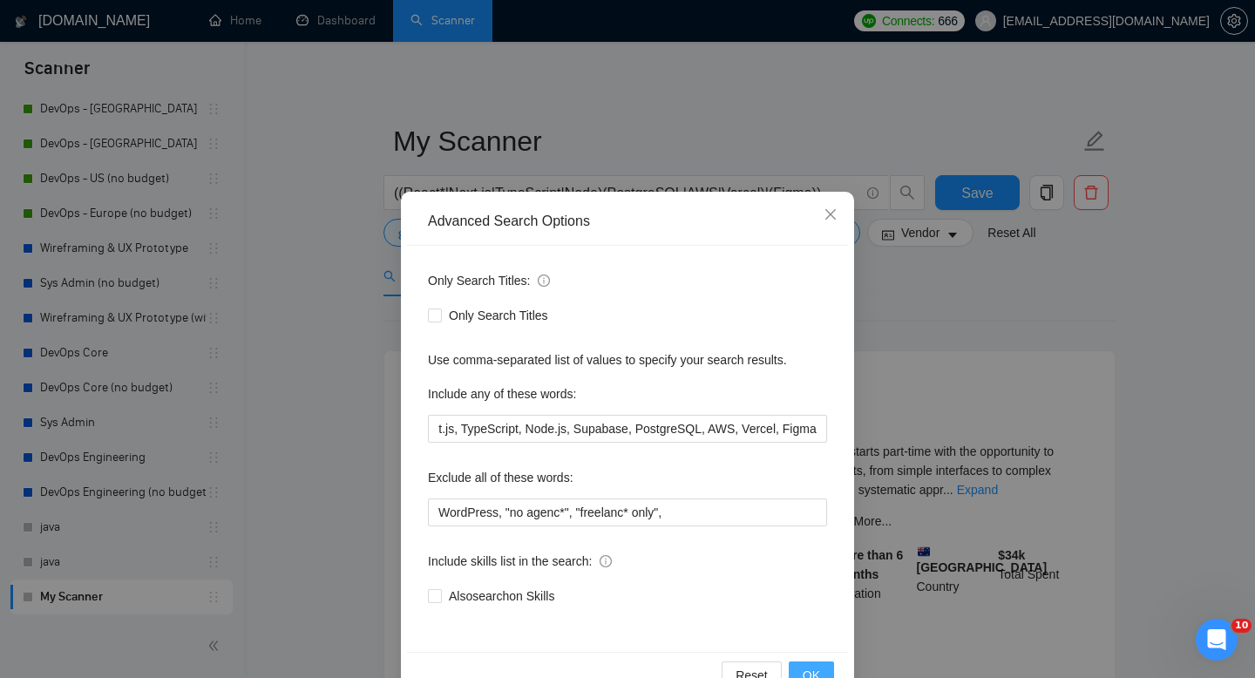
click at [817, 664] on button "OK" at bounding box center [811, 675] width 45 height 28
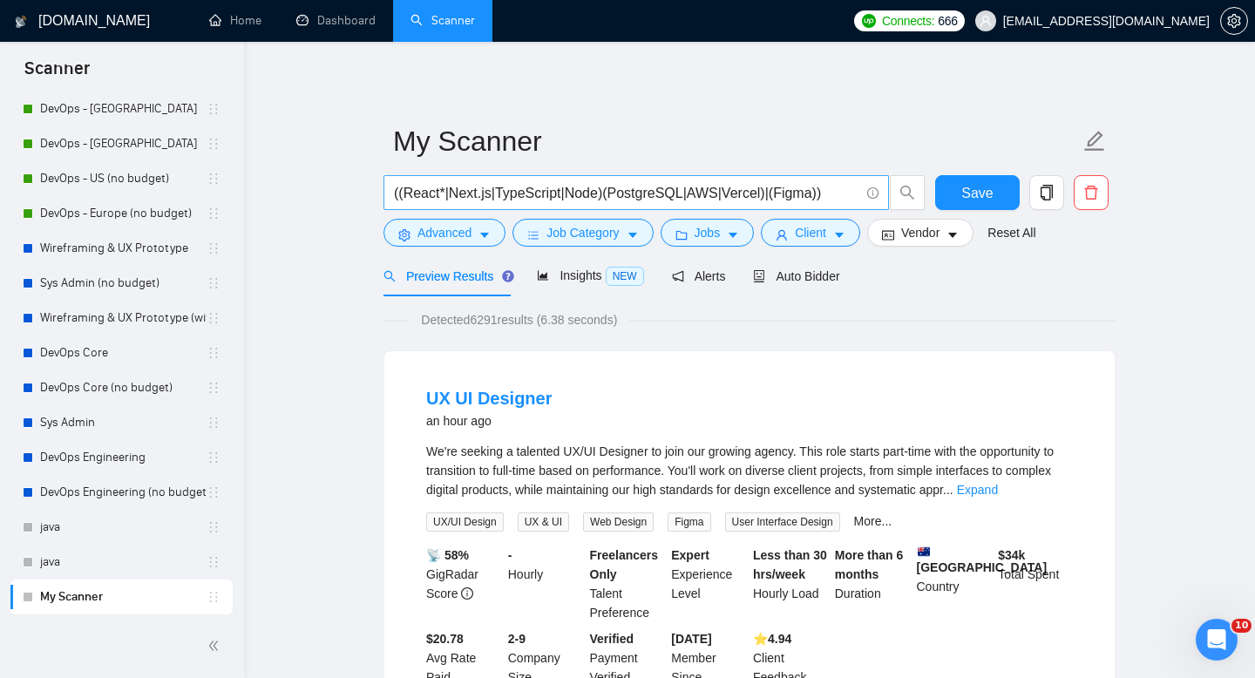
click at [395, 193] on input "((React*|Next.js|TypeScript|Node)(PostgreSQL|AWS|Vercel)|(Figma))" at bounding box center [626, 193] width 465 height 22
click at [400, 192] on input "((React*|Next.js|TypeScript|Node)(PostgreSQL|AWS|Vercel)|(Figma))" at bounding box center [626, 193] width 465 height 22
type input "(startup(React*|Next.js|TypeScript|Node)(PostgreSQL|AWS|Vercel)|(Figma))"
click at [998, 490] on link "Expand" at bounding box center [977, 490] width 41 height 14
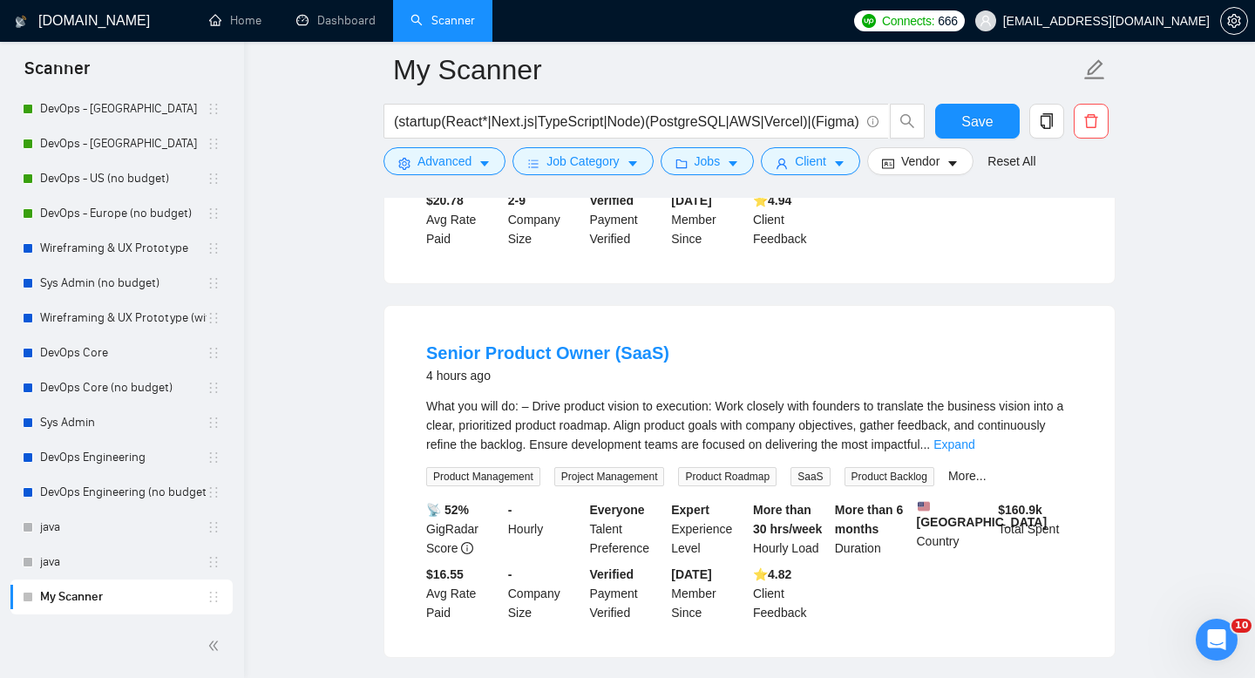
scroll to position [741, 0]
click at [974, 449] on link "Expand" at bounding box center [953, 444] width 41 height 14
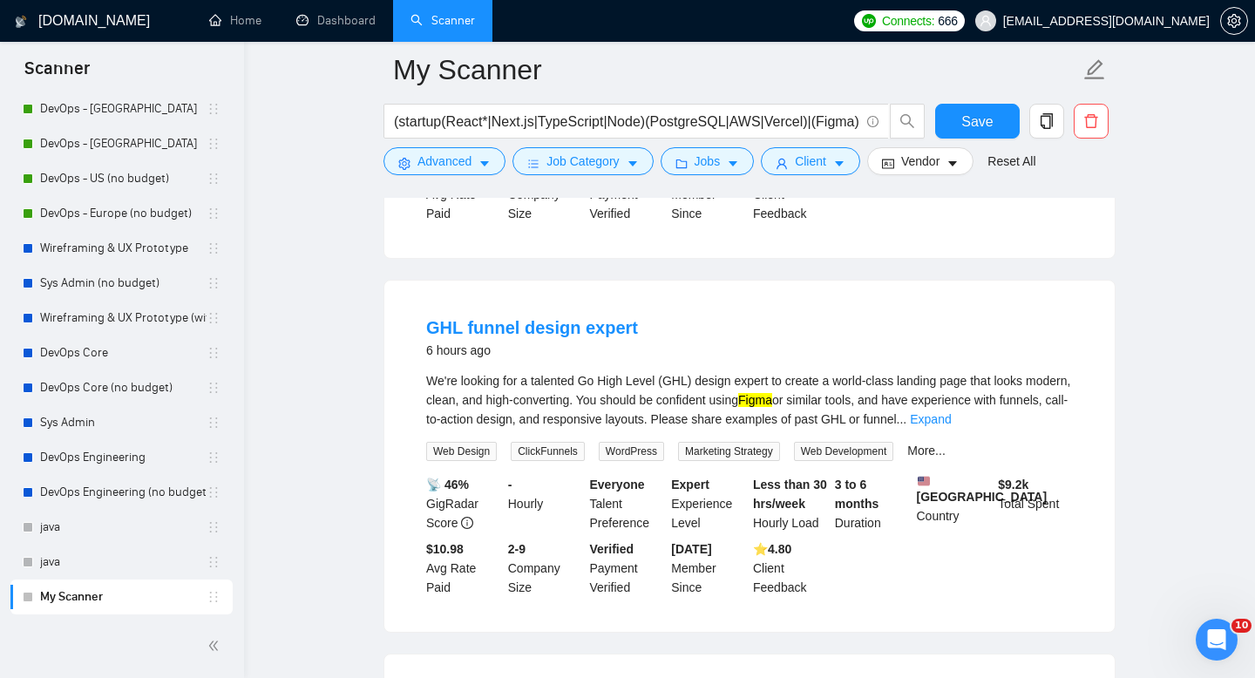
scroll to position [1561, 0]
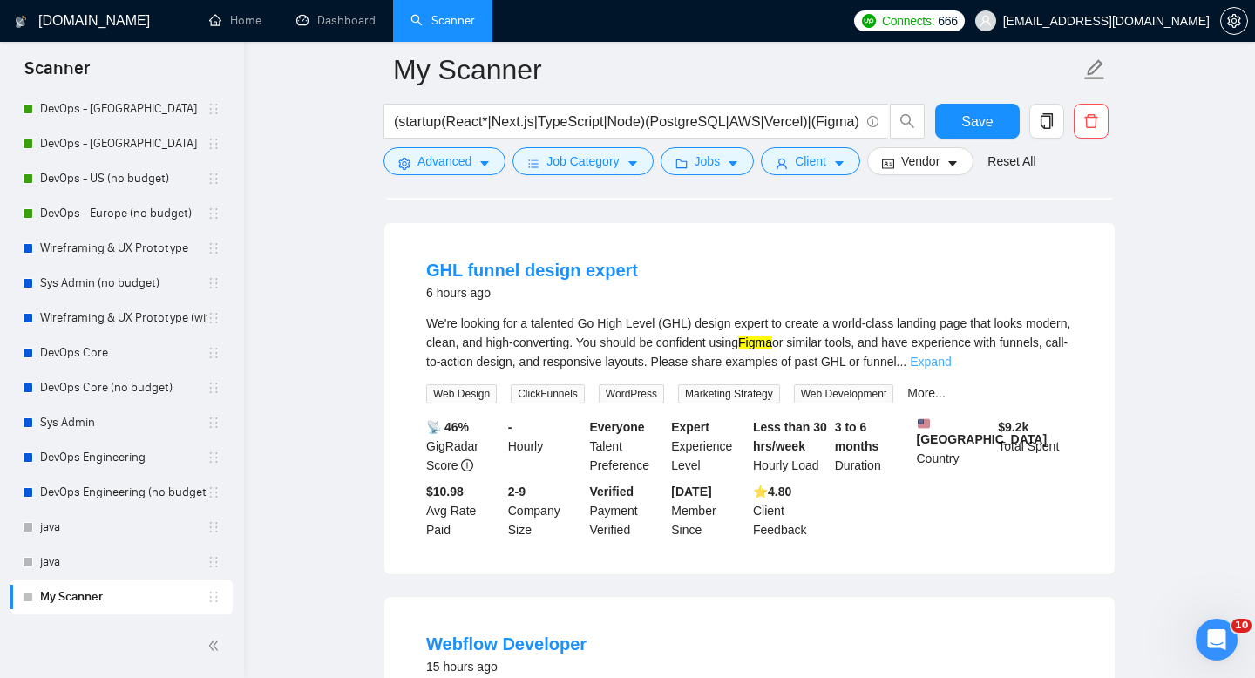
click at [951, 369] on link "Expand" at bounding box center [930, 362] width 41 height 14
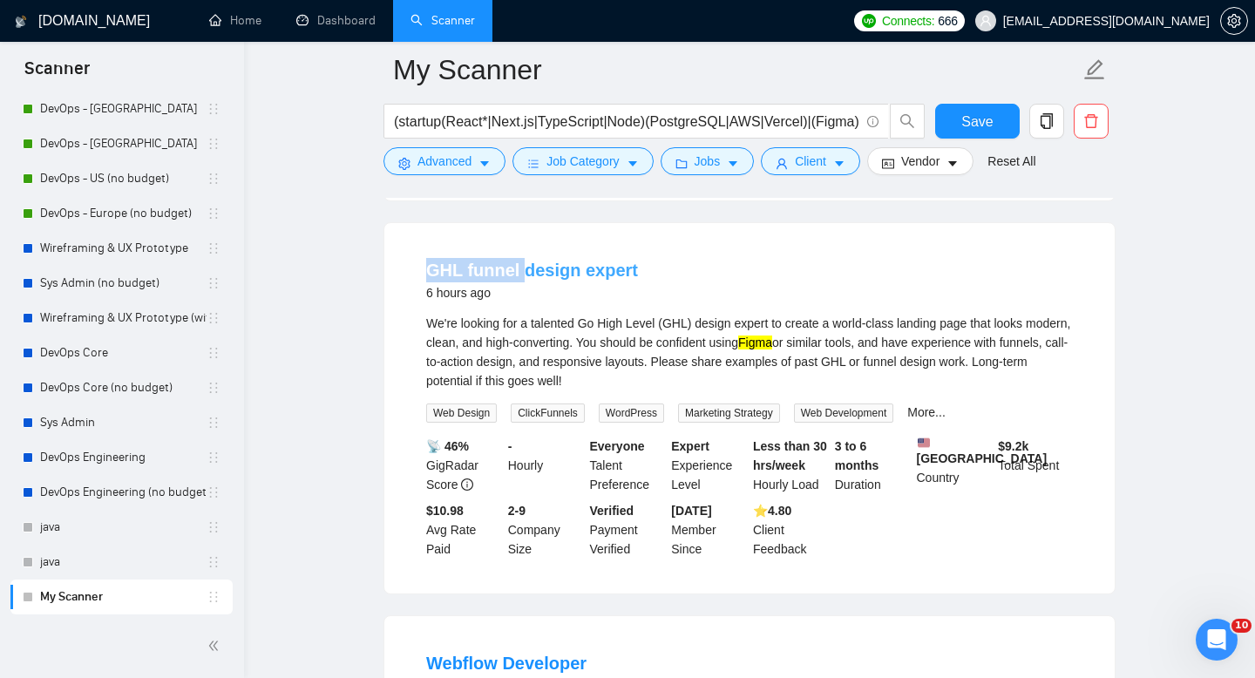
drag, startPoint x: 410, startPoint y: 295, endPoint x: 517, endPoint y: 302, distance: 107.4
click at [517, 302] on li "GHL funnel design expert 6 hours ago We're looking for a talented Go High Level…" at bounding box center [749, 408] width 688 height 329
copy link "GHL funnel"
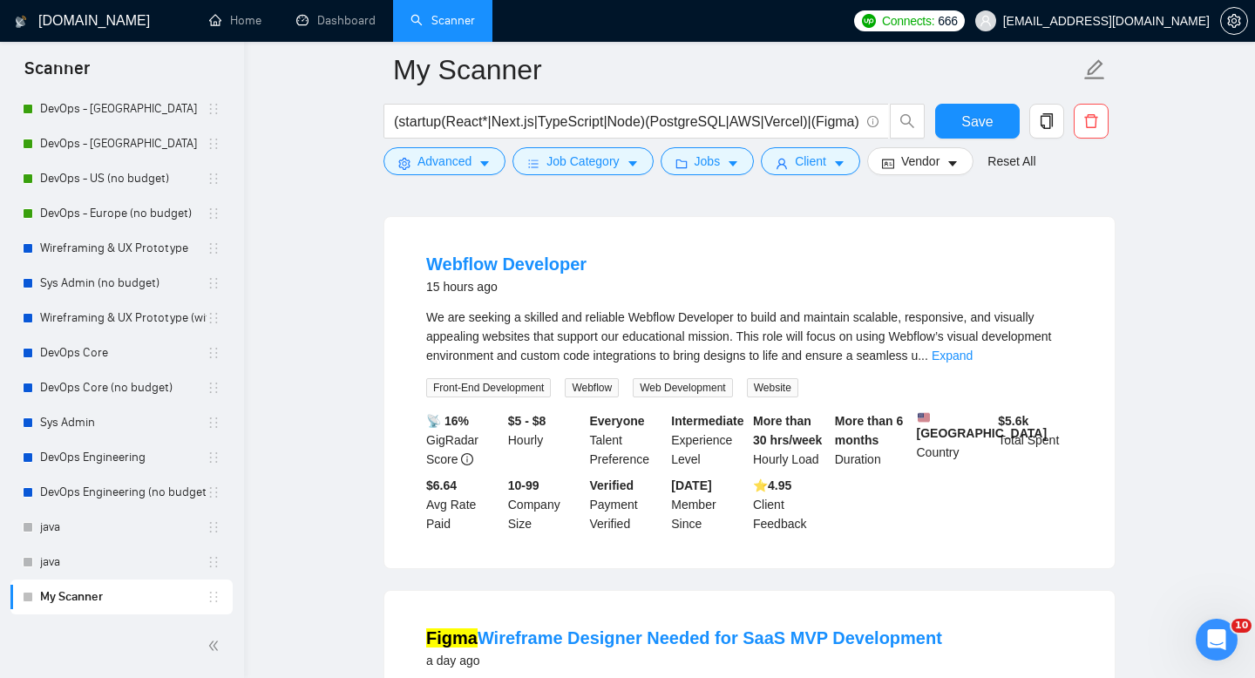
scroll to position [1965, 0]
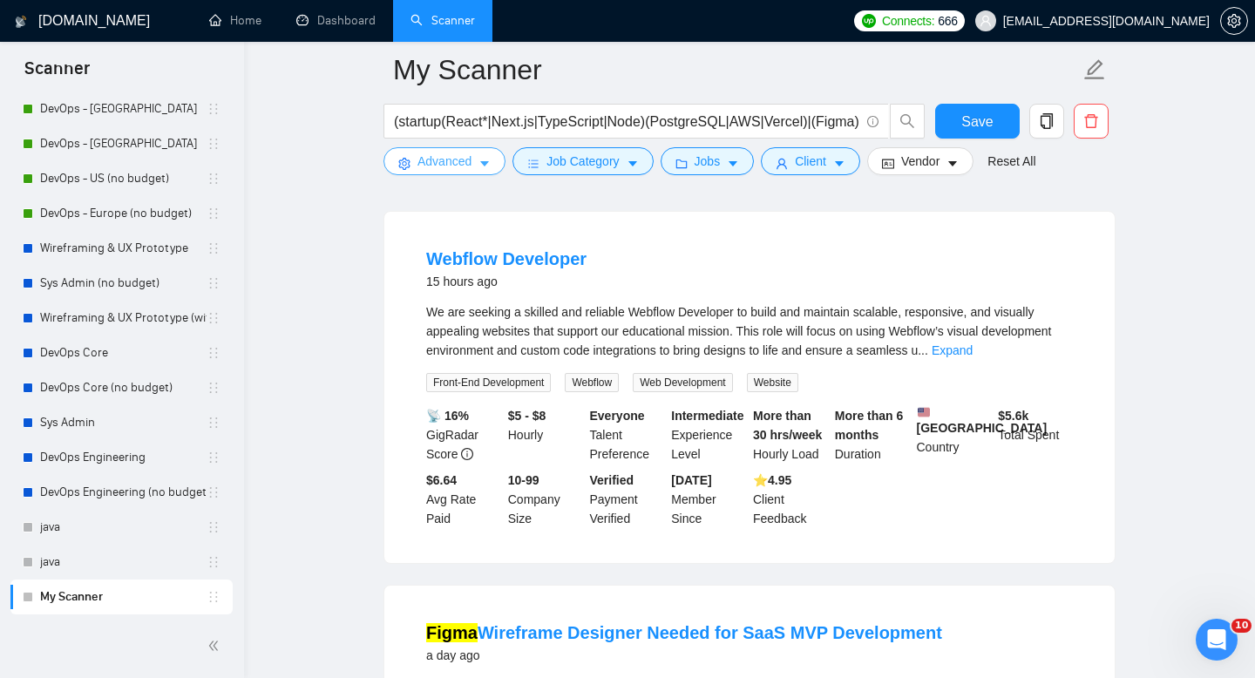
click at [488, 159] on icon "caret-down" at bounding box center [484, 164] width 12 height 12
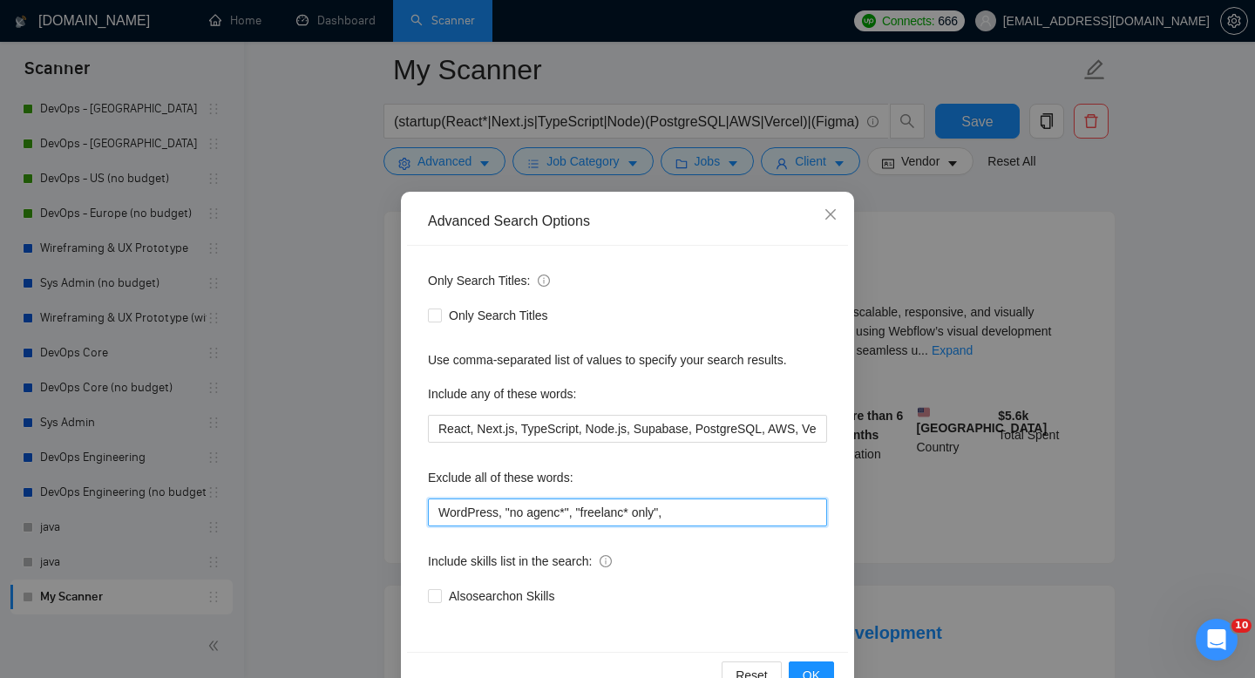
click at [716, 518] on input "WordPress, "no agenc*", "freelanc* only"," at bounding box center [627, 513] width 399 height 28
type input "WordPress, "no agenc*", "freelanc* only", webflow"
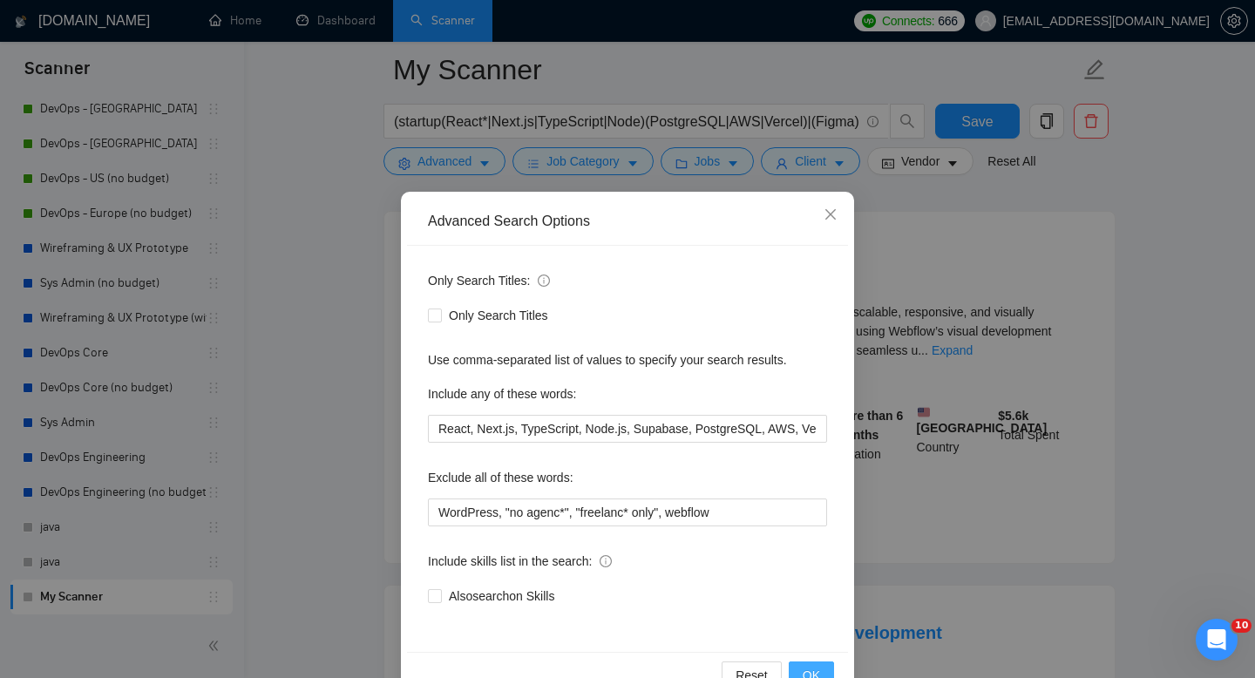
click at [810, 669] on span "OK" at bounding box center [811, 675] width 17 height 19
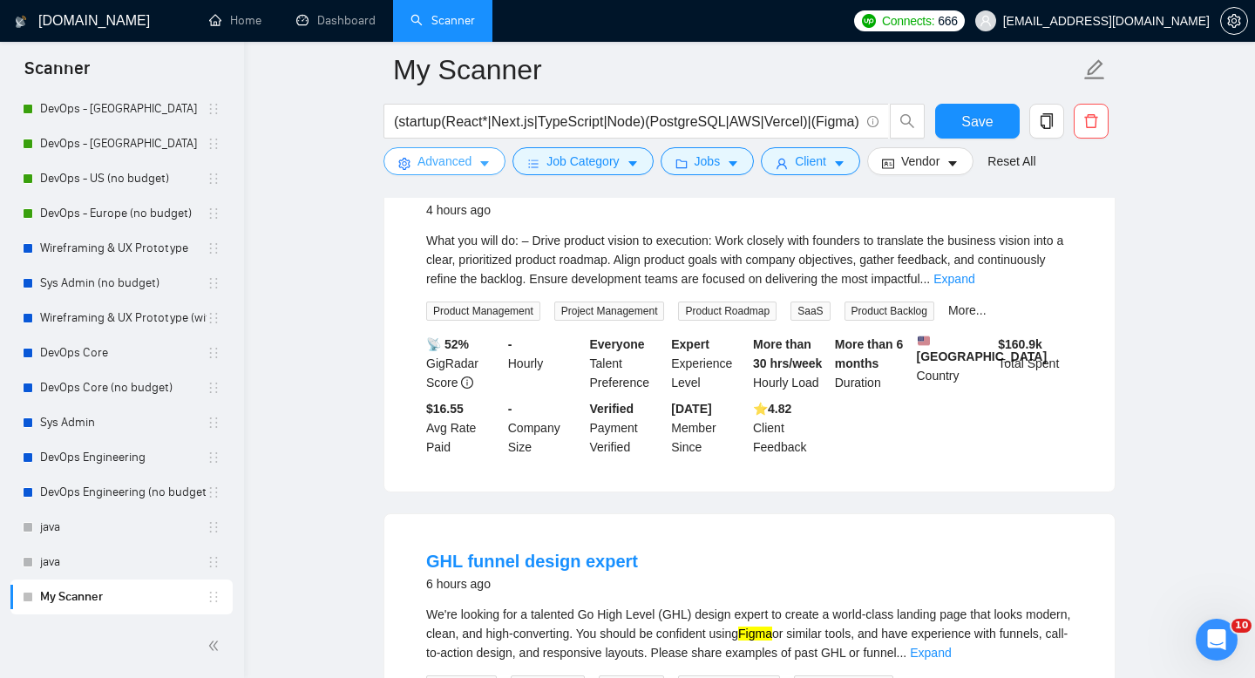
scroll to position [483, 0]
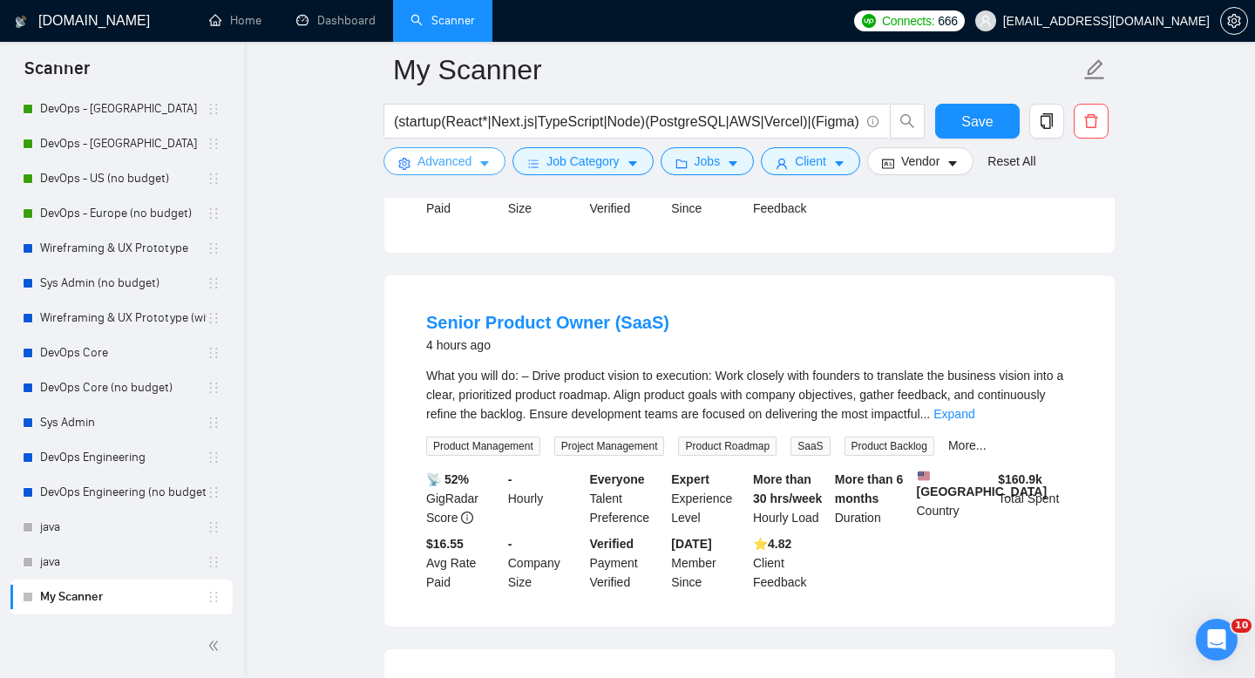
click at [484, 166] on icon "caret-down" at bounding box center [484, 164] width 12 height 12
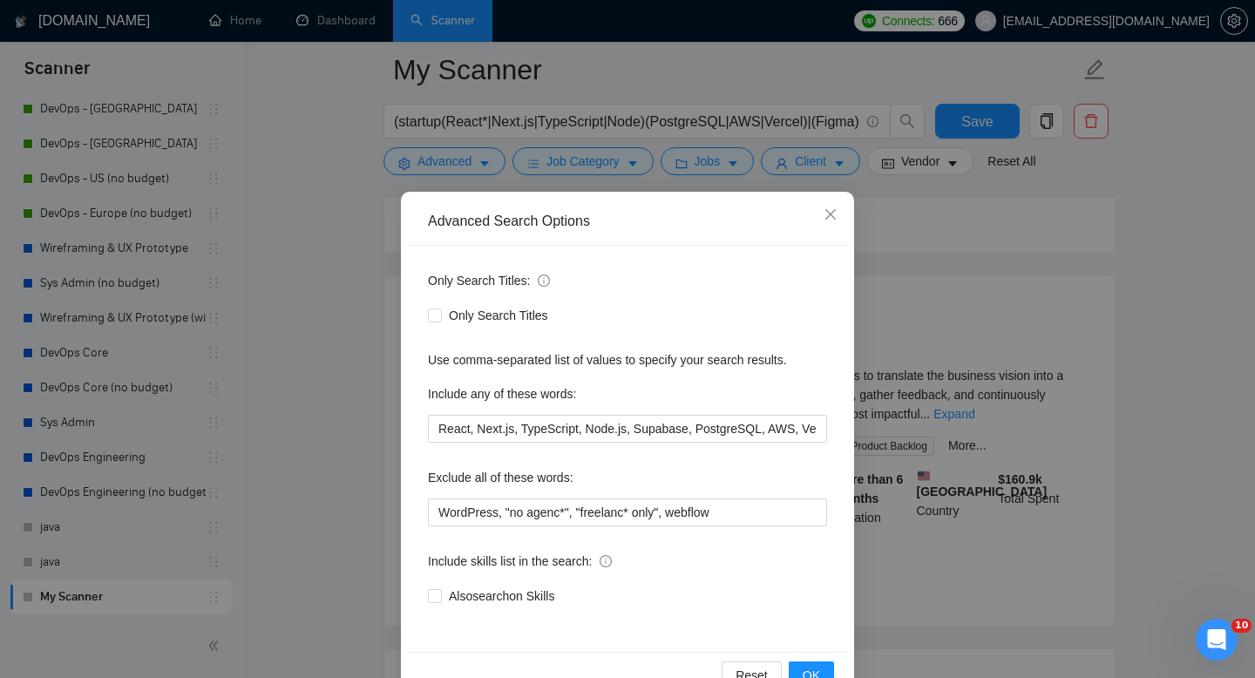
click at [786, 672] on div "Reset OK" at bounding box center [627, 675] width 441 height 46
click at [809, 674] on span "OK" at bounding box center [811, 675] width 17 height 19
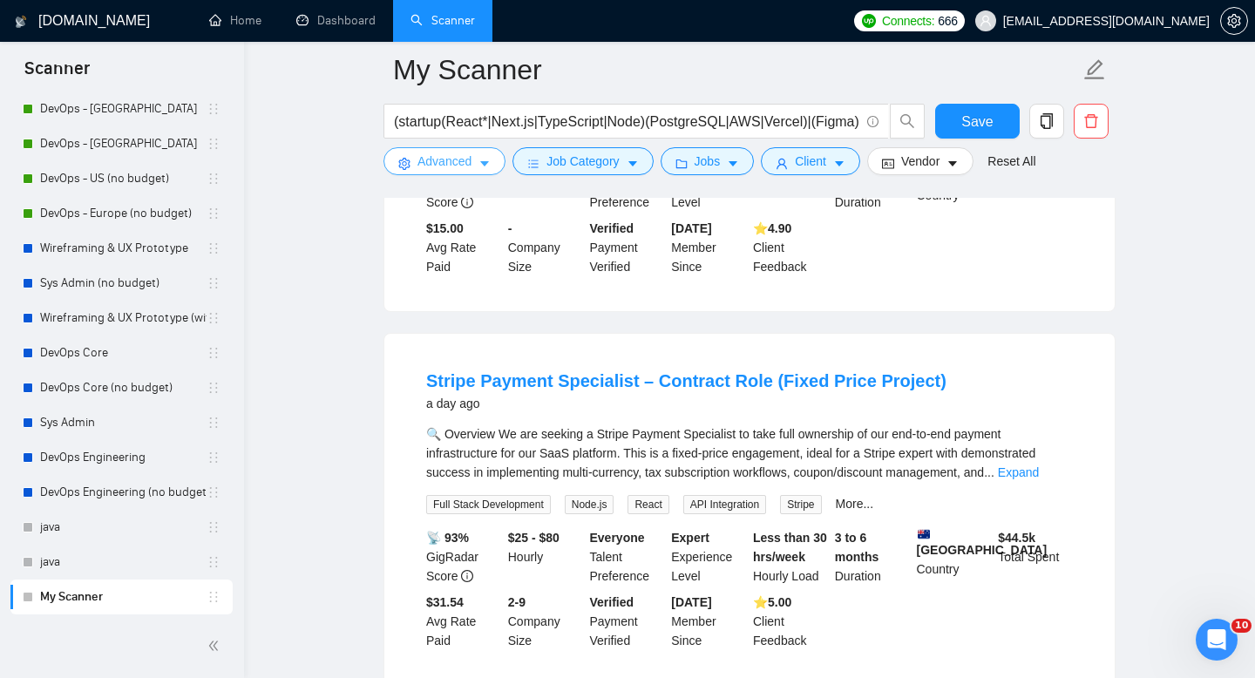
scroll to position [1568, 0]
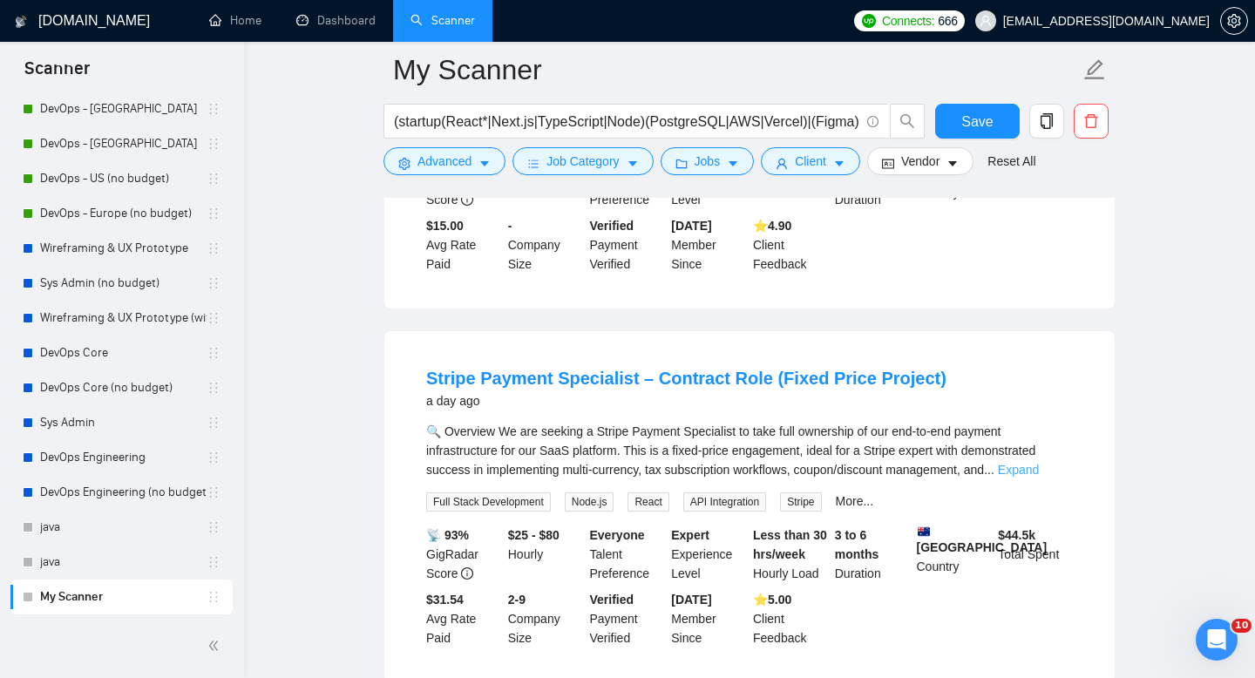
click at [1032, 477] on link "Expand" at bounding box center [1018, 470] width 41 height 14
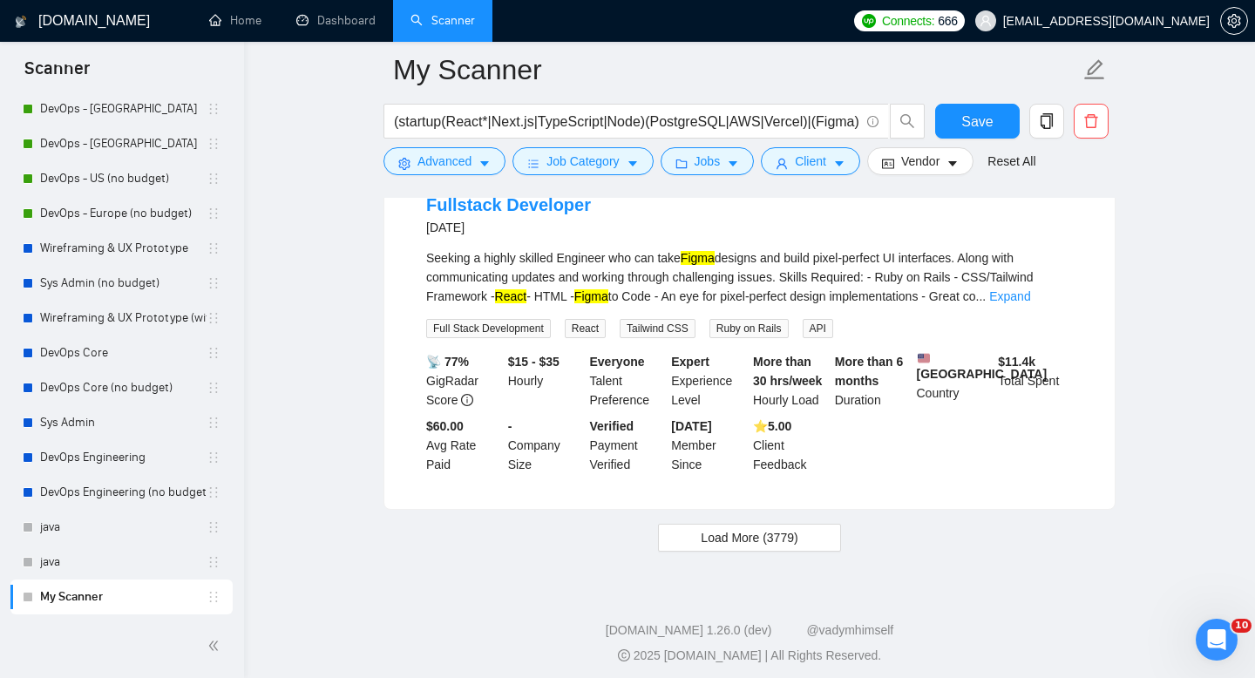
scroll to position [4207, 0]
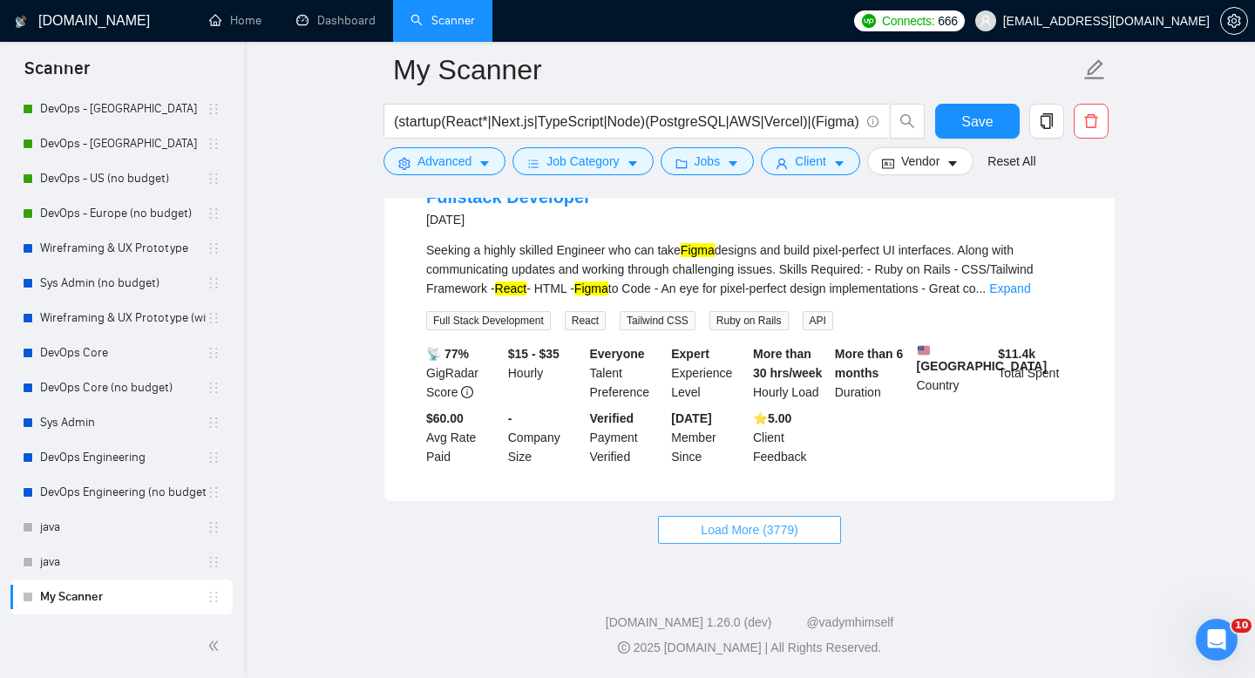
click at [795, 526] on span "Load More (3779)" at bounding box center [749, 529] width 97 height 19
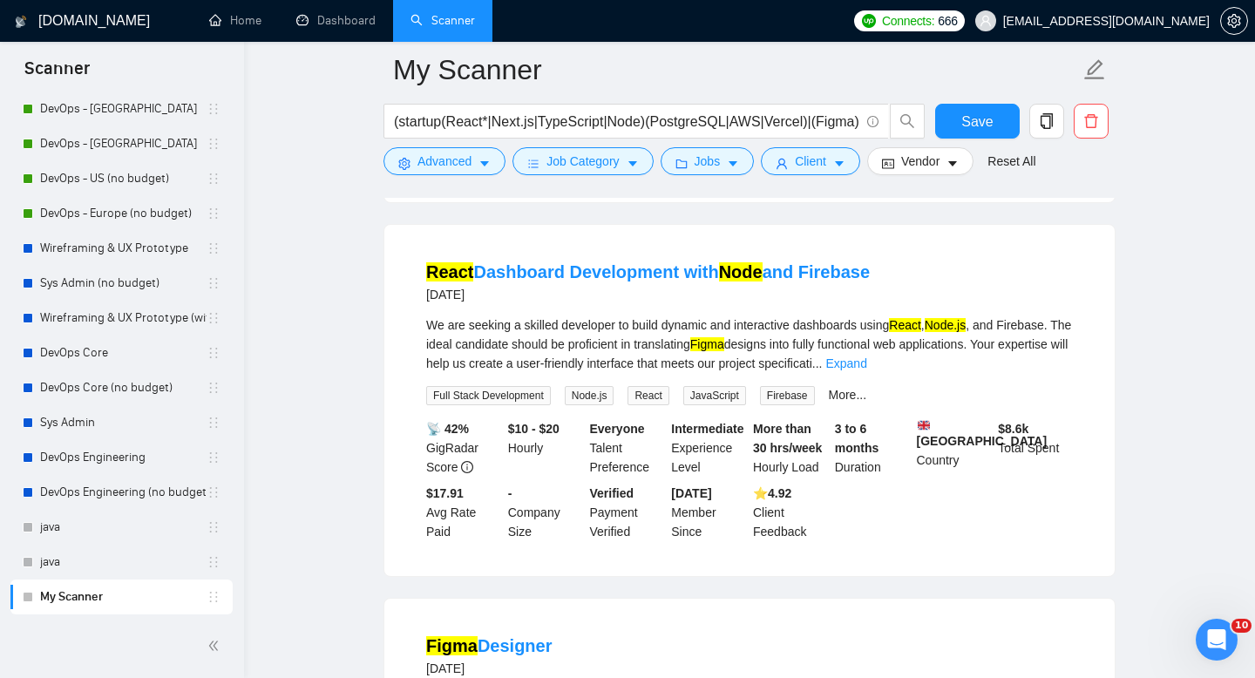
scroll to position [5221, 0]
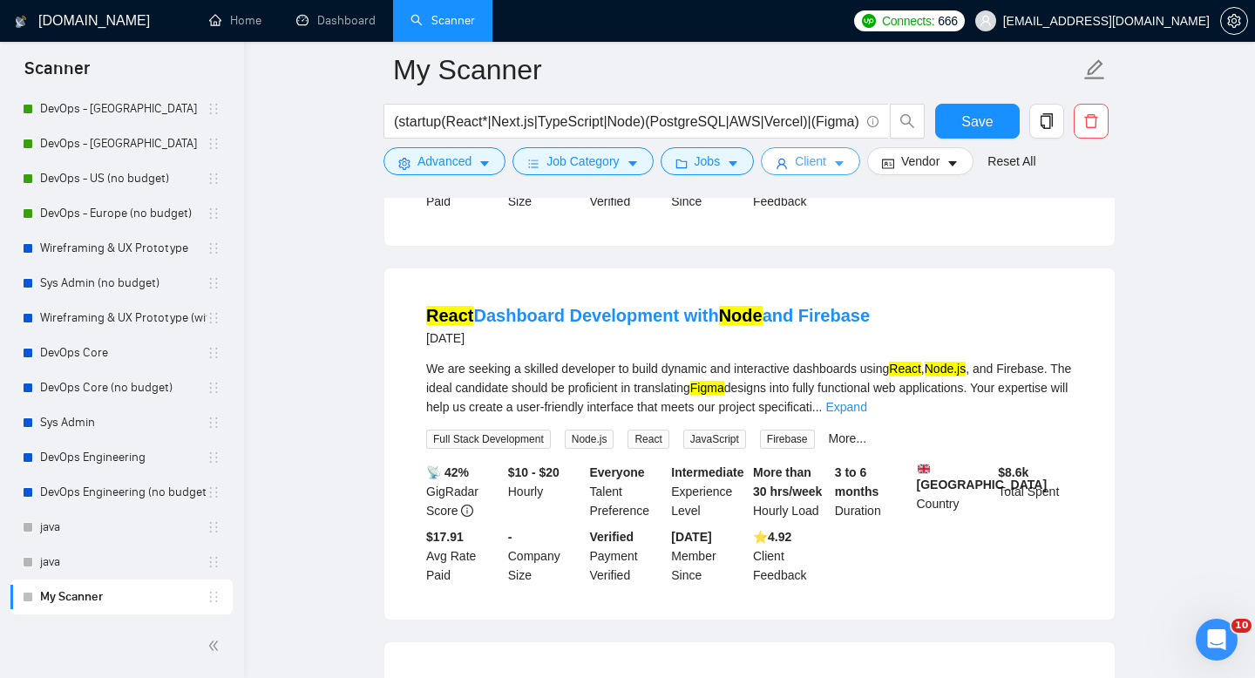
click at [826, 170] on span "Client" at bounding box center [810, 161] width 31 height 19
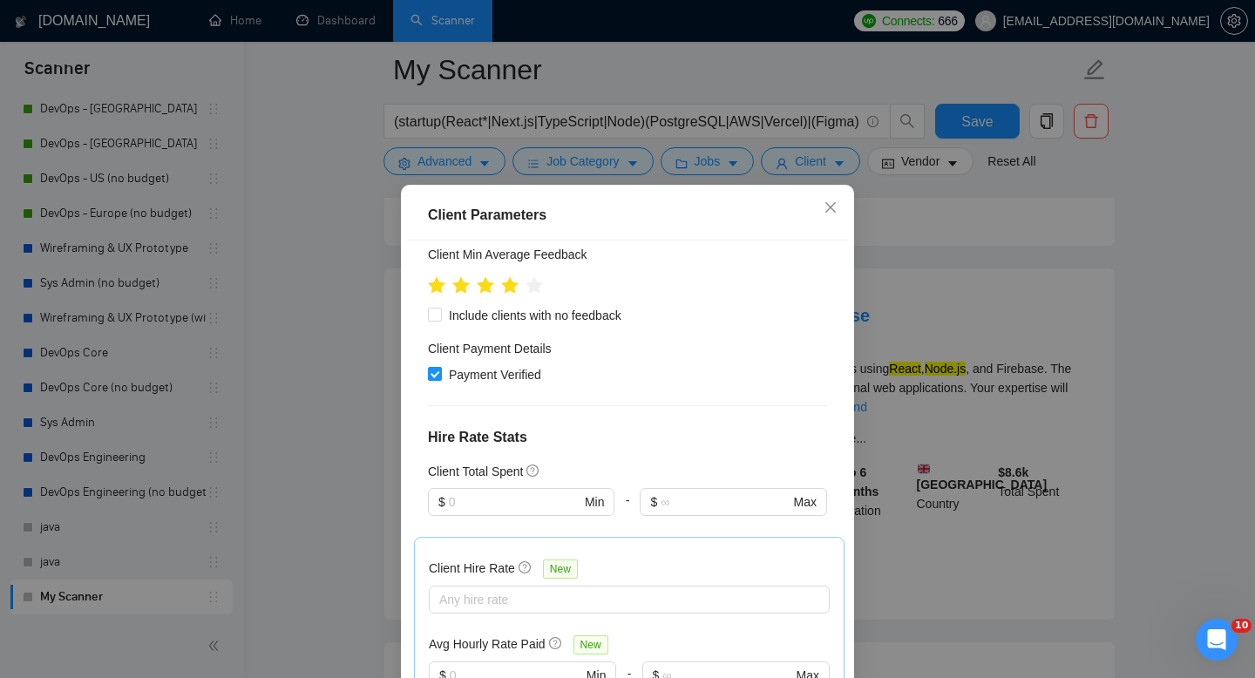
scroll to position [349, 0]
click at [526, 492] on input "text" at bounding box center [515, 501] width 132 height 19
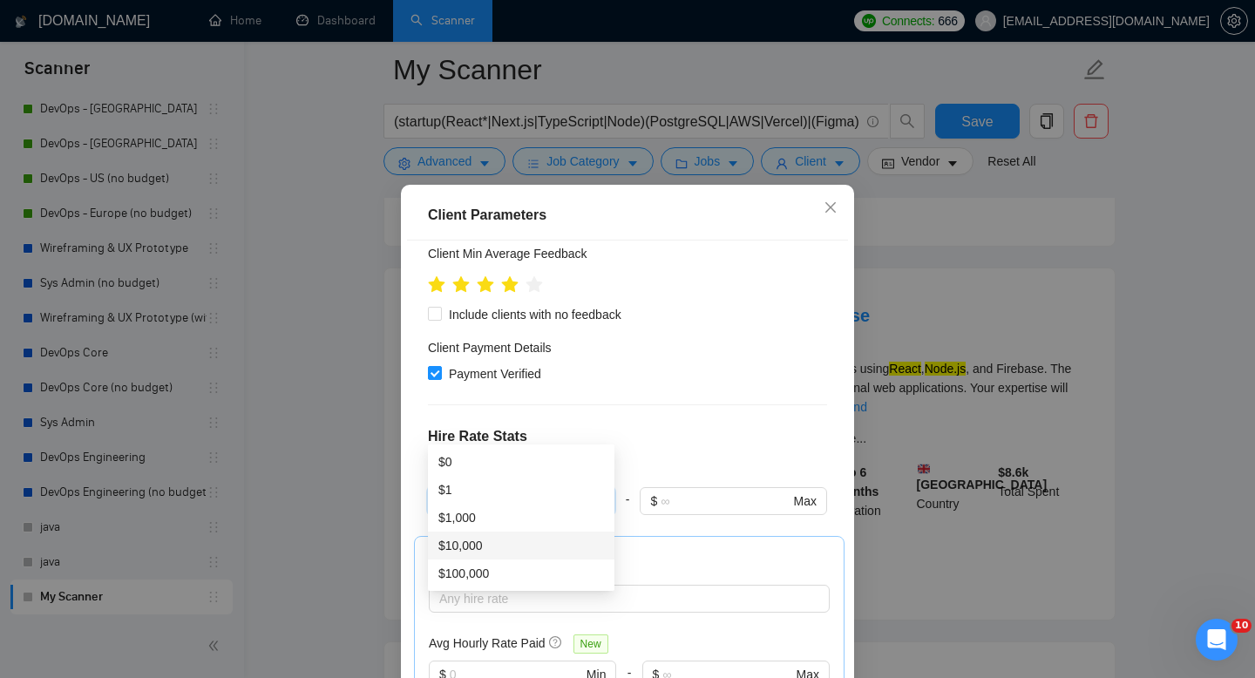
click at [496, 549] on div "$10,000" at bounding box center [521, 545] width 166 height 19
type input "10000"
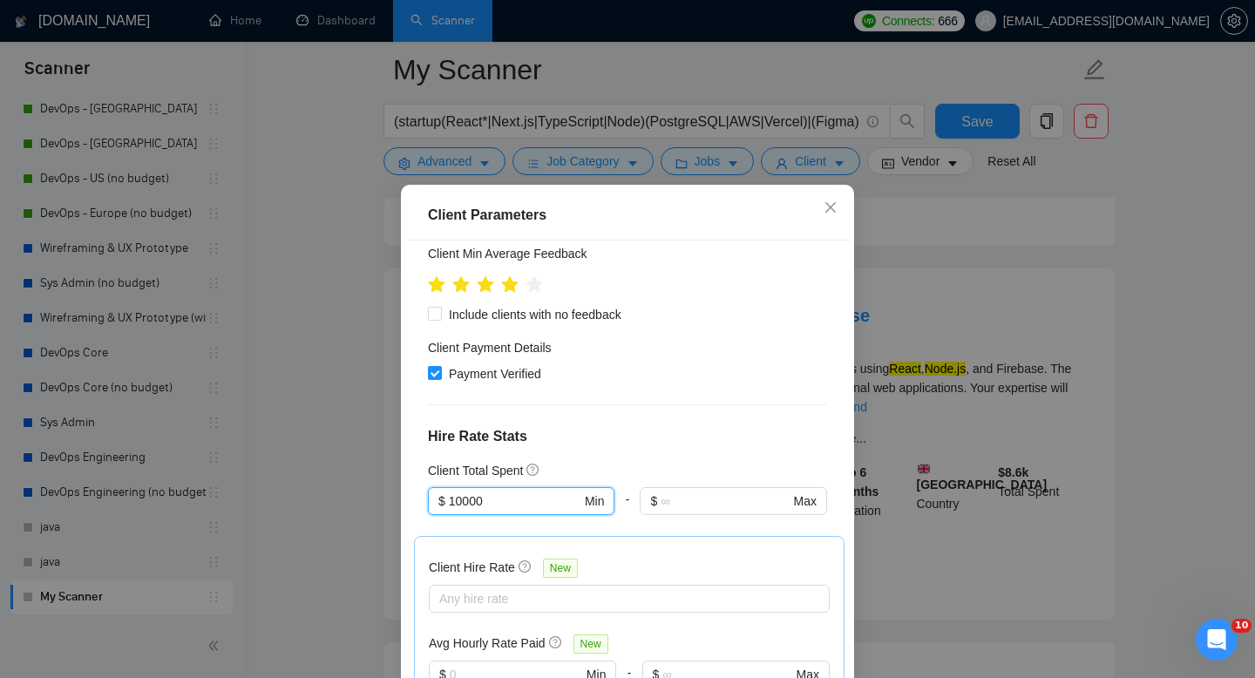
click at [706, 426] on h4 "Hire Rate Stats" at bounding box center [627, 436] width 399 height 21
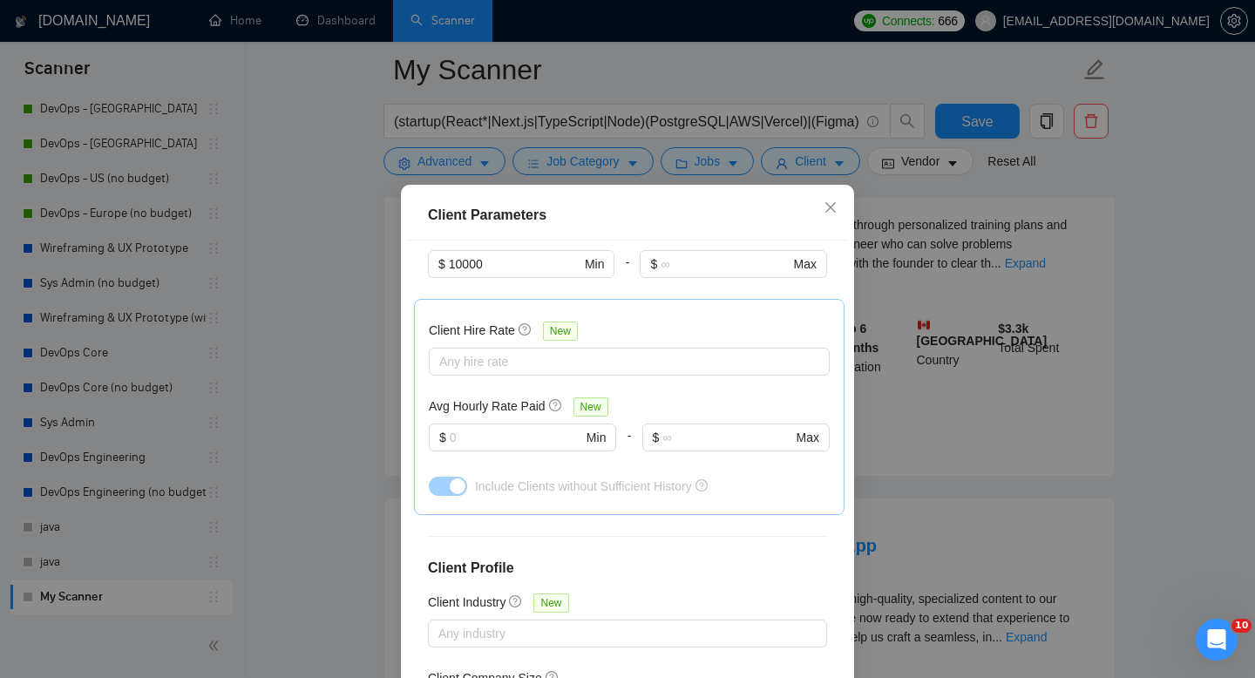
scroll to position [635, 0]
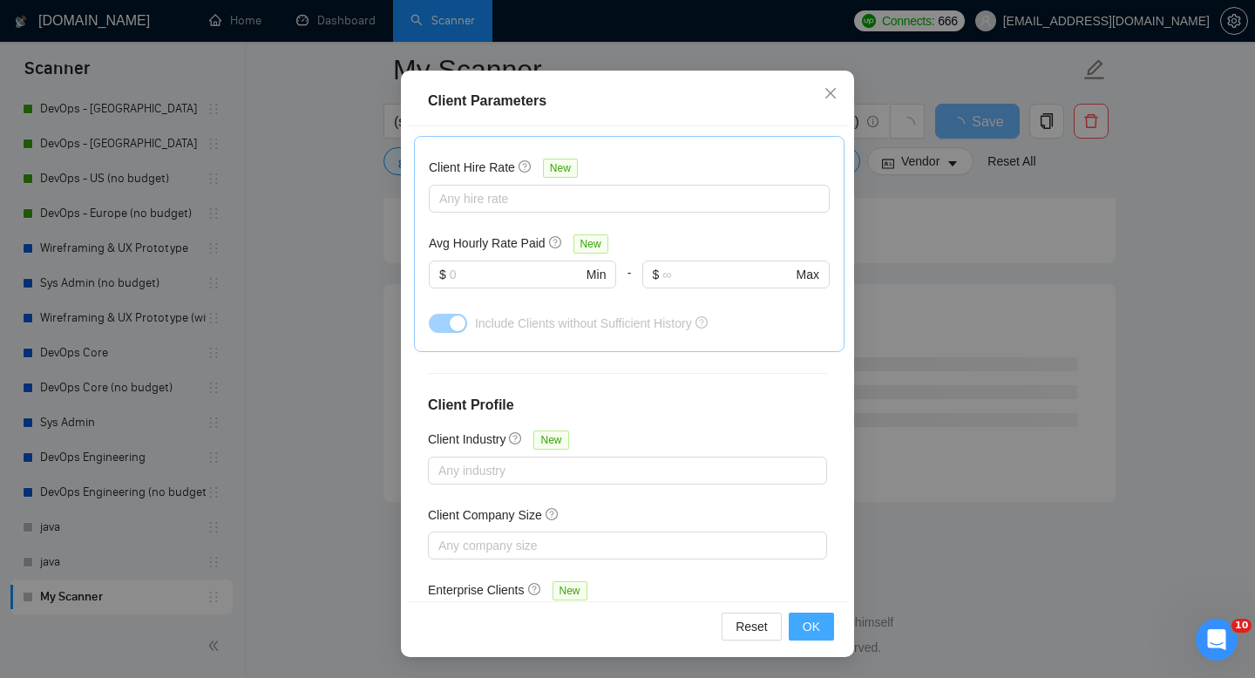
click at [813, 626] on span "OK" at bounding box center [811, 626] width 17 height 19
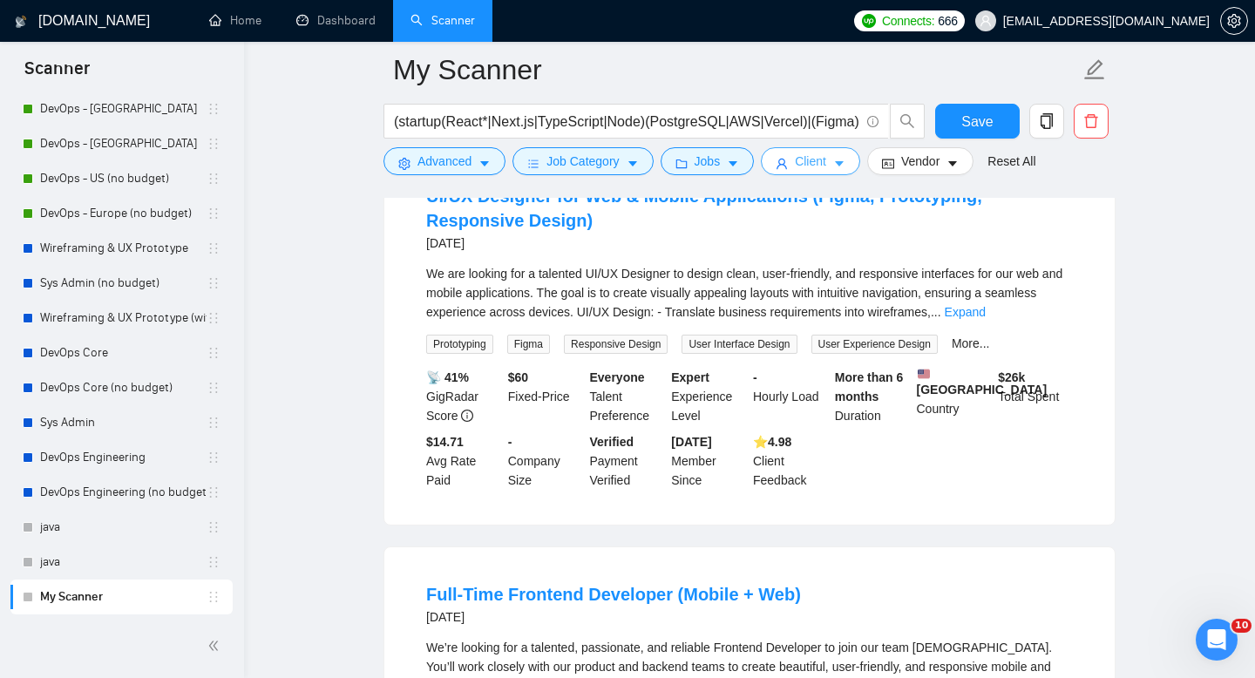
scroll to position [3255, 0]
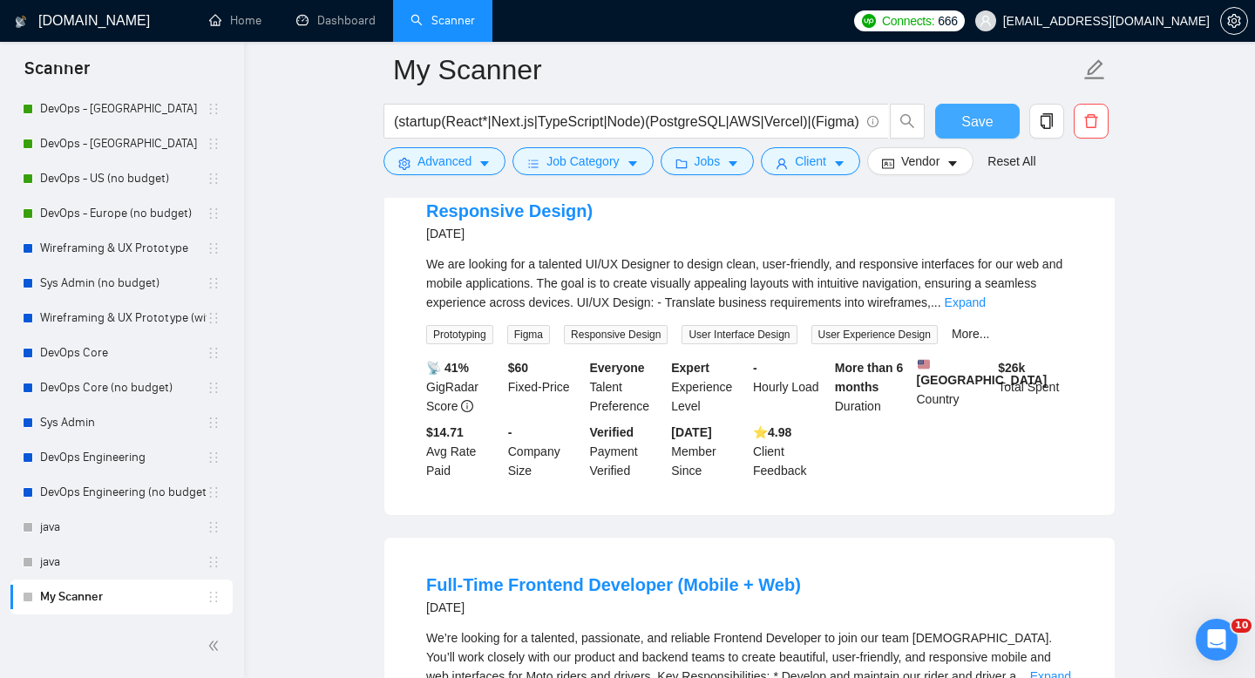
click at [990, 123] on span "Save" at bounding box center [976, 122] width 31 height 22
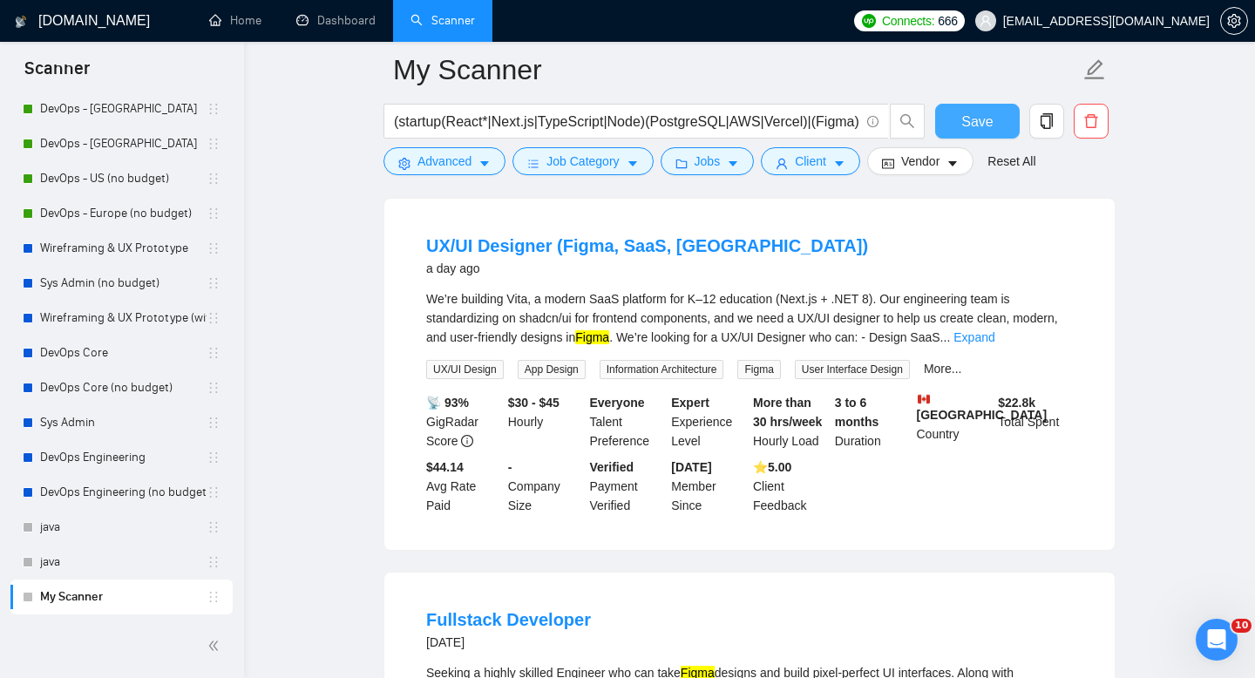
scroll to position [2014, 0]
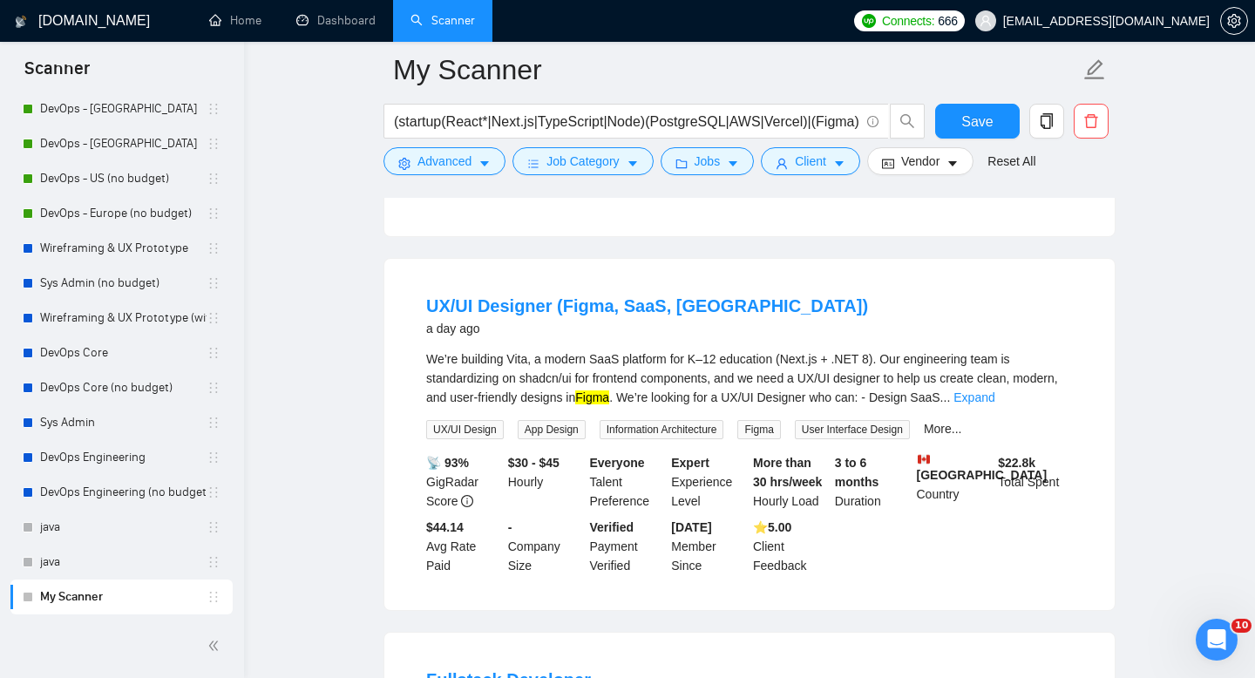
click at [77, 592] on link "My Scanner" at bounding box center [123, 597] width 166 height 35
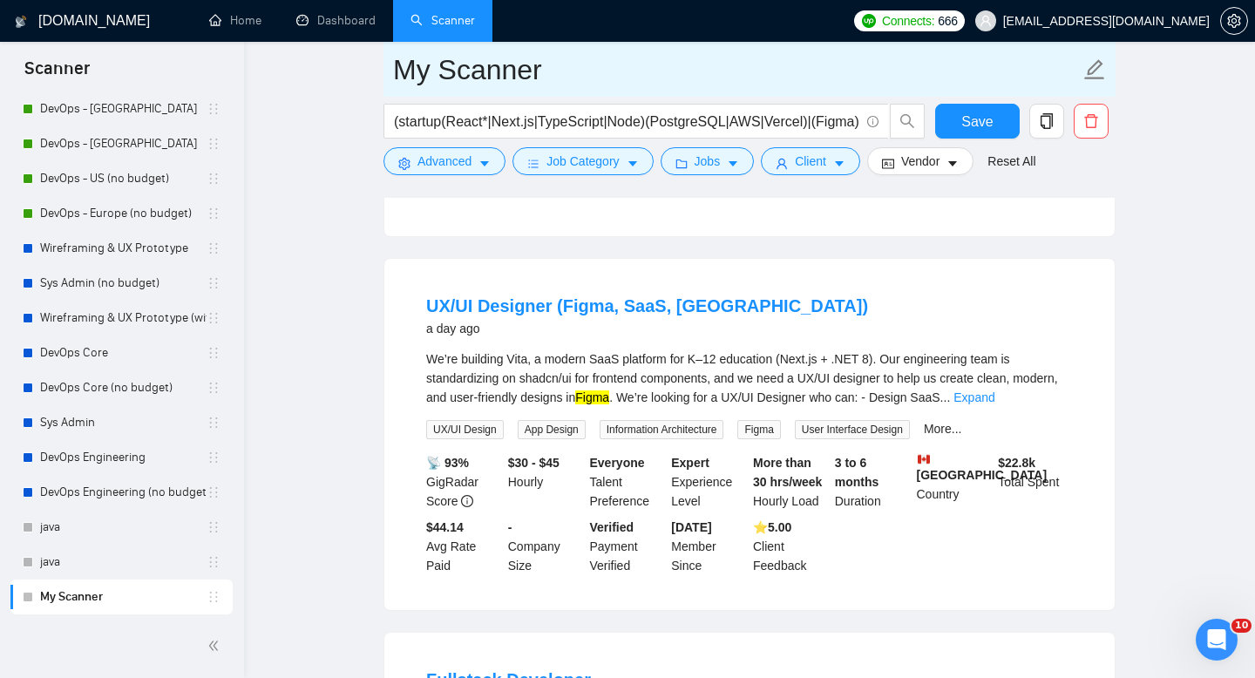
click at [484, 77] on input "My Scanner" at bounding box center [736, 70] width 687 height 44
type input "Test"
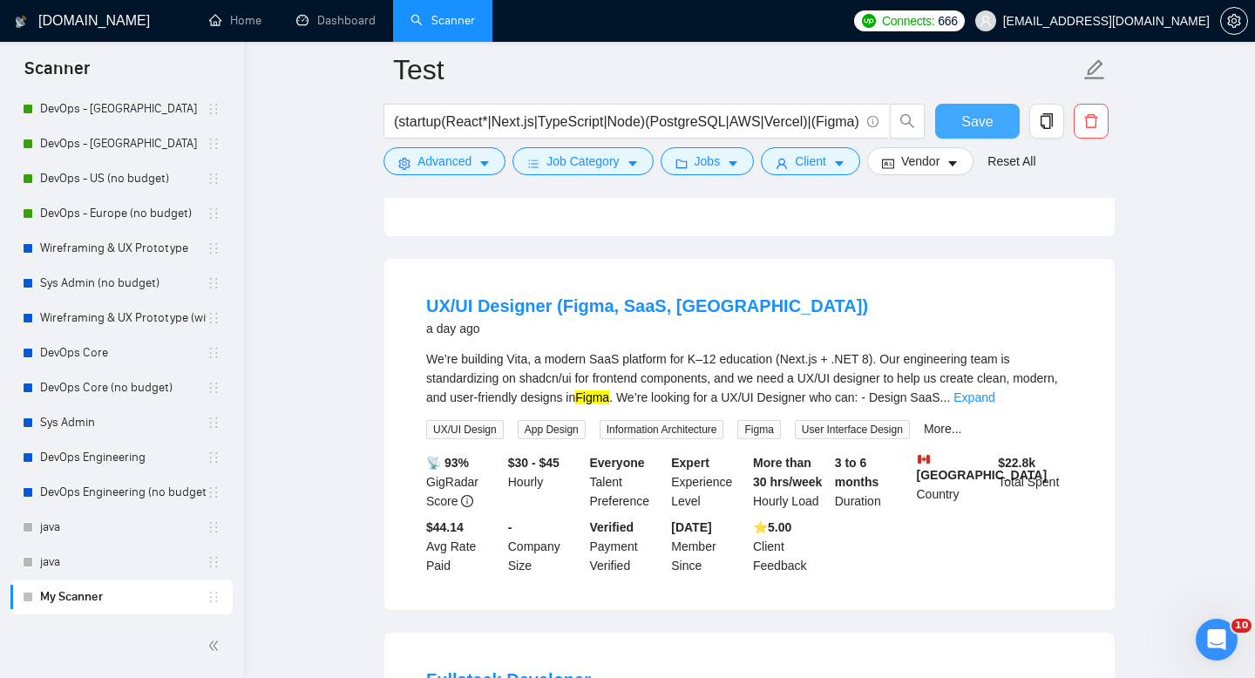
click at [971, 135] on button "Save" at bounding box center [977, 121] width 85 height 35
click at [334, 26] on link "Dashboard" at bounding box center [335, 20] width 79 height 15
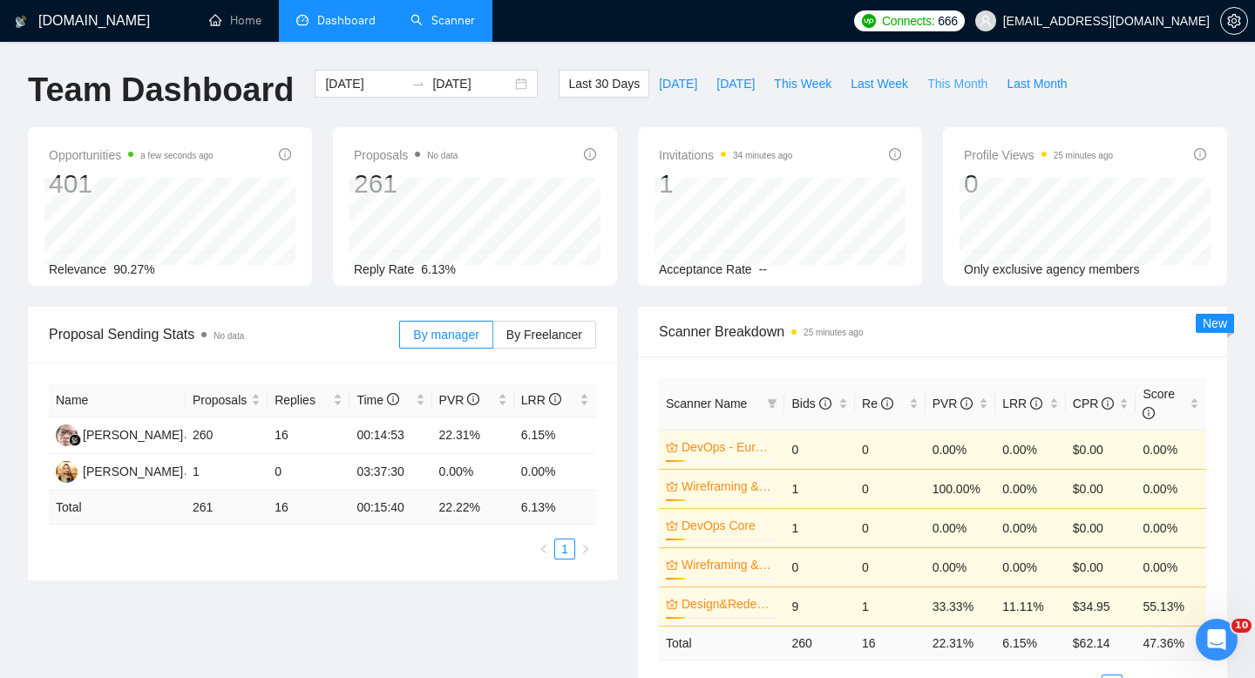
click at [956, 91] on span "This Month" at bounding box center [957, 83] width 60 height 19
type input "[DATE]"
